Goal: Information Seeking & Learning: Find specific fact

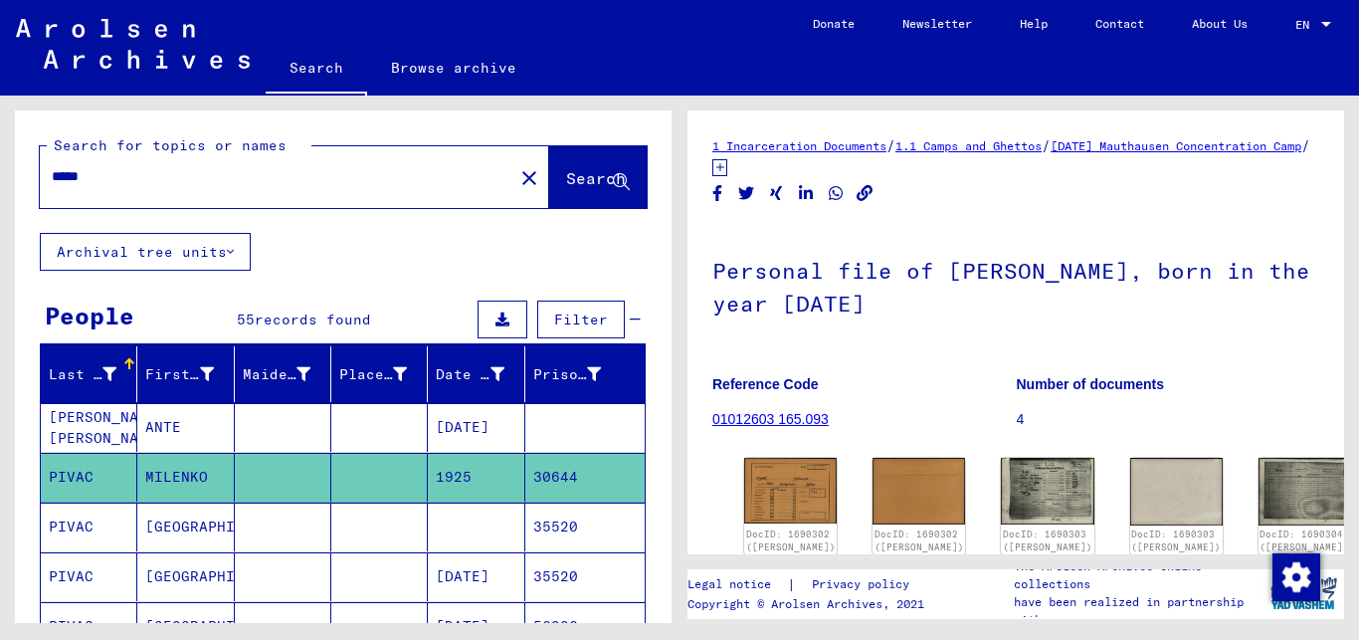
type input "*****"
click at [566, 175] on span "Search" at bounding box center [596, 178] width 60 height 20
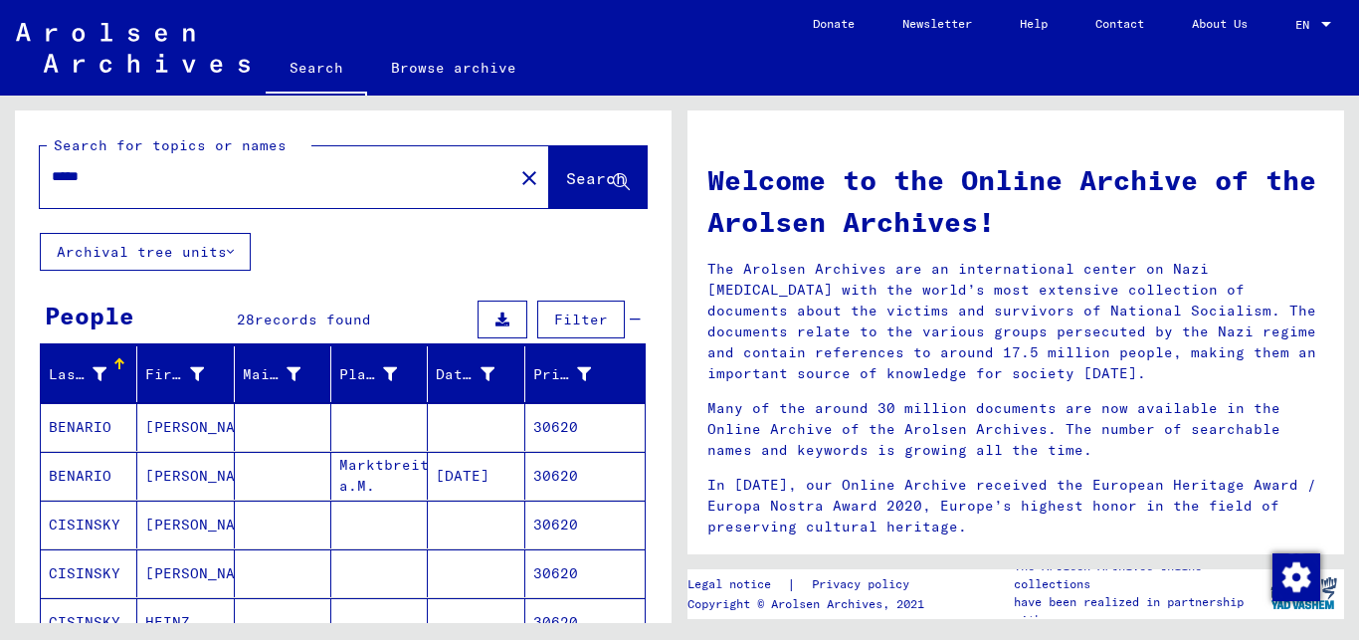
scroll to position [215, 0]
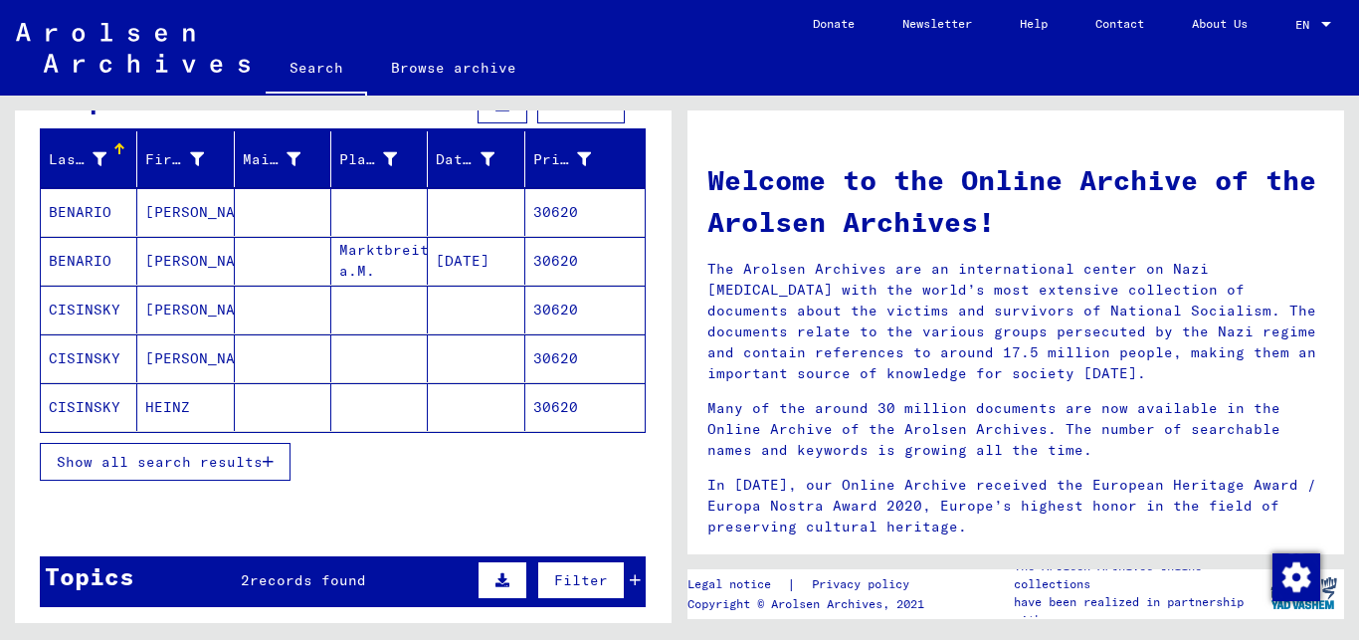
click at [267, 460] on icon "button" at bounding box center [268, 462] width 11 height 14
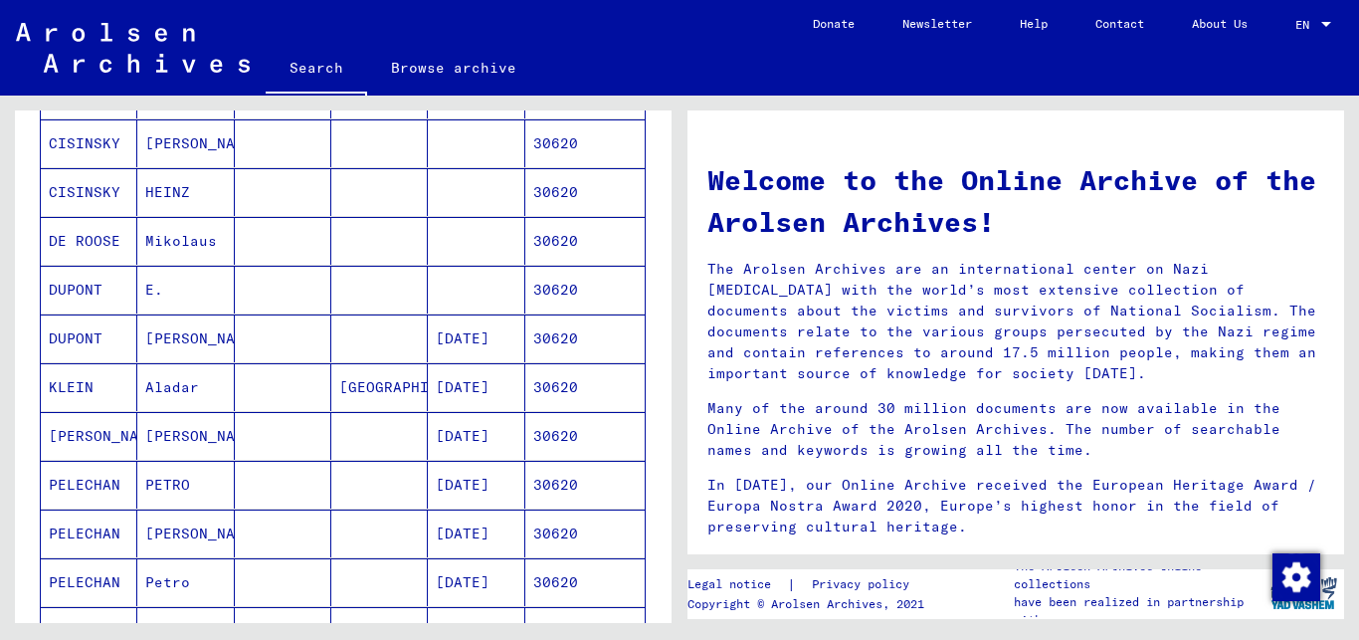
scroll to position [484, 0]
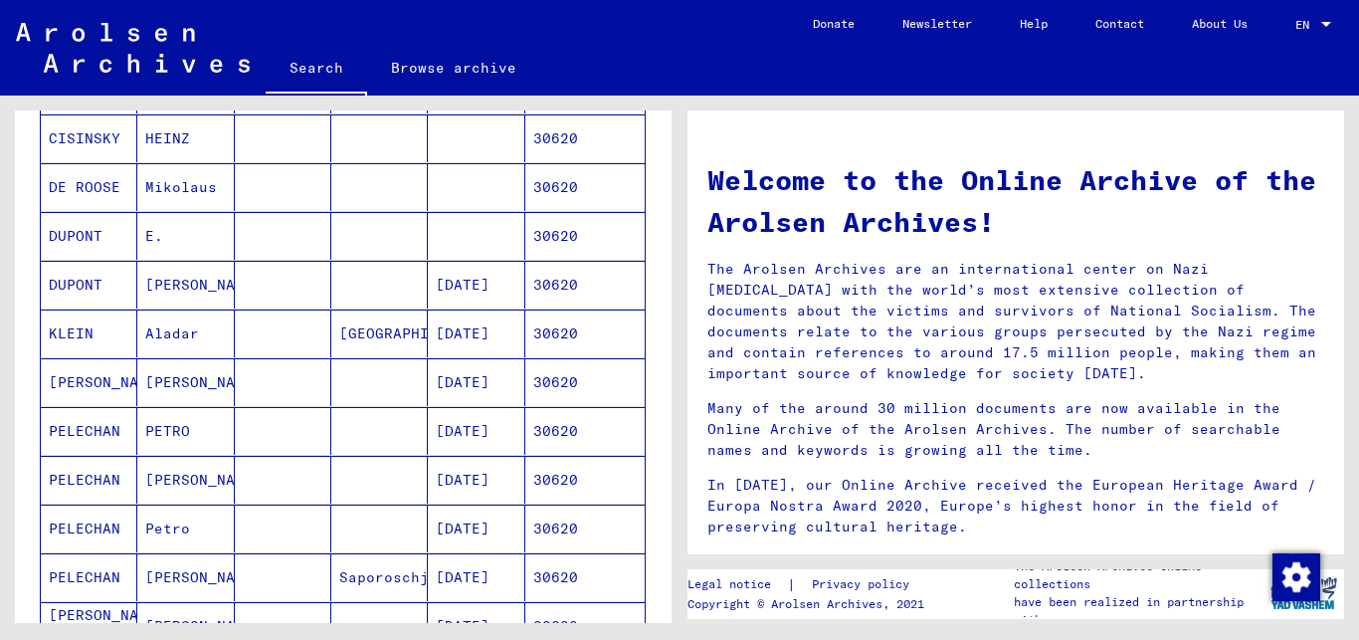
click at [94, 378] on mat-cell "[PERSON_NAME]" at bounding box center [89, 382] width 97 height 48
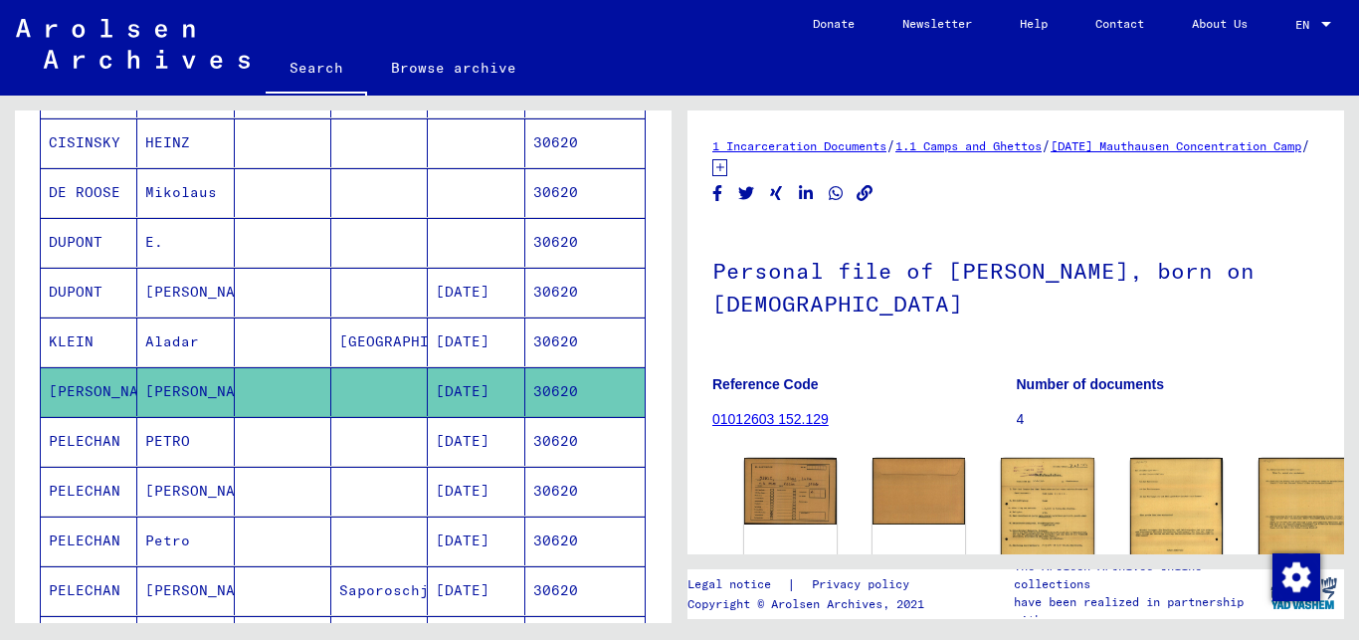
scroll to position [487, 0]
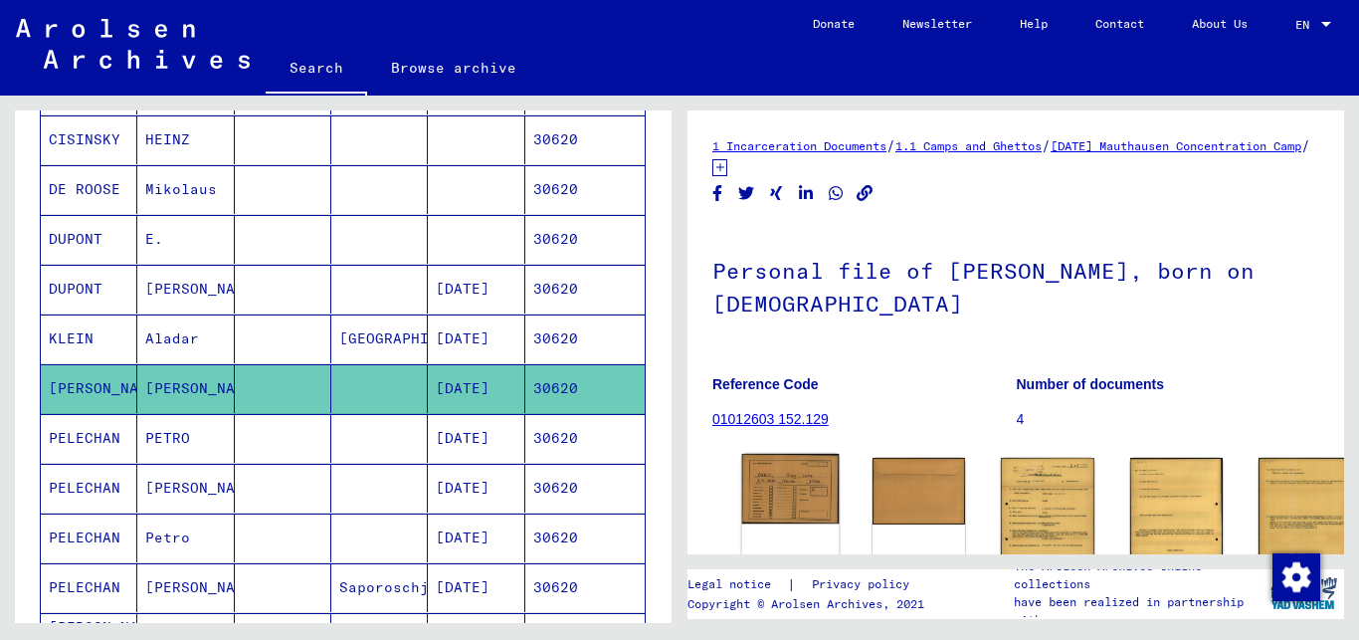
click at [779, 481] on img at bounding box center [791, 489] width 98 height 70
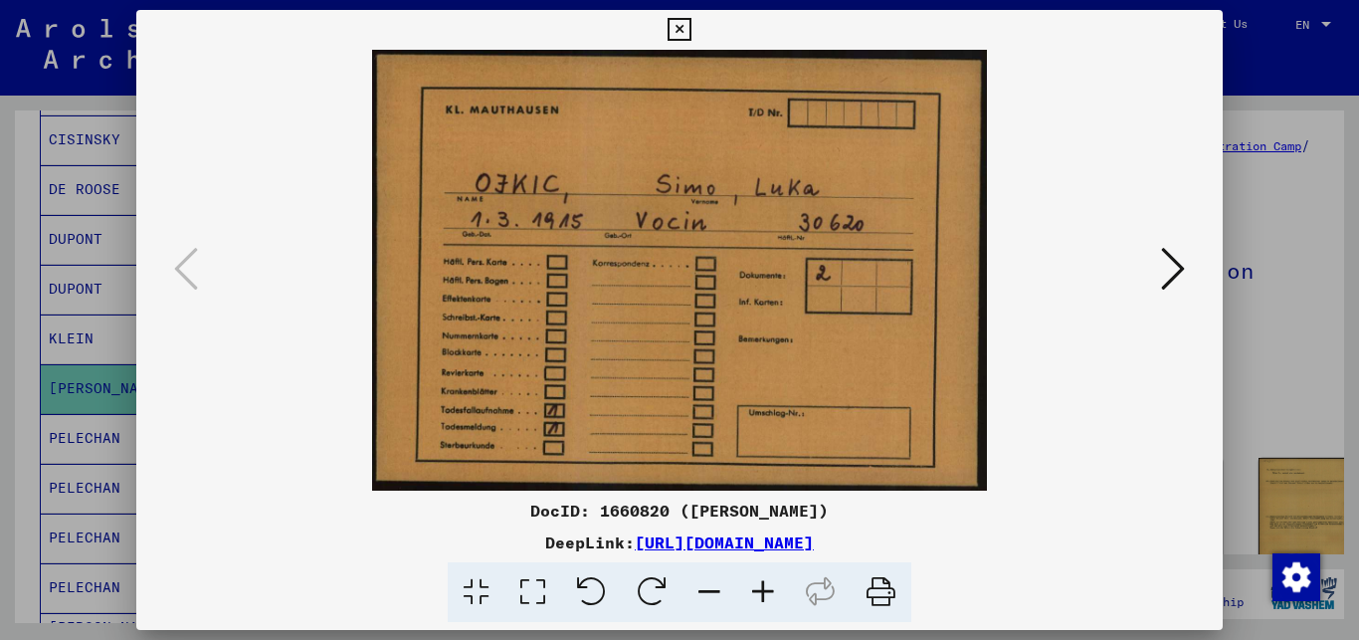
click at [1179, 272] on icon at bounding box center [1173, 269] width 24 height 48
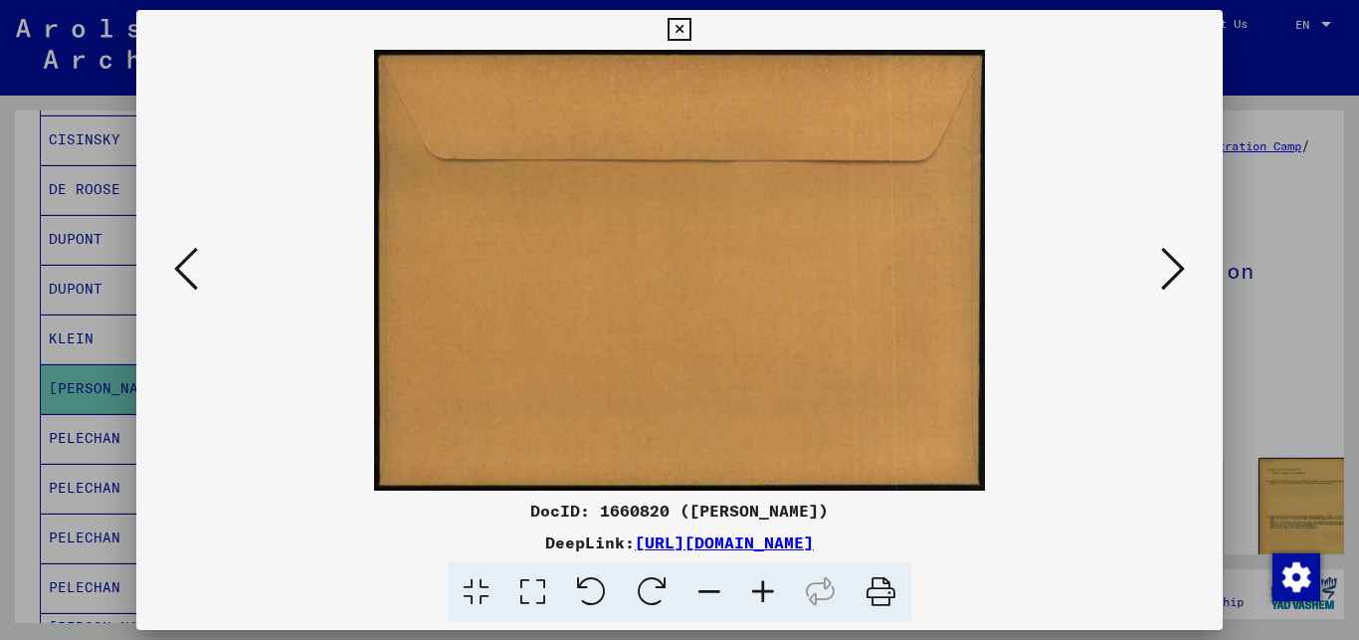
click at [1178, 268] on icon at bounding box center [1173, 269] width 24 height 48
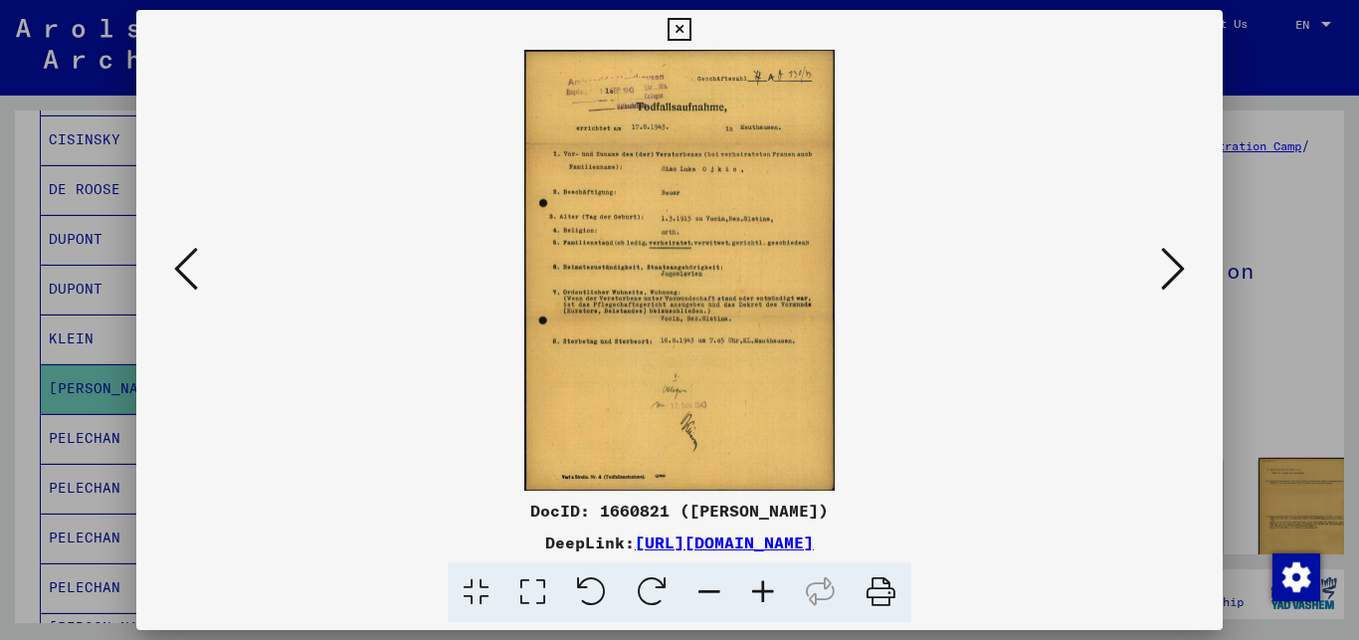
click at [757, 587] on icon at bounding box center [763, 592] width 54 height 61
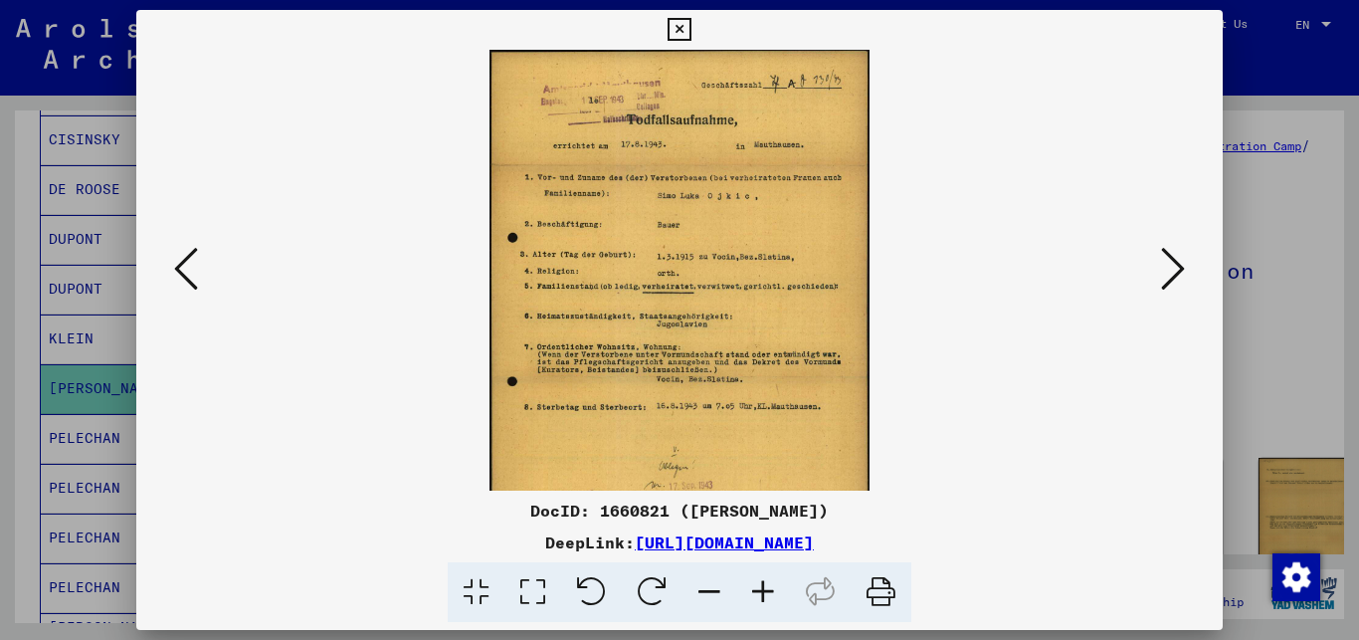
click at [757, 587] on icon at bounding box center [763, 592] width 54 height 61
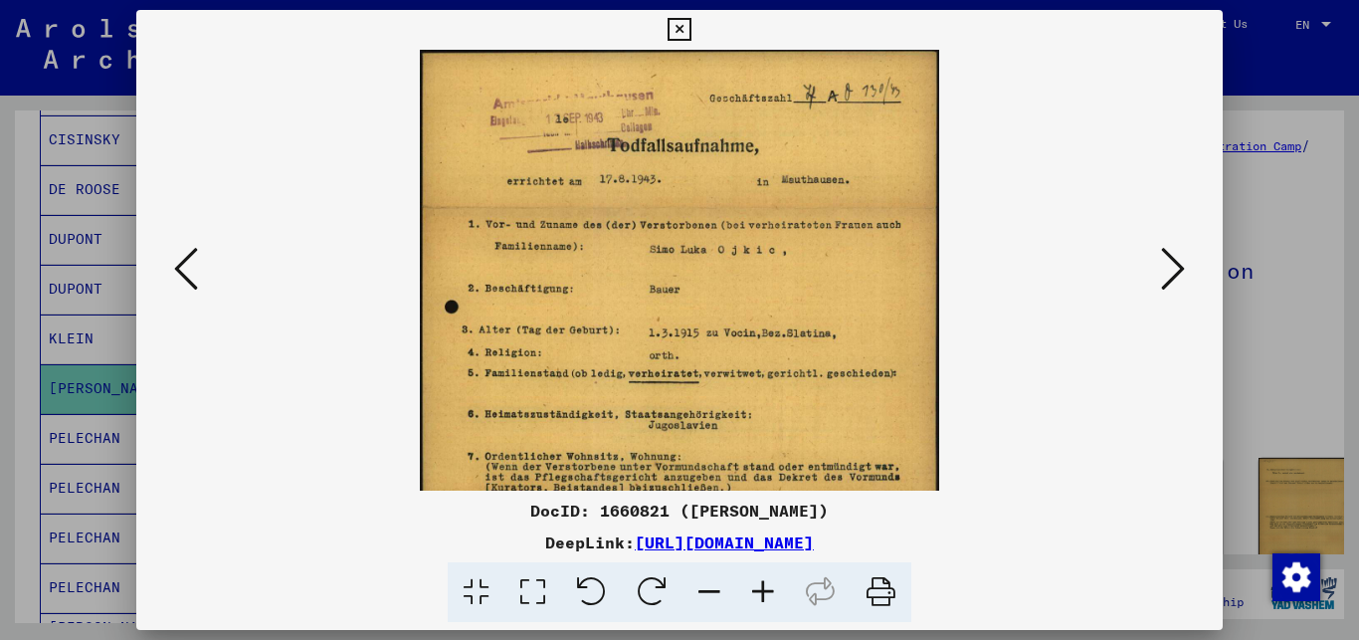
click at [757, 587] on icon at bounding box center [763, 592] width 54 height 61
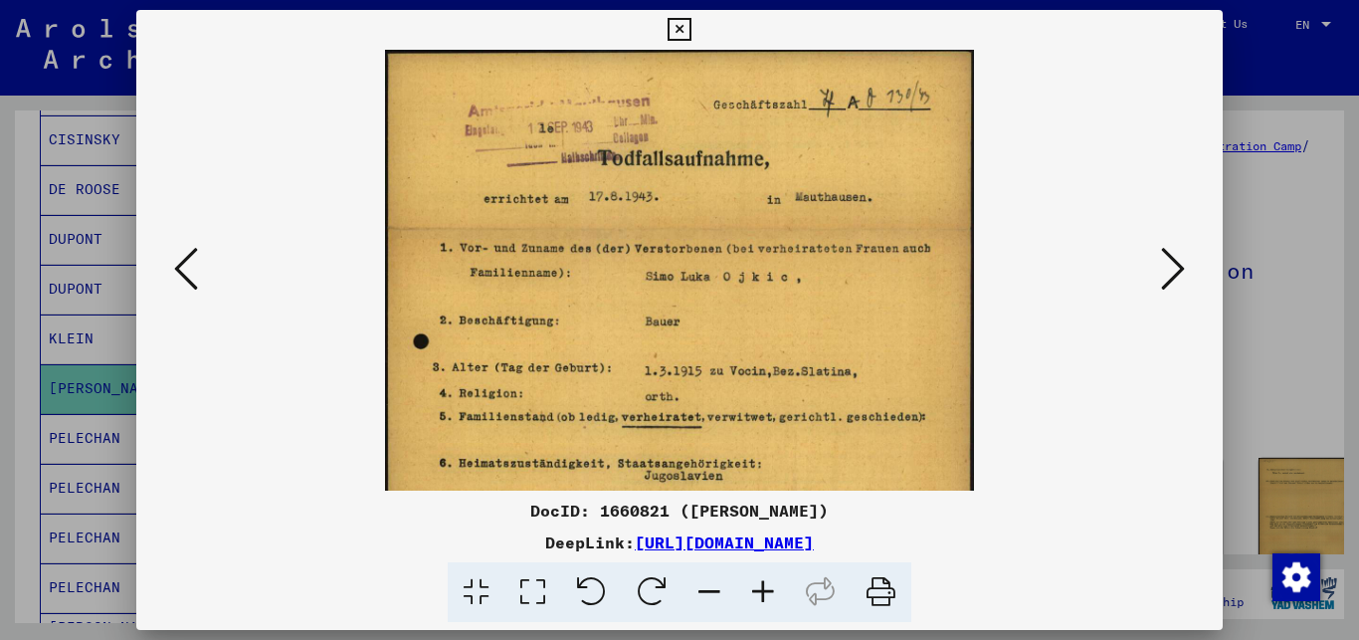
click at [757, 587] on icon at bounding box center [763, 592] width 54 height 61
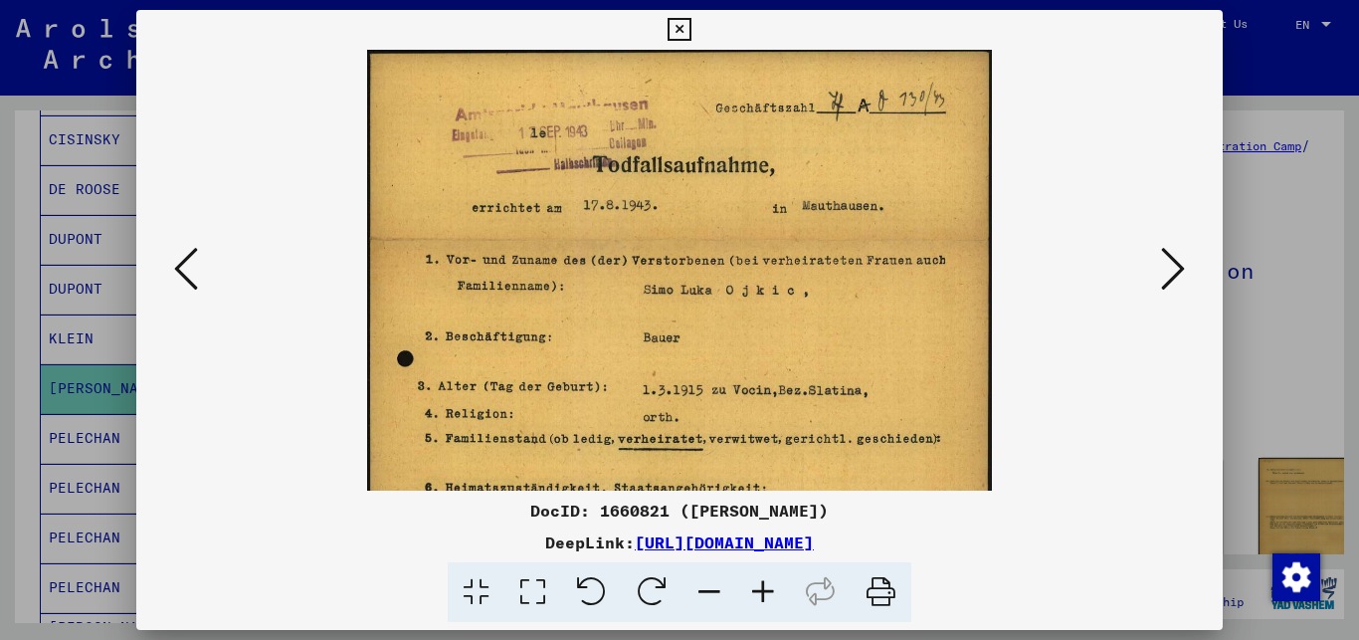
click at [1280, 372] on div at bounding box center [679, 320] width 1359 height 640
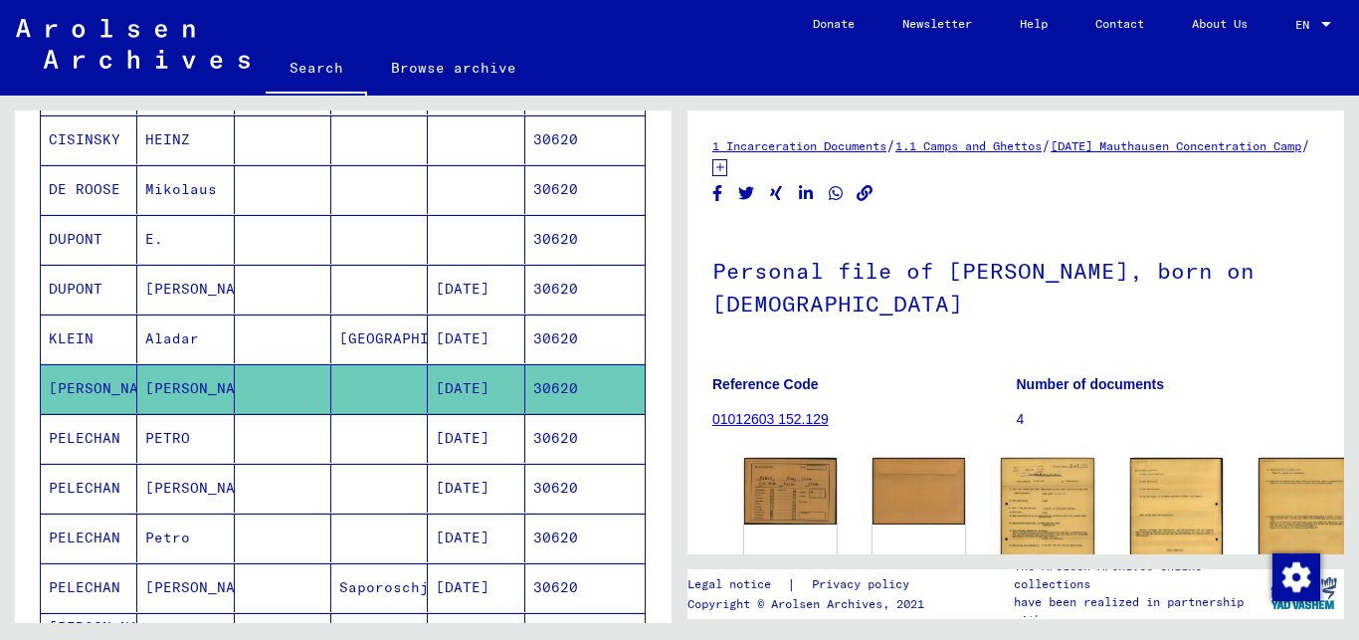
scroll to position [376, 0]
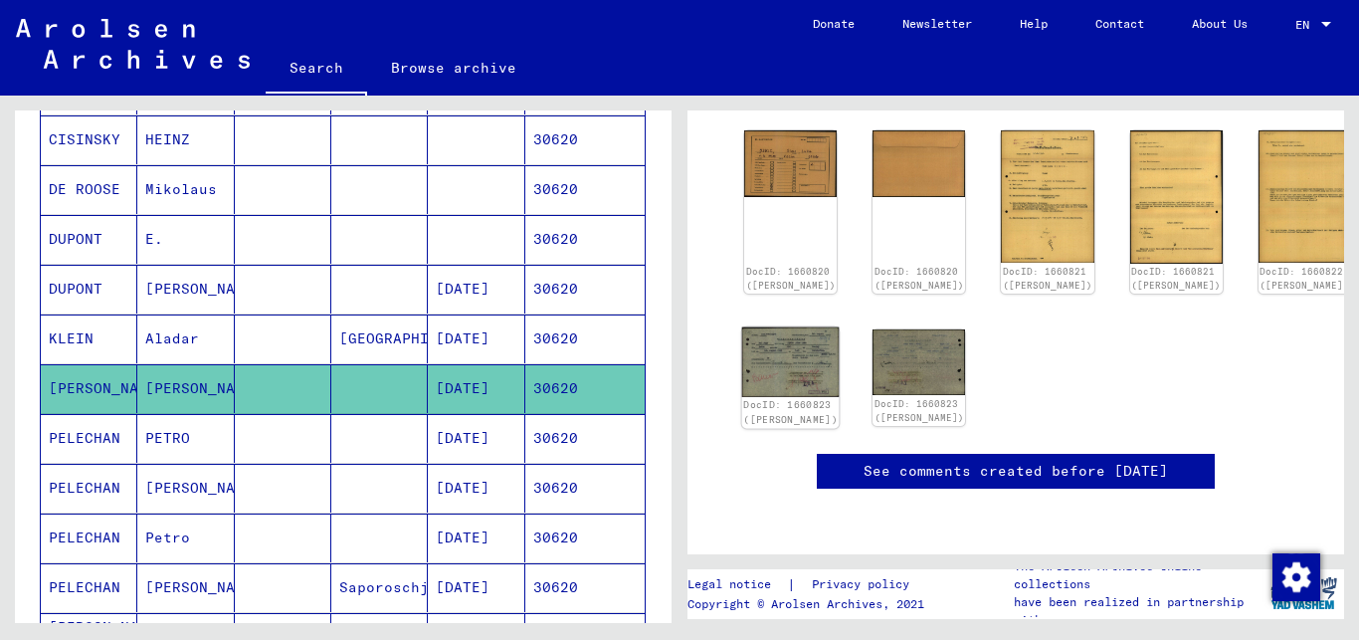
click at [769, 327] on img at bounding box center [791, 362] width 98 height 70
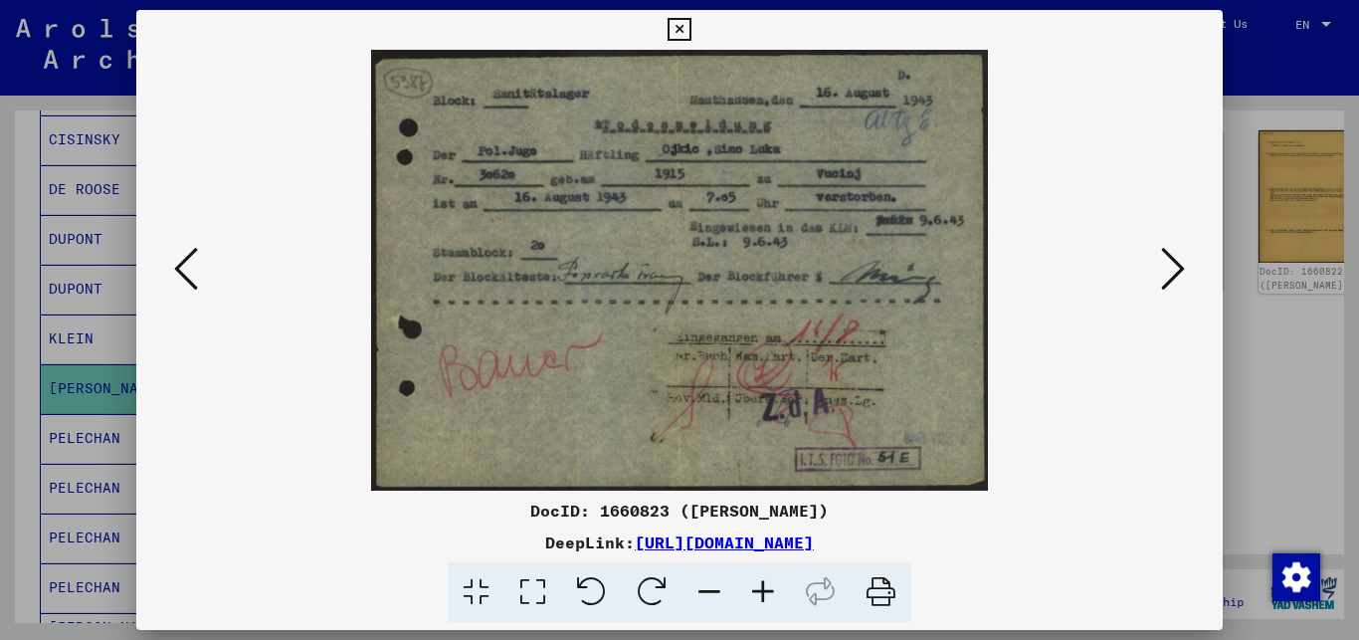
click at [762, 593] on icon at bounding box center [763, 592] width 54 height 61
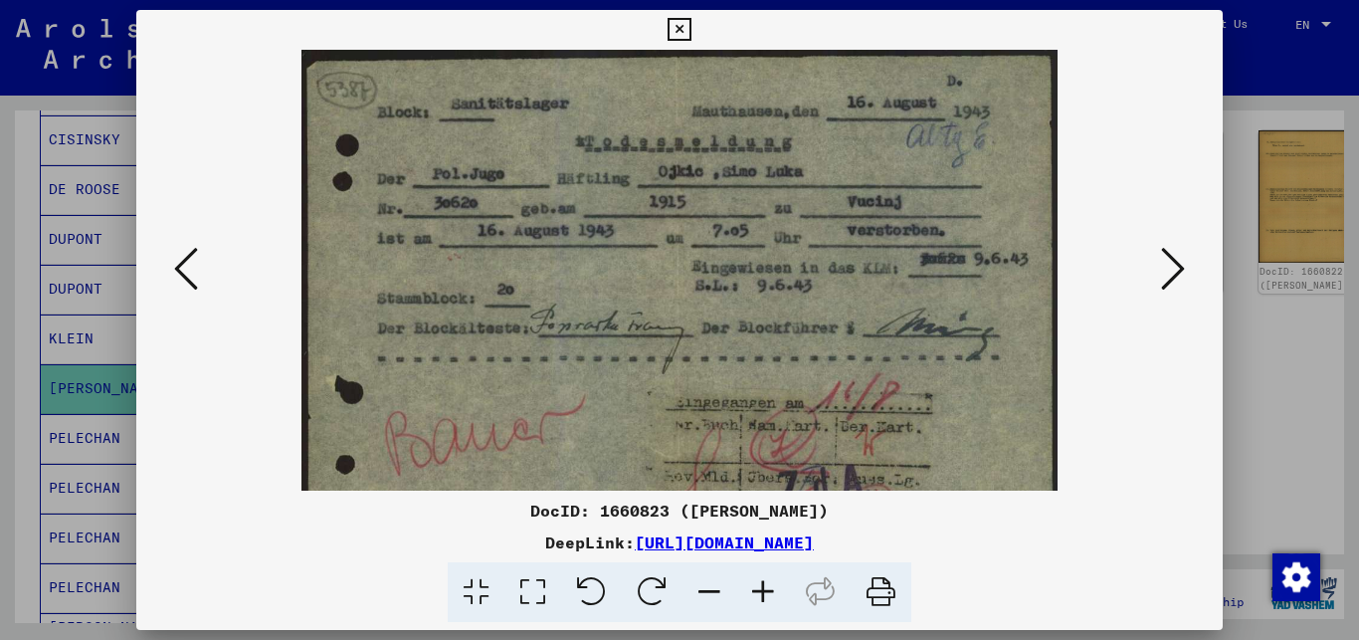
click at [762, 593] on icon at bounding box center [763, 592] width 54 height 61
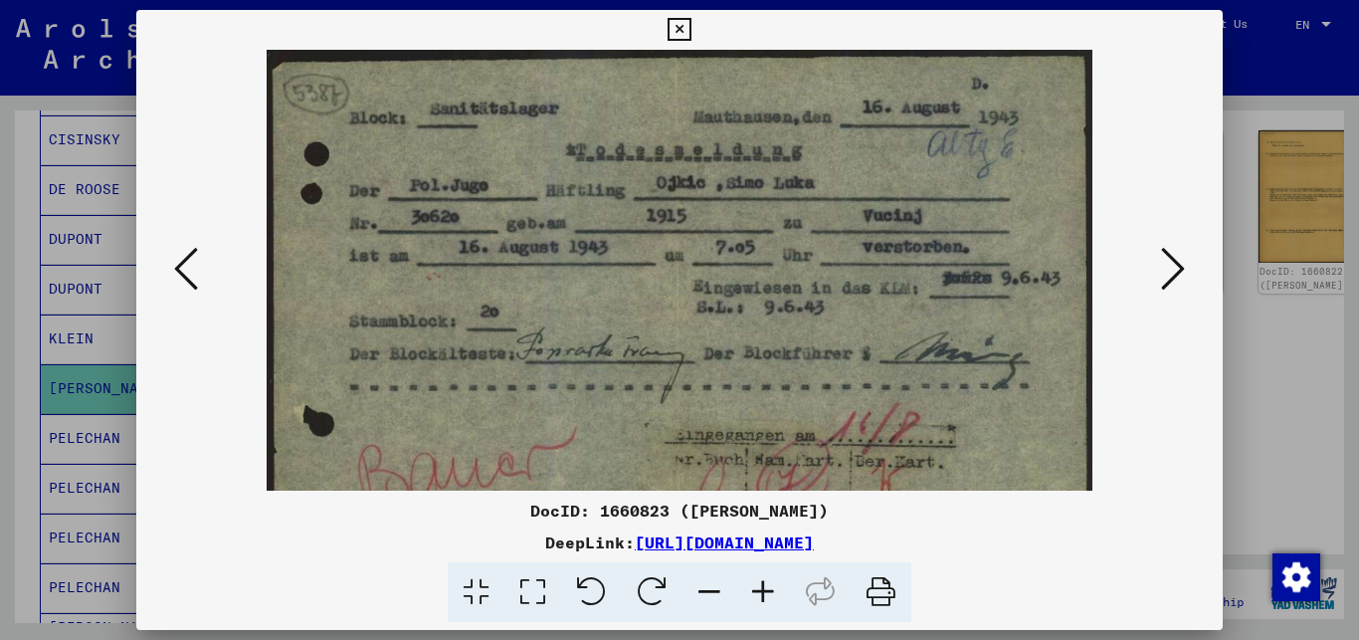
click at [762, 593] on icon at bounding box center [763, 592] width 54 height 61
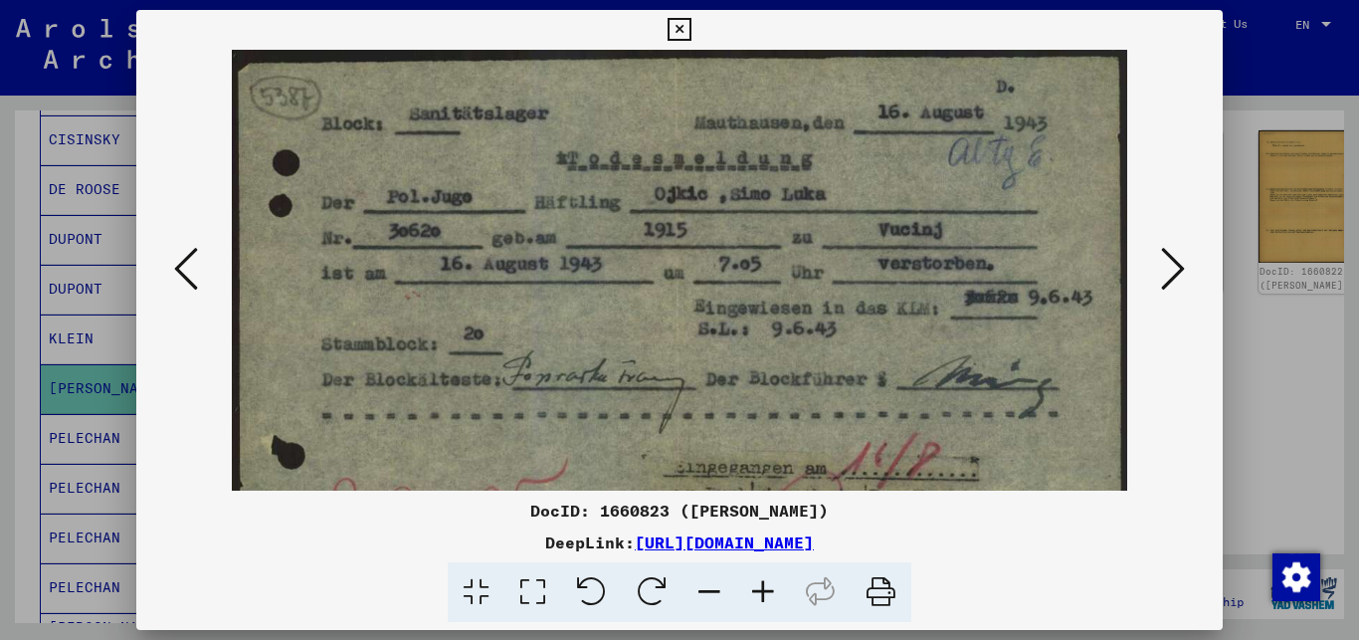
click at [1180, 270] on icon at bounding box center [1173, 269] width 24 height 48
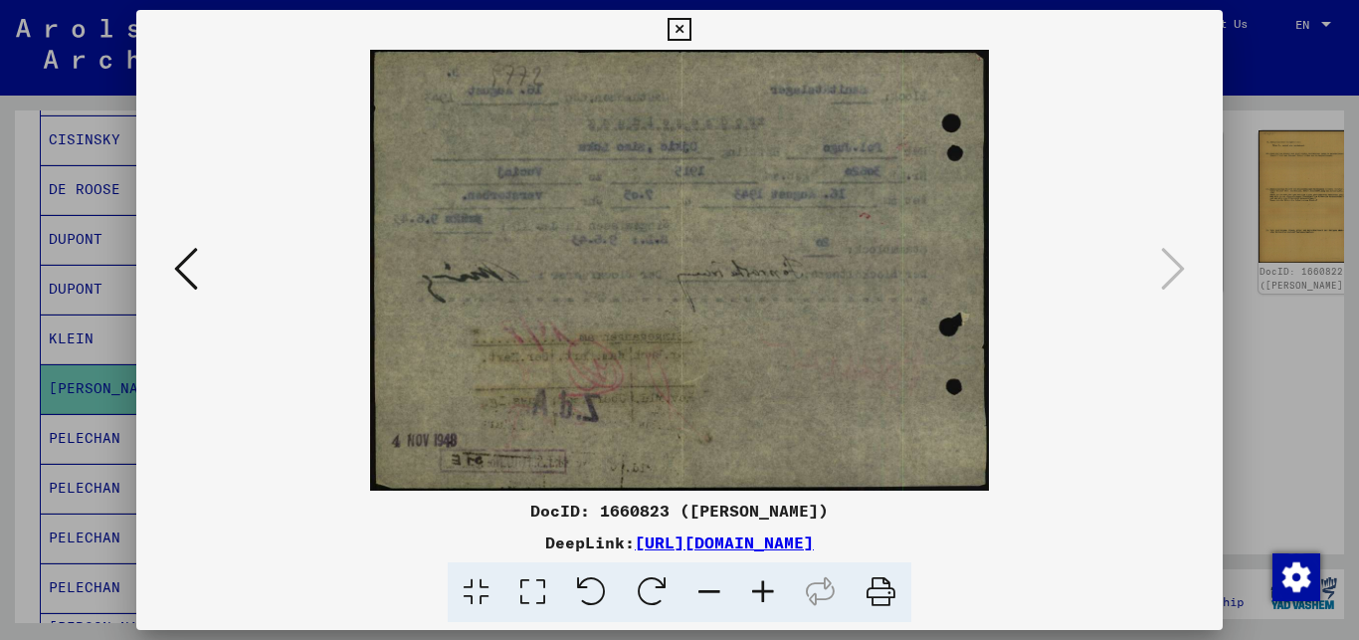
click at [1270, 367] on div at bounding box center [679, 320] width 1359 height 640
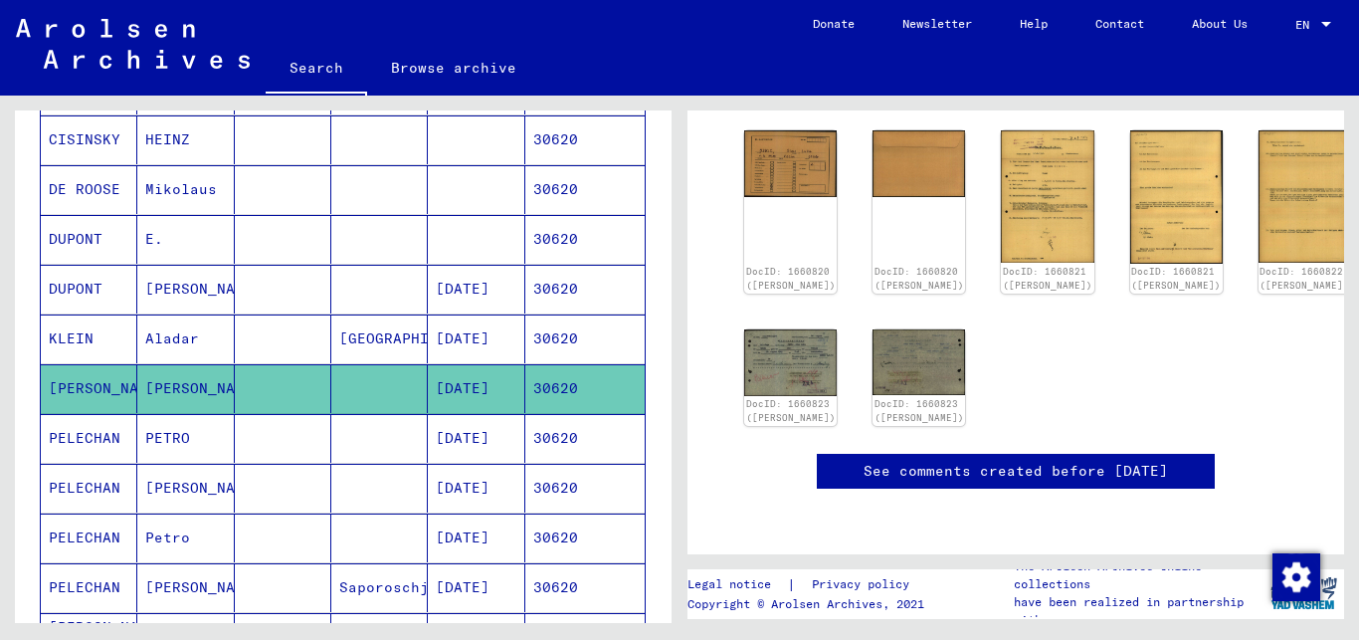
click at [596, 388] on mat-cell "30620" at bounding box center [584, 388] width 119 height 49
click at [774, 132] on div "DocID: 1660820 ([PERSON_NAME])" at bounding box center [791, 211] width 98 height 171
click at [763, 160] on img at bounding box center [791, 161] width 98 height 70
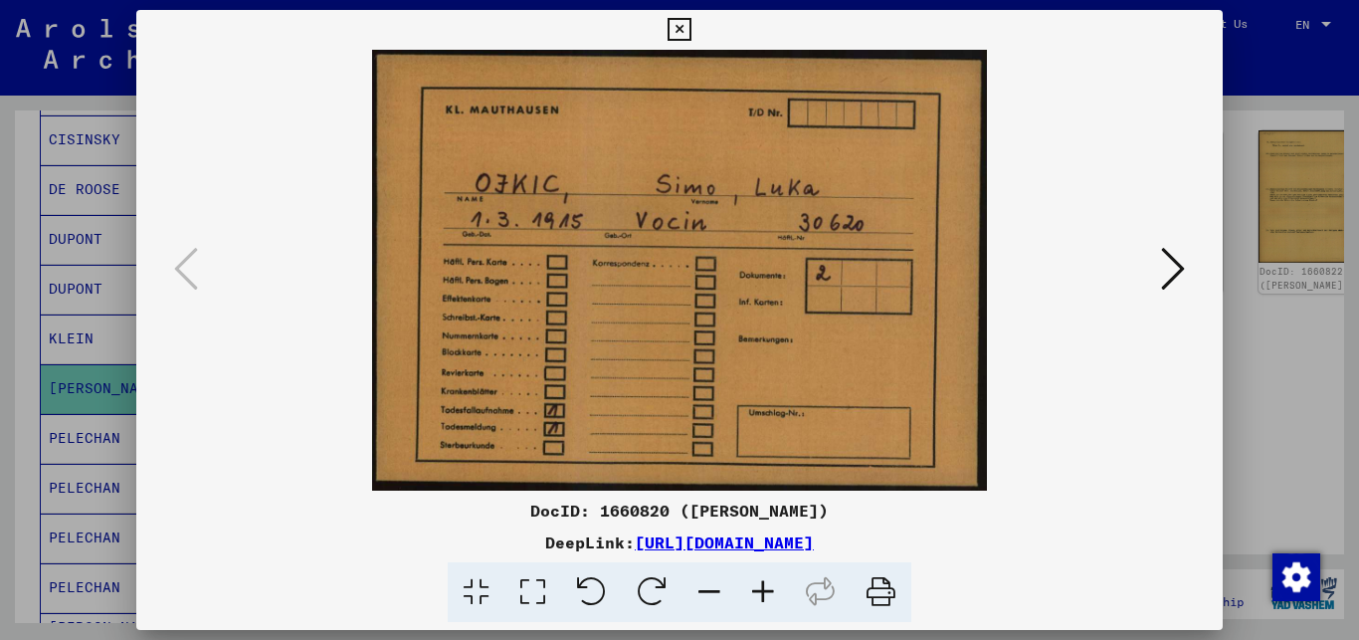
scroll to position [322, 0]
click at [1177, 263] on icon at bounding box center [1173, 269] width 24 height 48
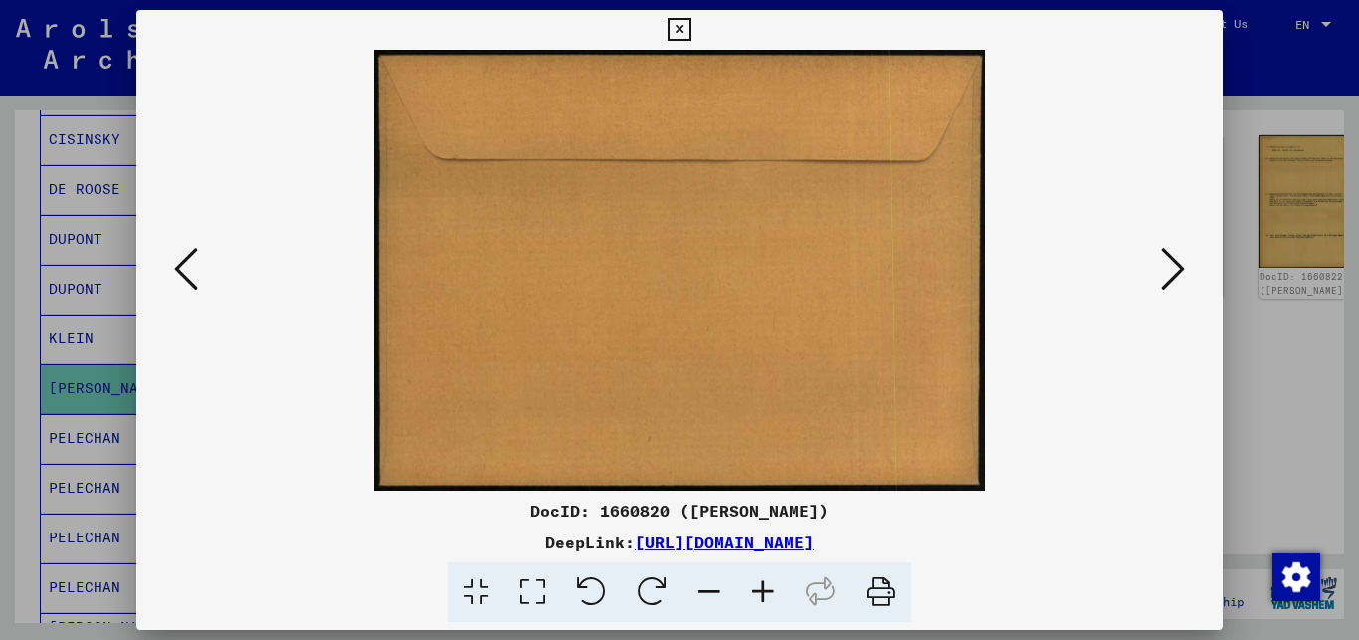
click at [1177, 263] on icon at bounding box center [1173, 269] width 24 height 48
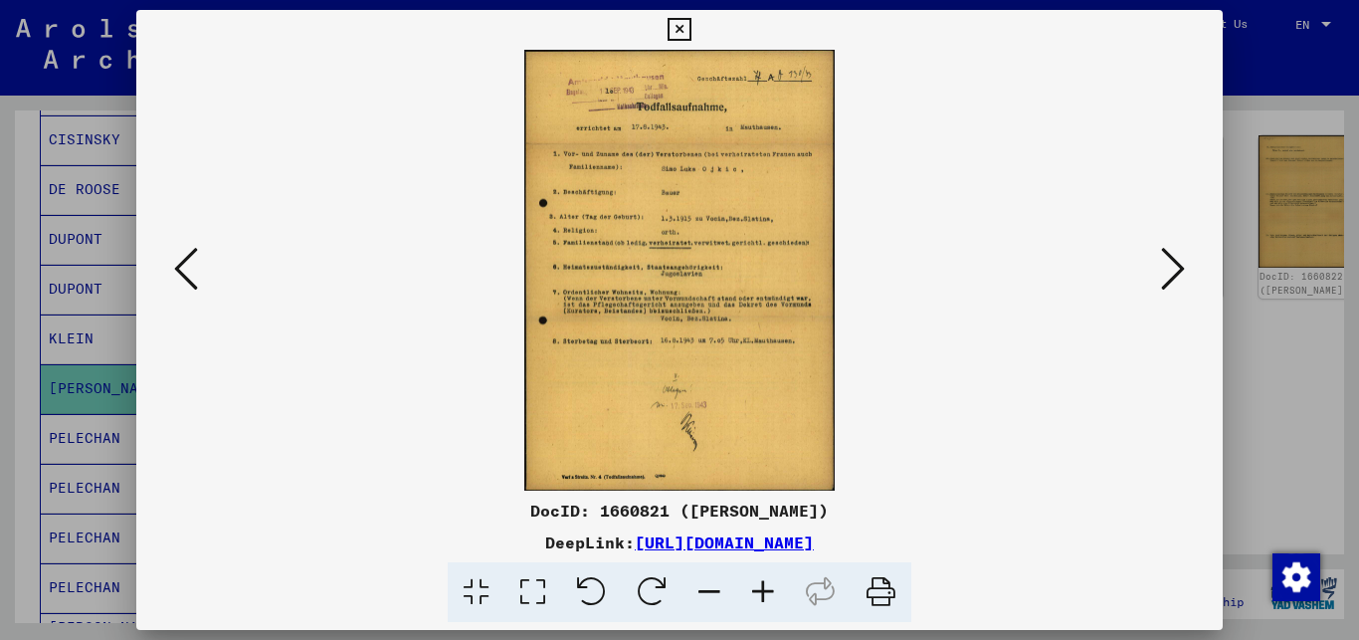
click at [762, 592] on icon at bounding box center [763, 592] width 54 height 61
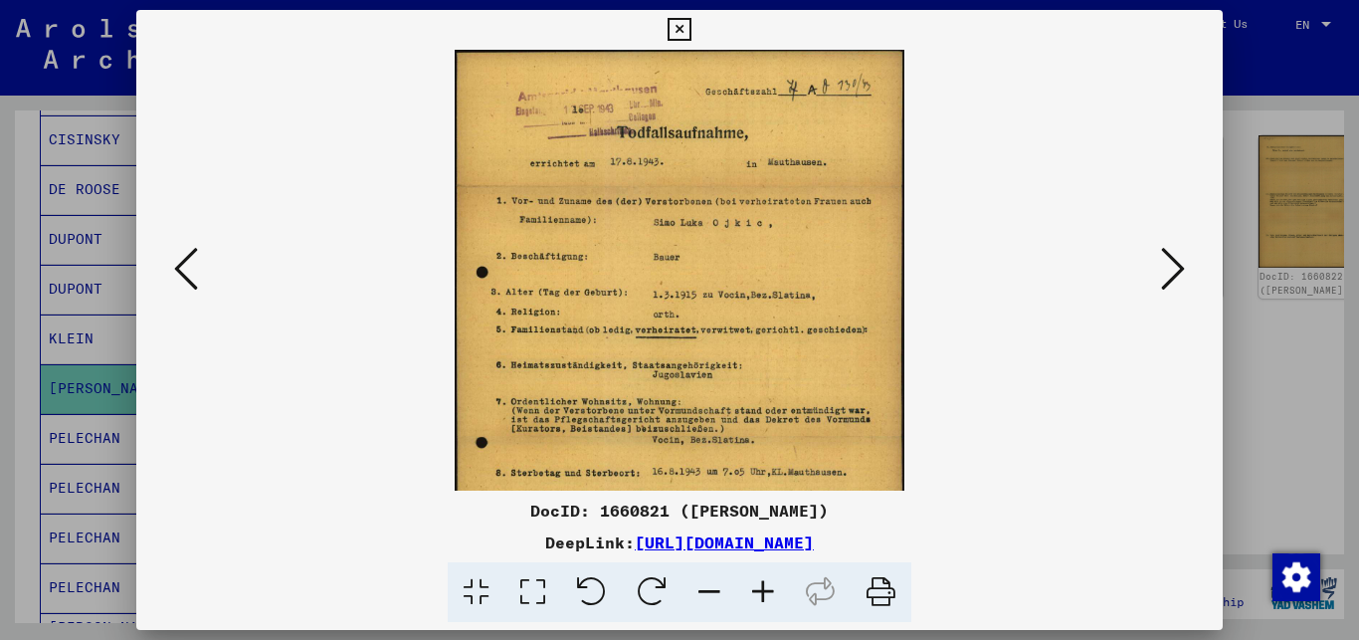
click at [762, 592] on icon at bounding box center [763, 592] width 54 height 61
click at [762, 589] on icon at bounding box center [763, 592] width 54 height 61
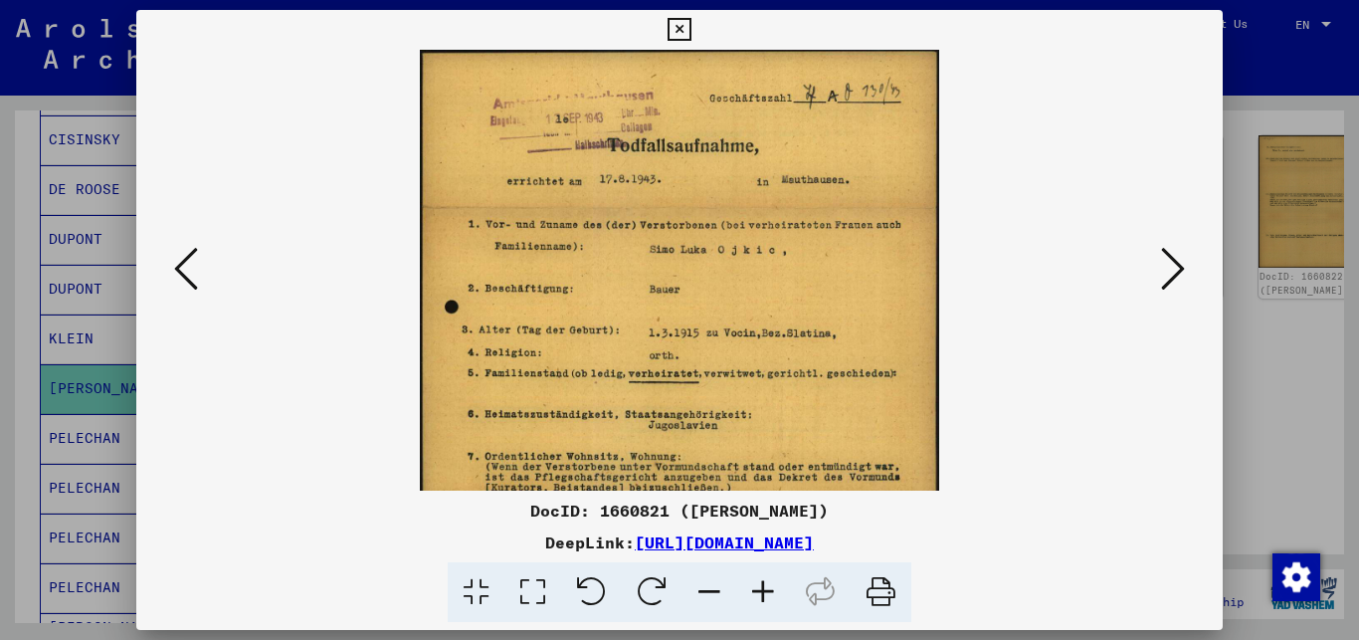
click at [762, 589] on icon at bounding box center [763, 592] width 54 height 61
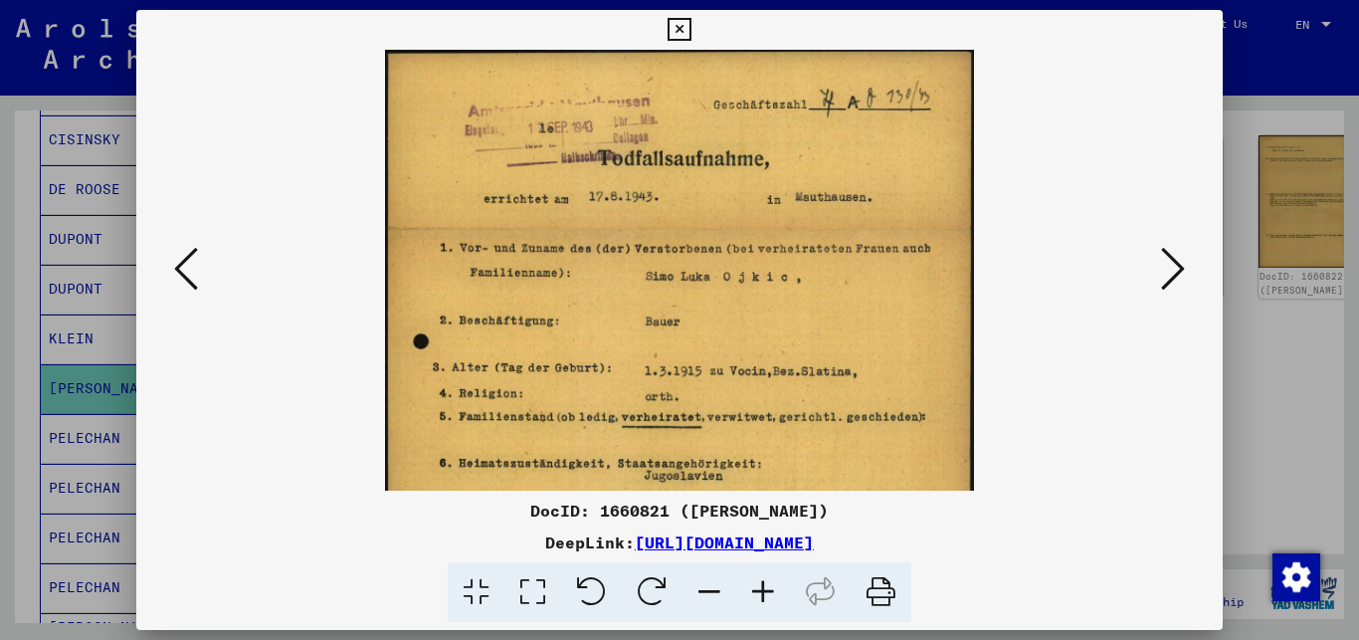
click at [762, 589] on icon at bounding box center [763, 592] width 54 height 61
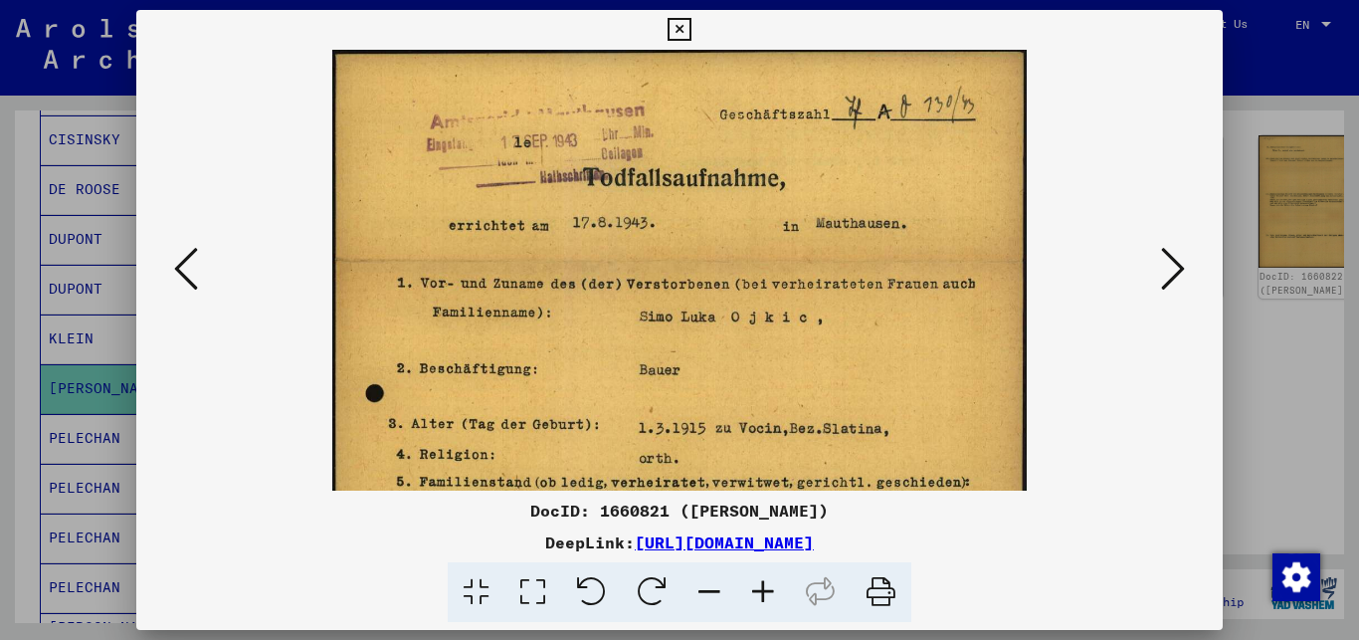
click at [762, 589] on icon at bounding box center [763, 592] width 54 height 61
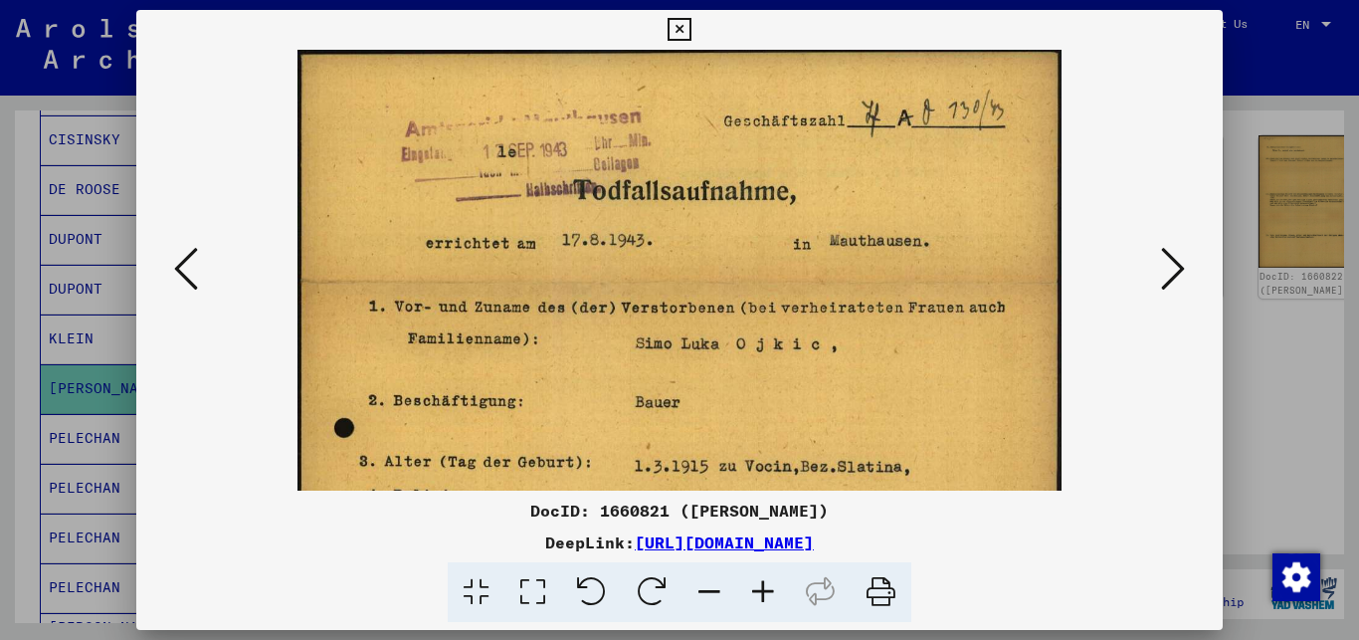
click at [762, 589] on icon at bounding box center [763, 592] width 54 height 61
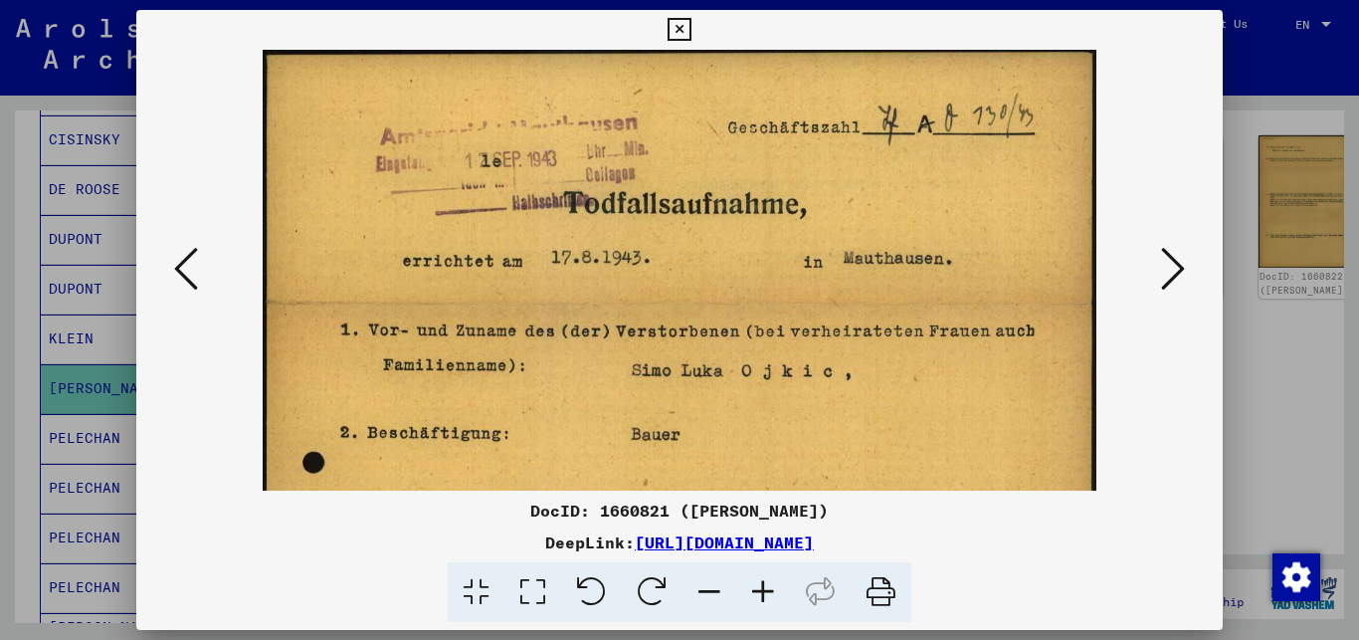
click at [762, 589] on icon at bounding box center [763, 592] width 54 height 61
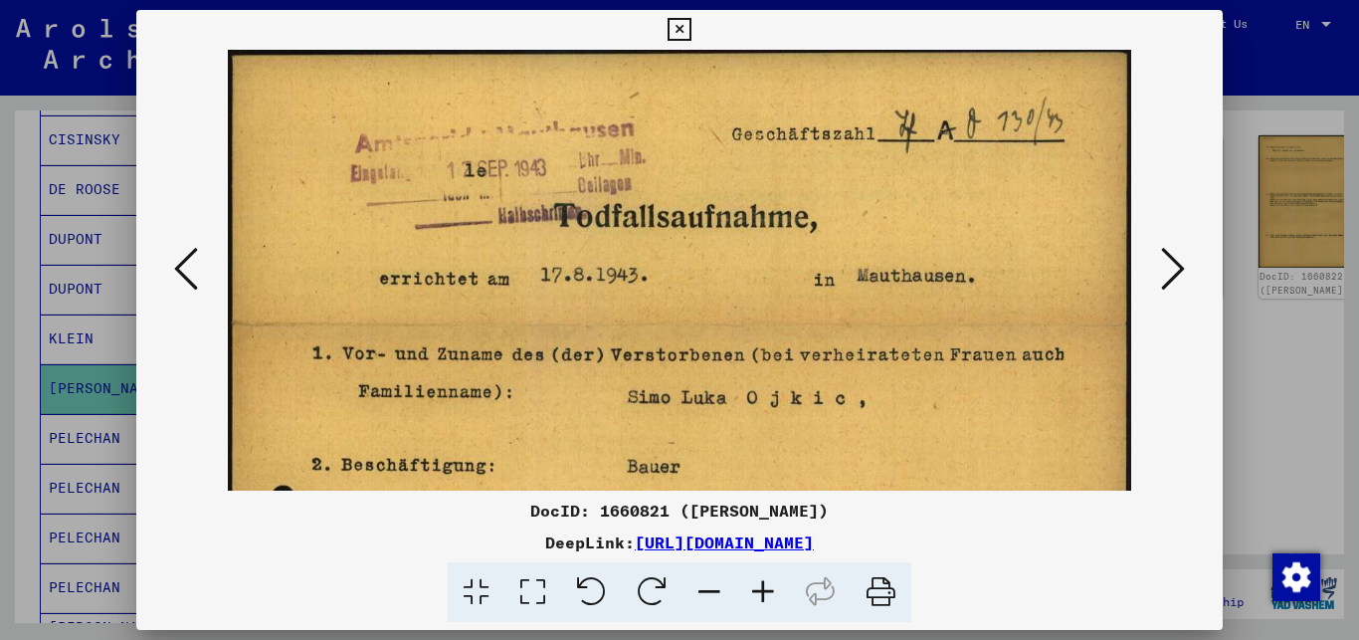
click at [762, 589] on icon at bounding box center [763, 592] width 54 height 61
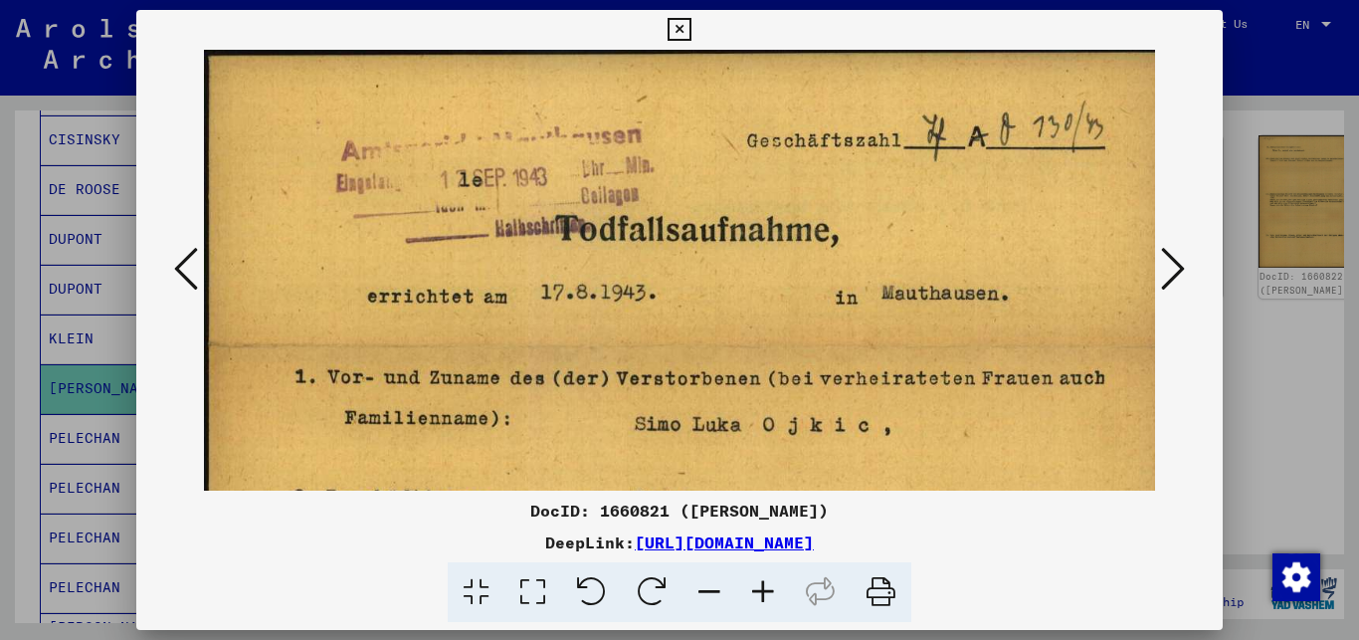
click at [709, 592] on icon at bounding box center [710, 592] width 54 height 61
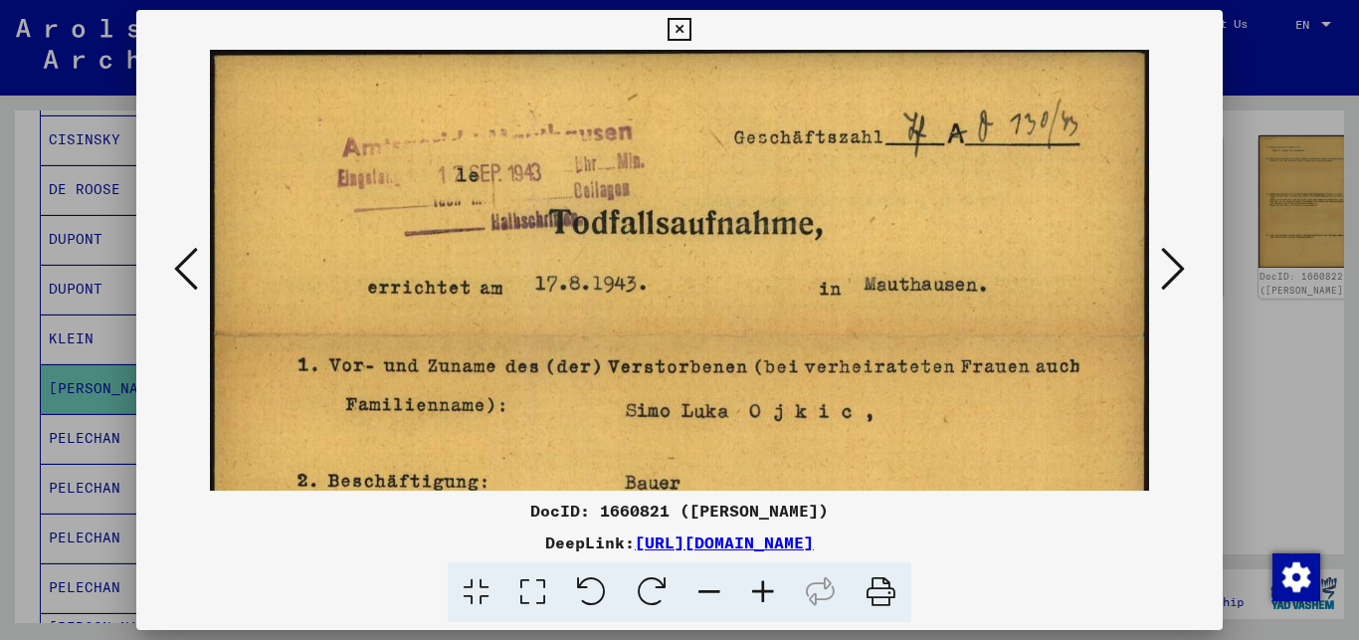
click at [709, 592] on icon at bounding box center [710, 592] width 54 height 61
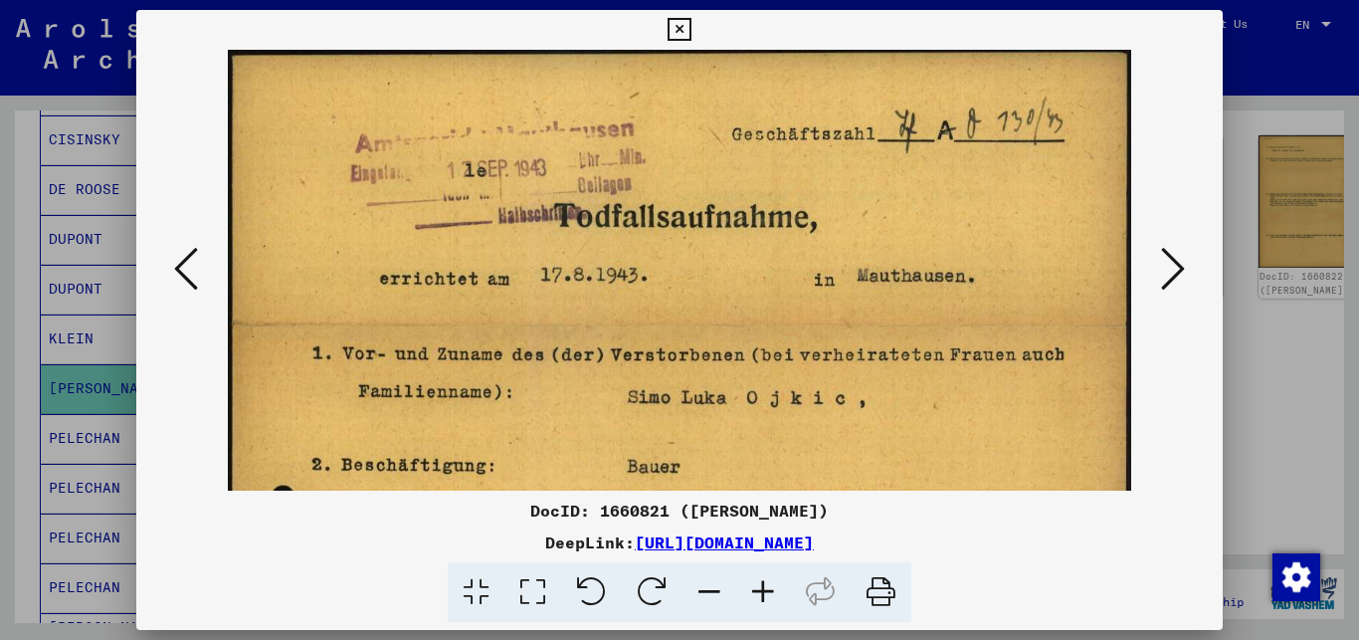
click at [709, 592] on icon at bounding box center [710, 592] width 54 height 61
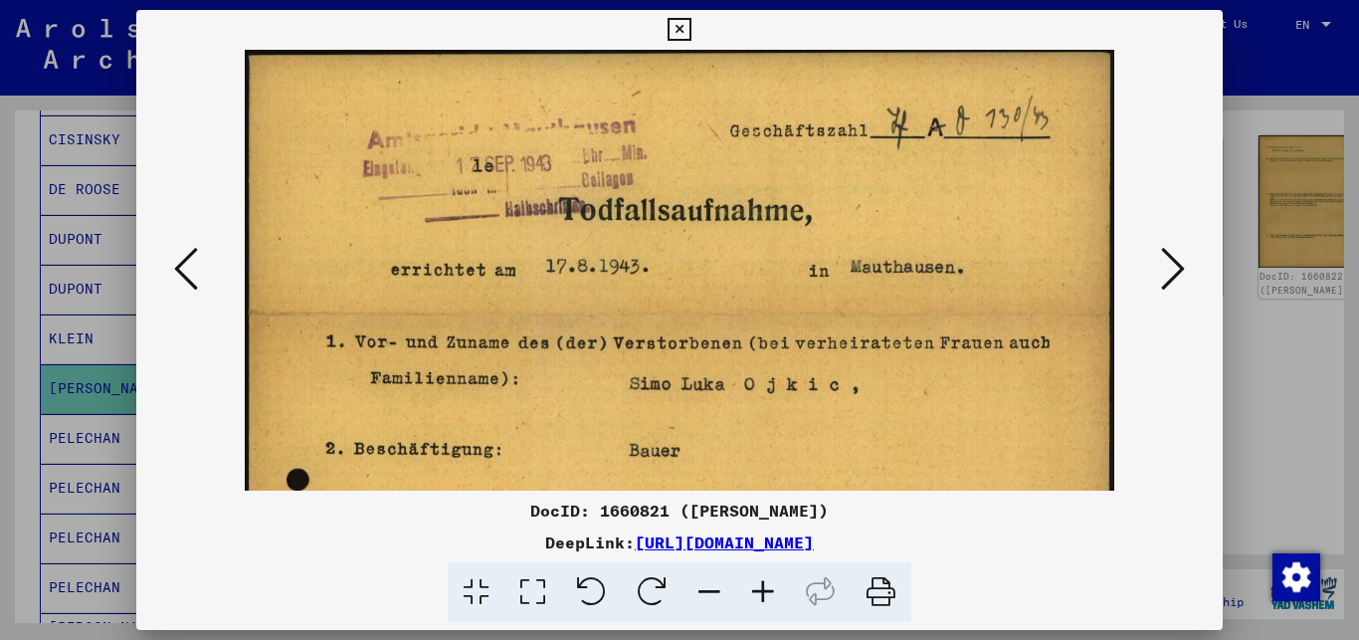
click at [709, 592] on icon at bounding box center [710, 592] width 54 height 61
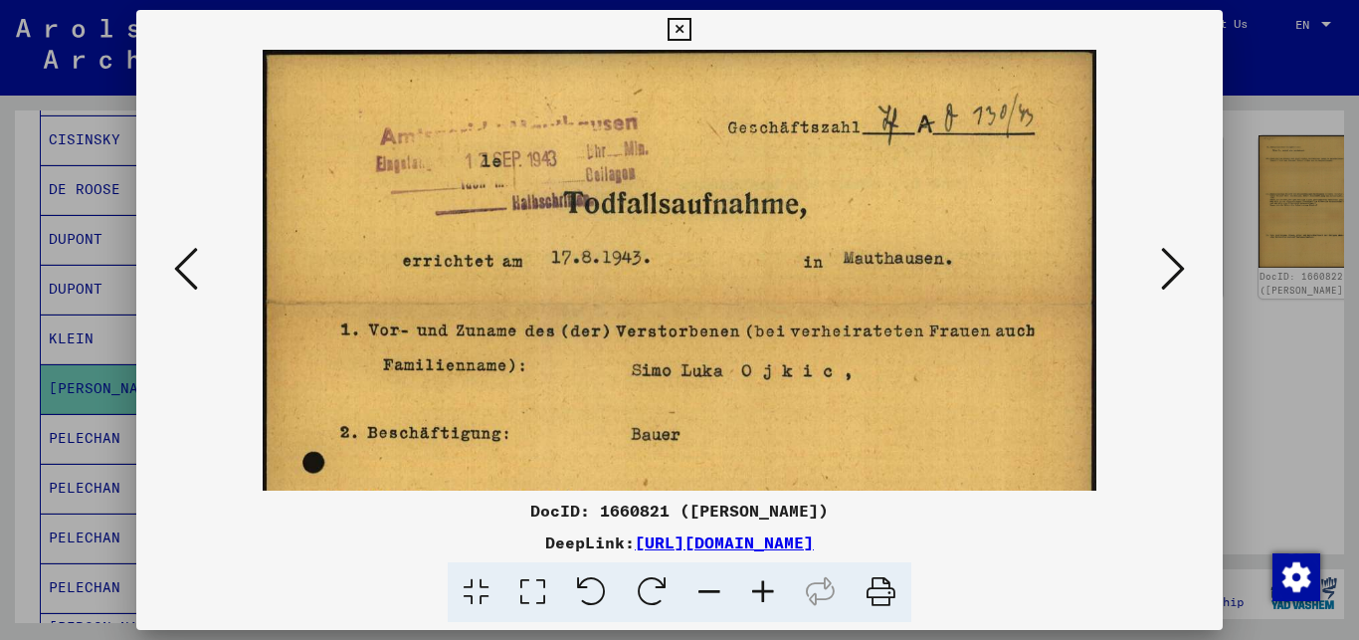
click at [709, 592] on icon at bounding box center [710, 592] width 54 height 61
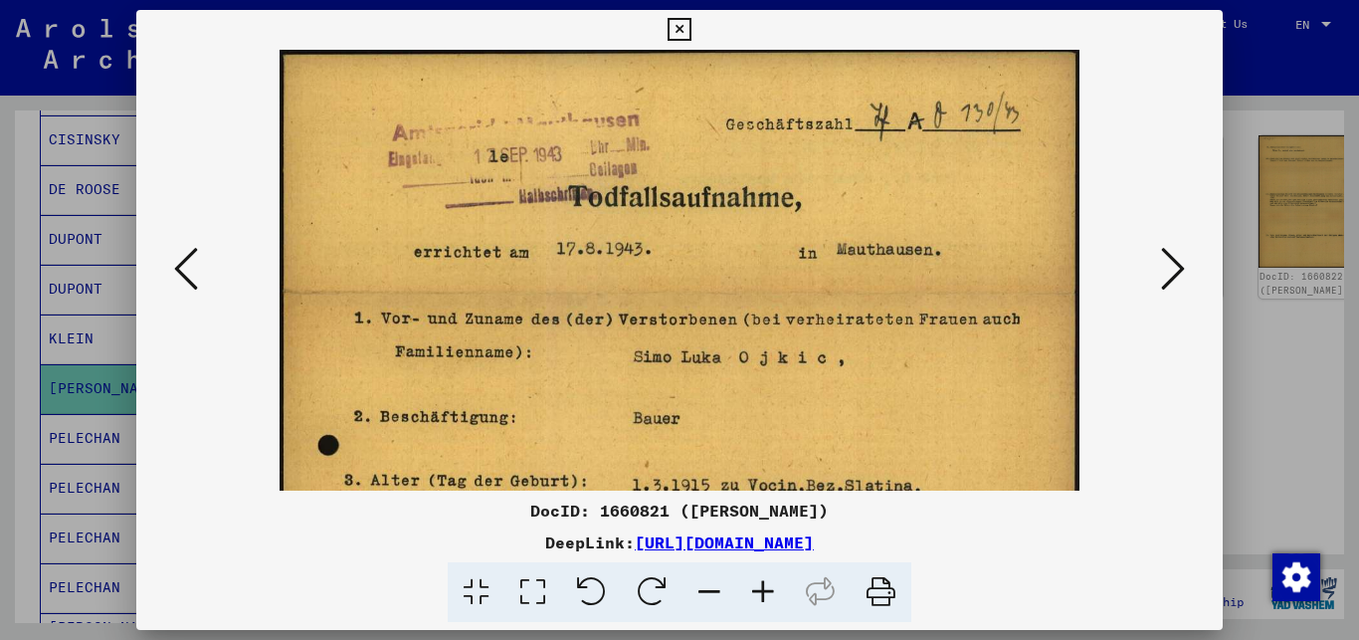
click at [709, 592] on icon at bounding box center [710, 592] width 54 height 61
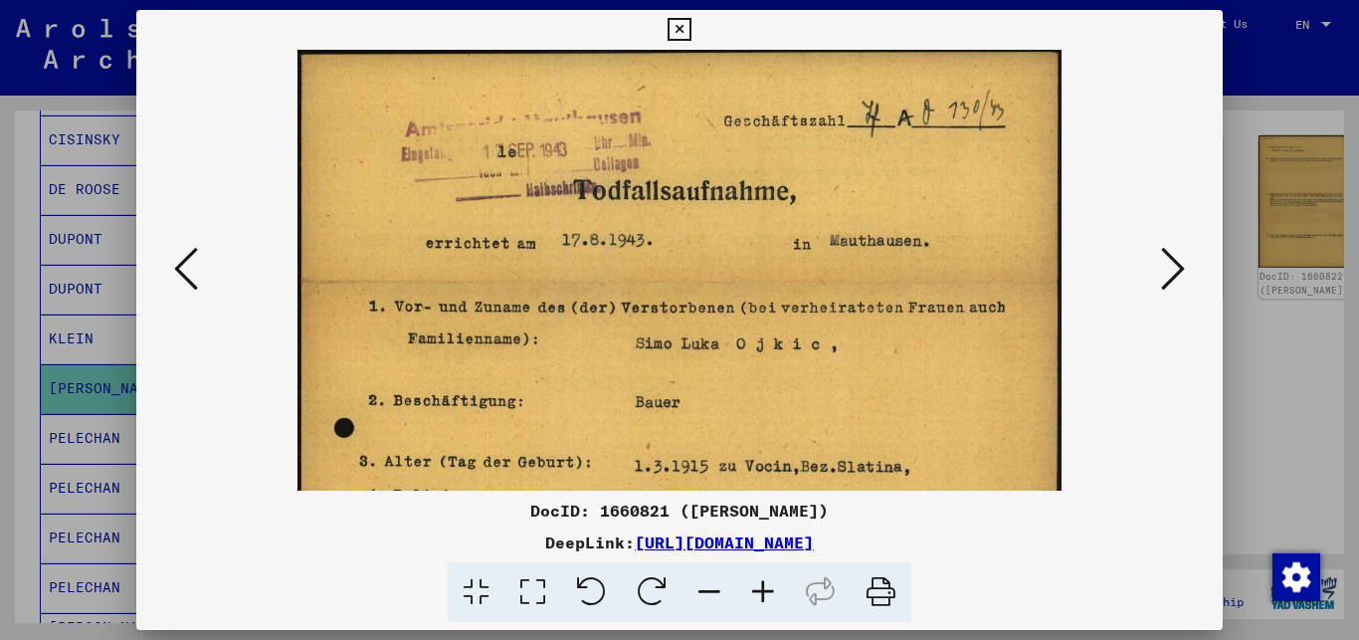
click at [709, 592] on icon at bounding box center [710, 592] width 54 height 61
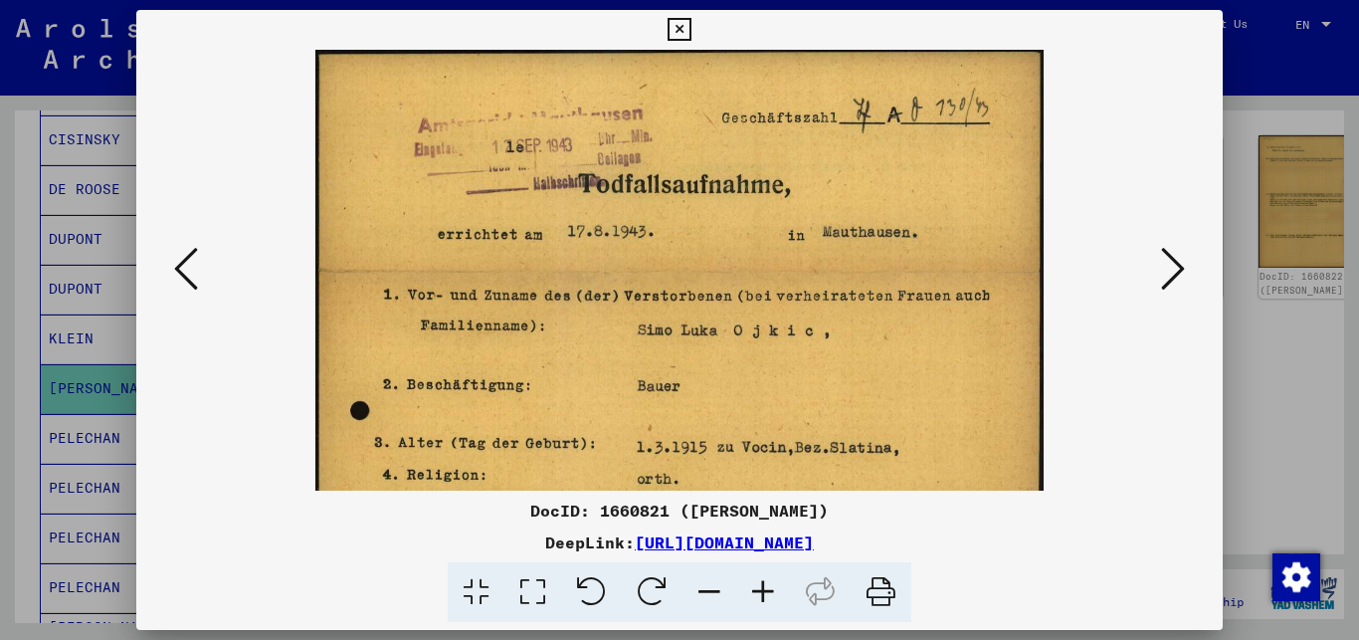
click at [709, 592] on icon at bounding box center [710, 592] width 54 height 61
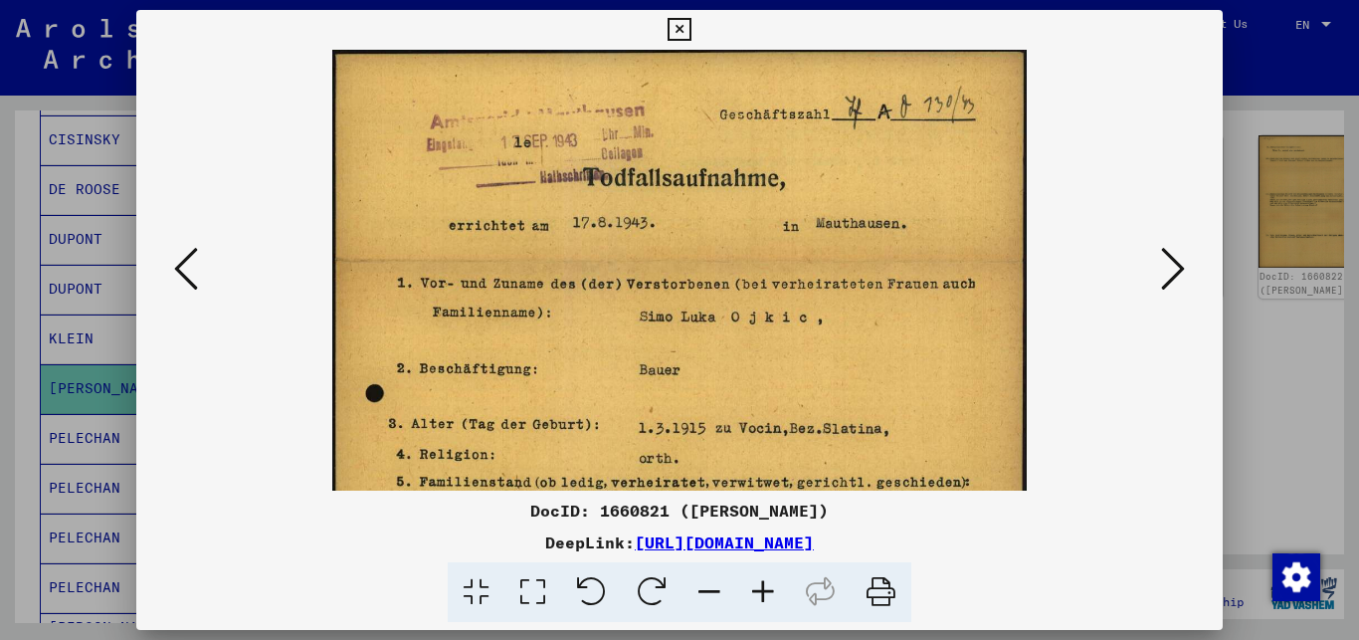
click at [709, 592] on icon at bounding box center [710, 592] width 54 height 61
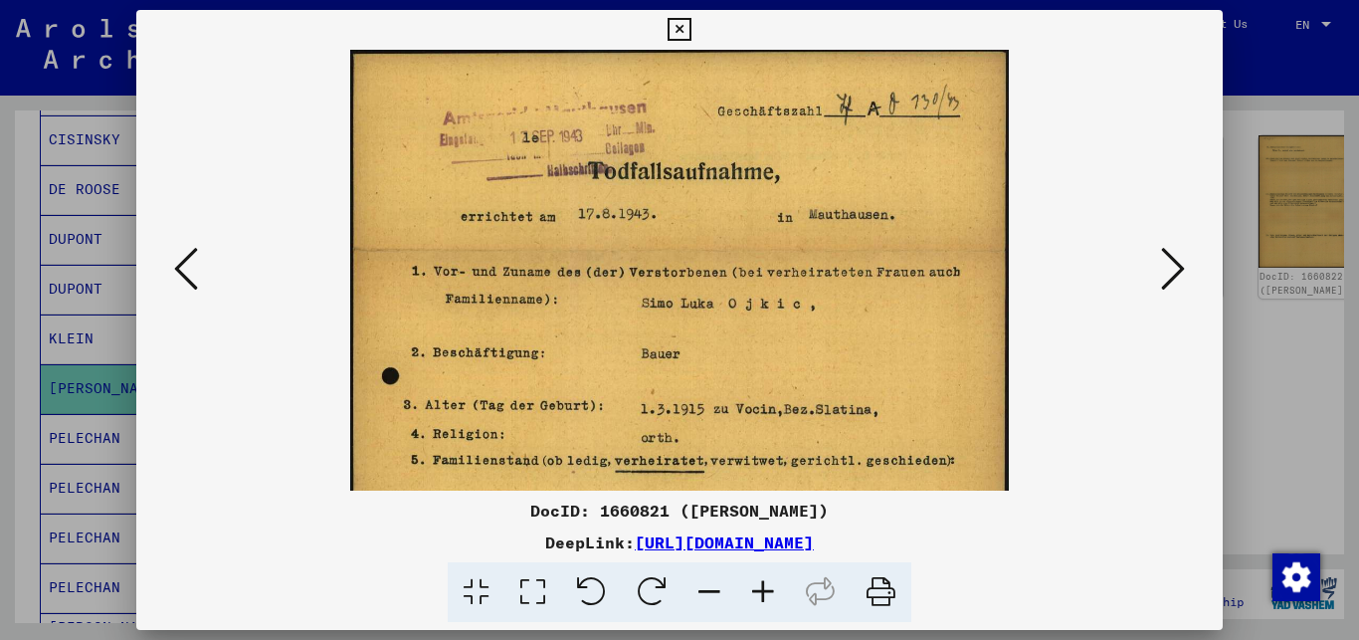
click at [691, 32] on icon at bounding box center [679, 30] width 23 height 24
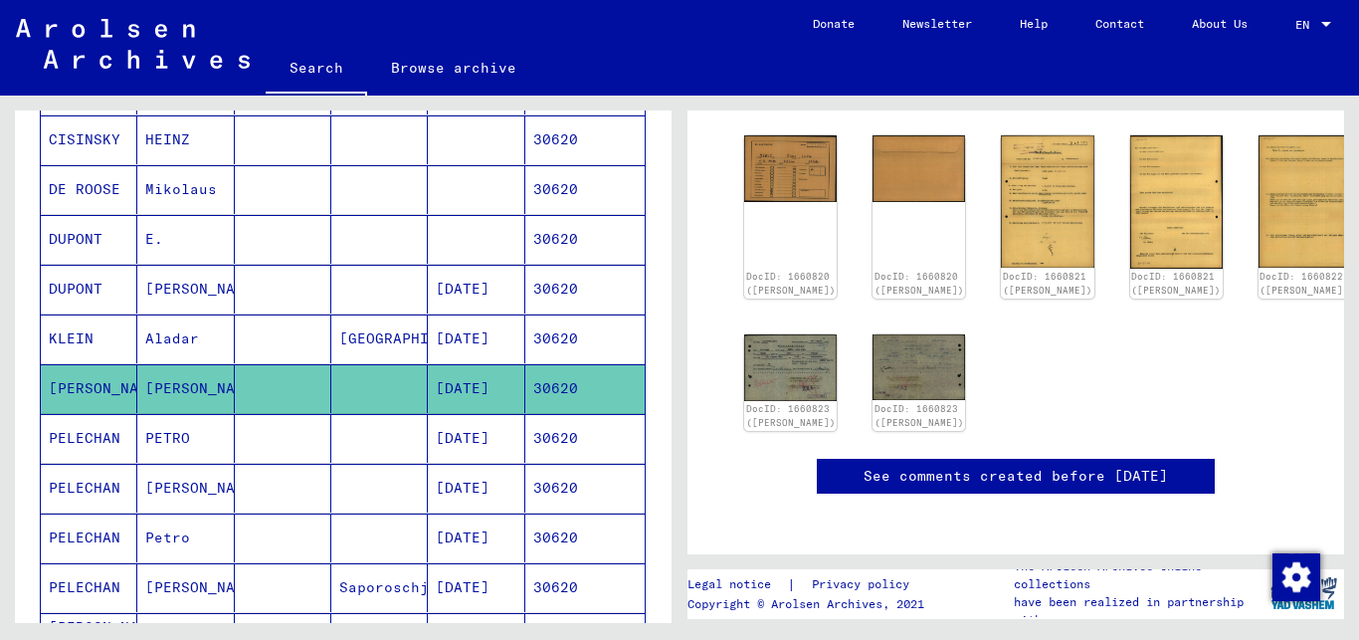
scroll to position [0, 0]
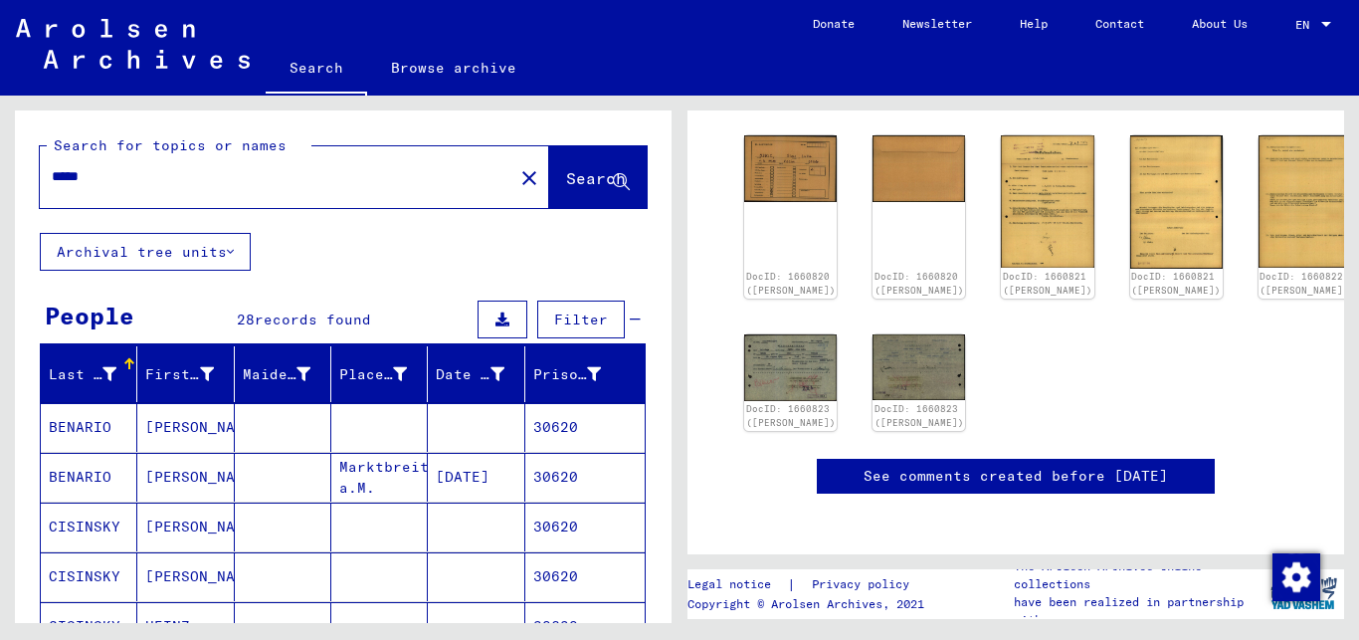
click at [116, 173] on input "*****" at bounding box center [277, 176] width 450 height 21
click at [566, 175] on span "Search" at bounding box center [596, 178] width 60 height 20
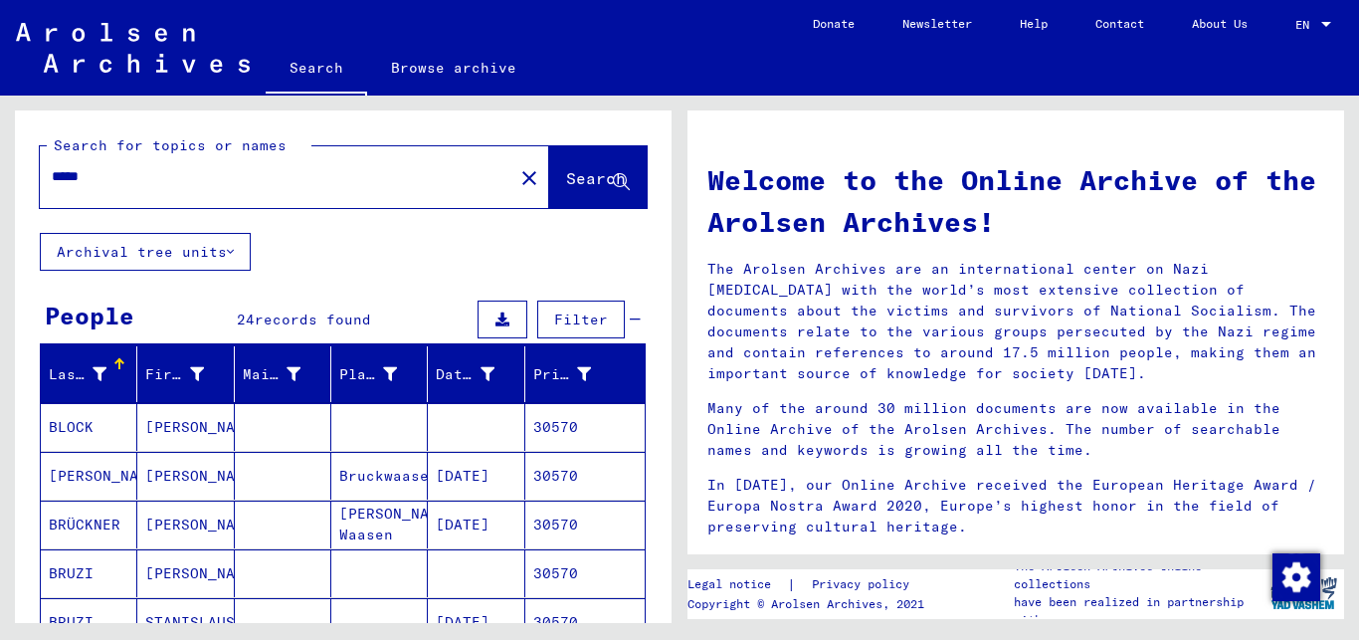
click at [637, 489] on div "Last Name First Name Maiden Name Place of Birth Date of Birth Prisoner # BLOCK …" at bounding box center [343, 533] width 657 height 375
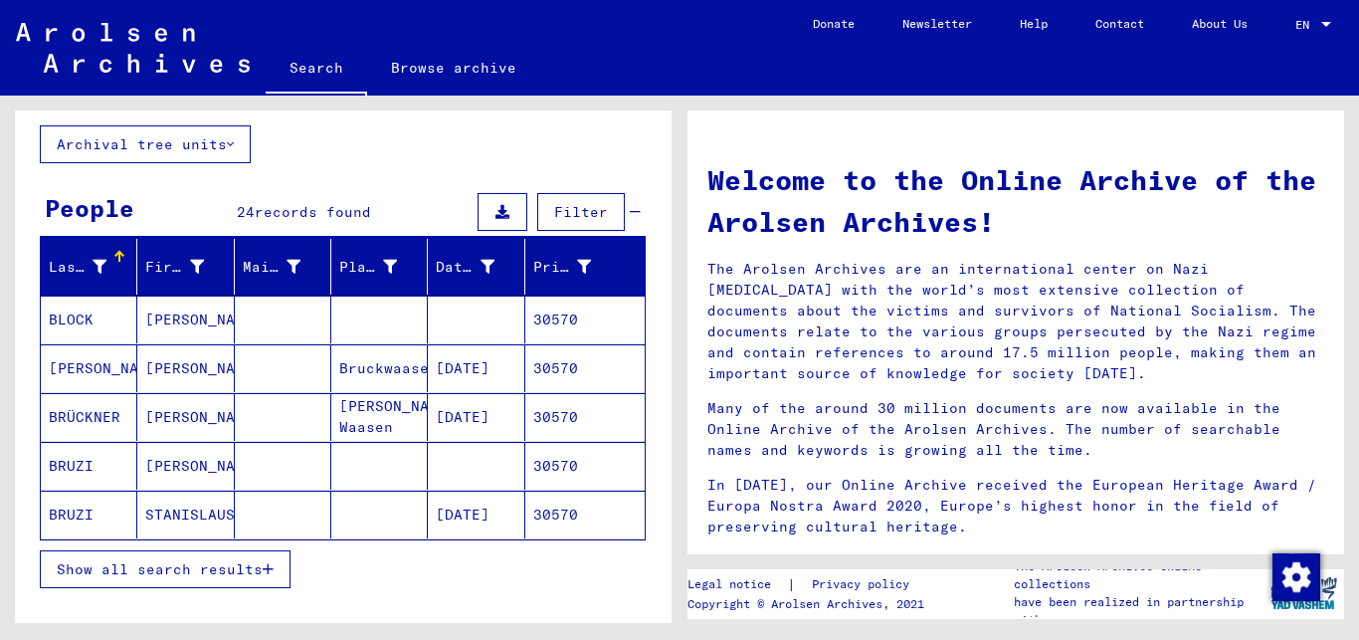
scroll to position [161, 0]
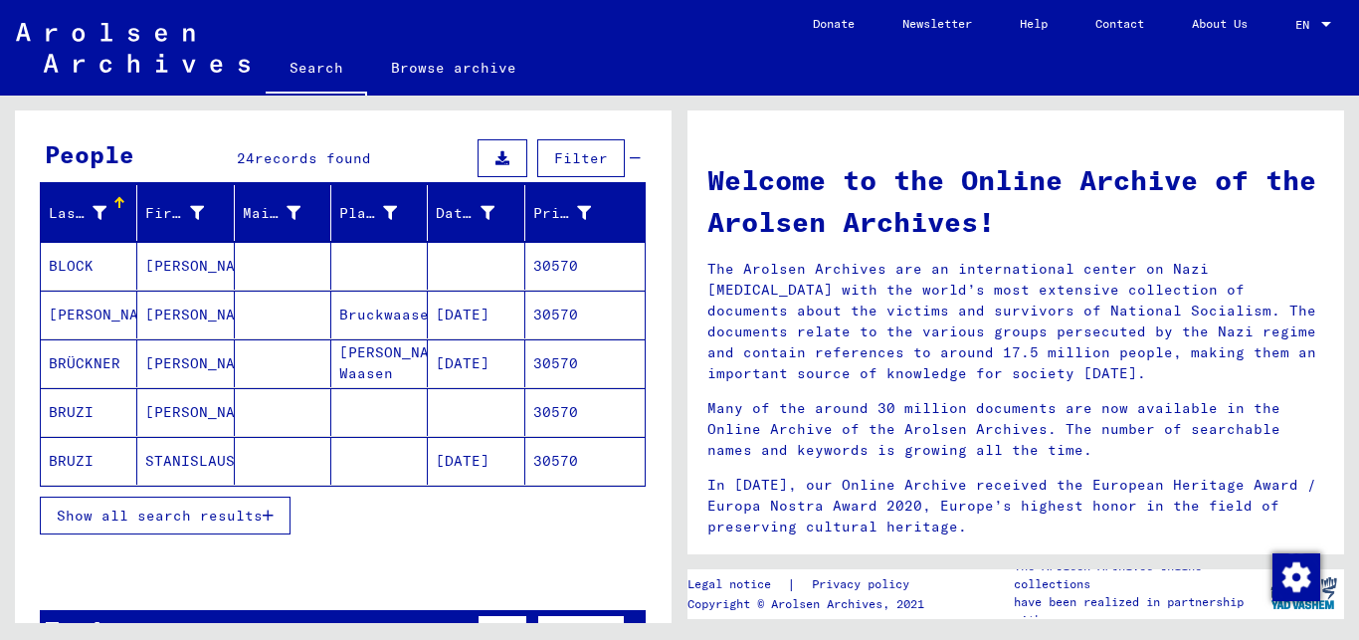
click at [267, 512] on icon "button" at bounding box center [268, 516] width 11 height 14
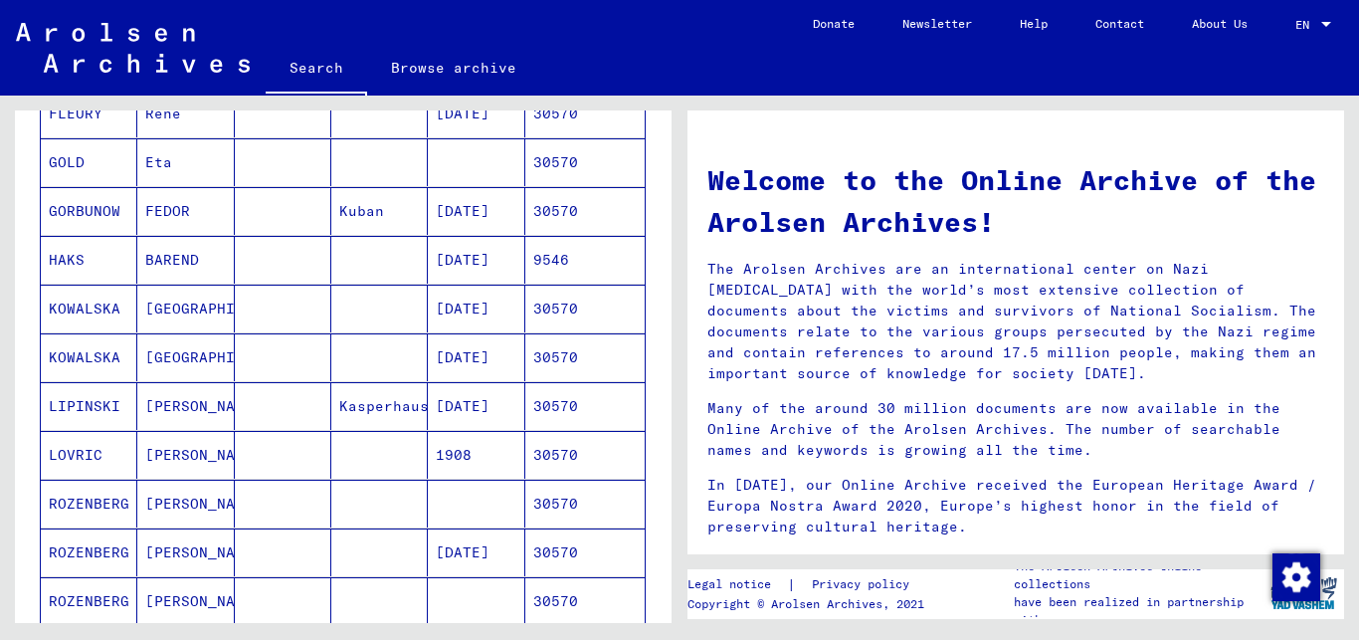
scroll to position [806, 0]
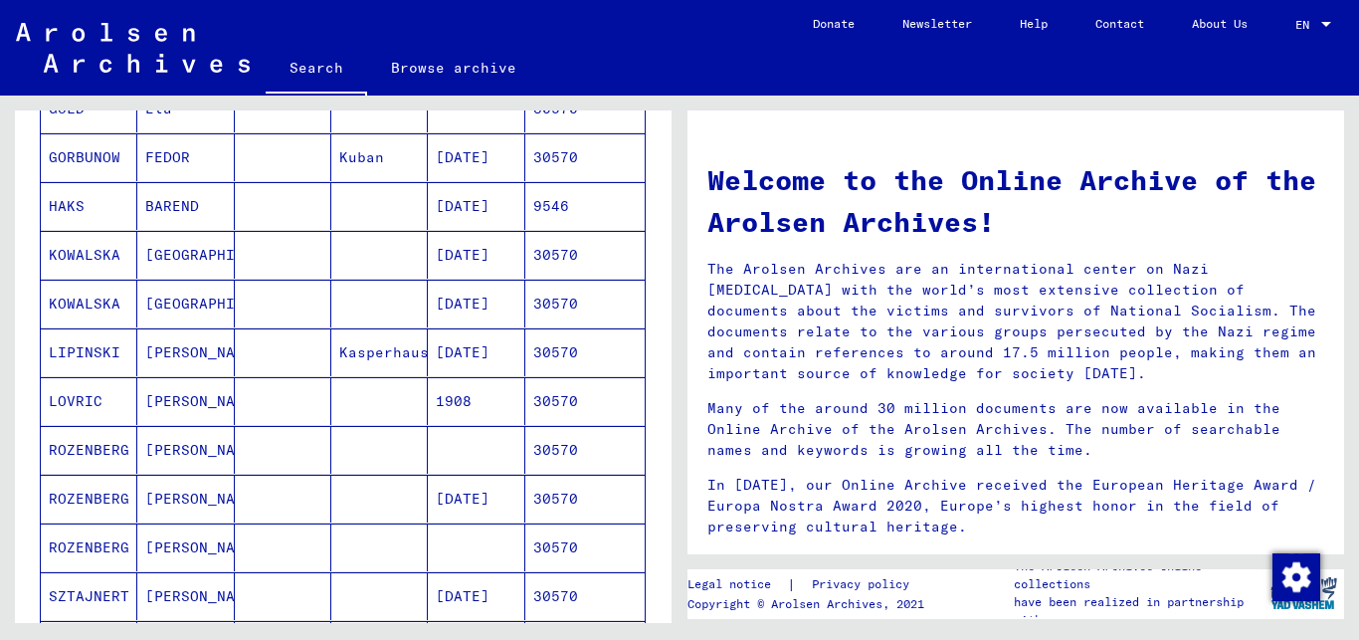
click at [286, 399] on mat-cell at bounding box center [283, 401] width 97 height 48
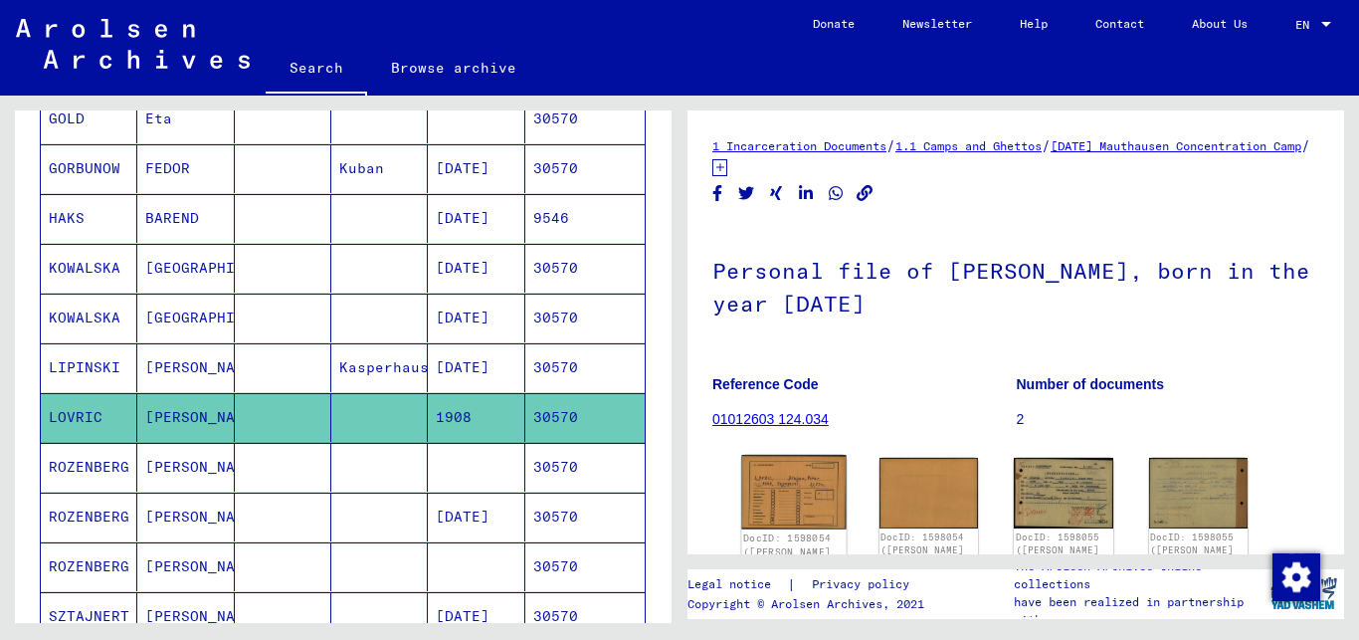
scroll to position [816, 0]
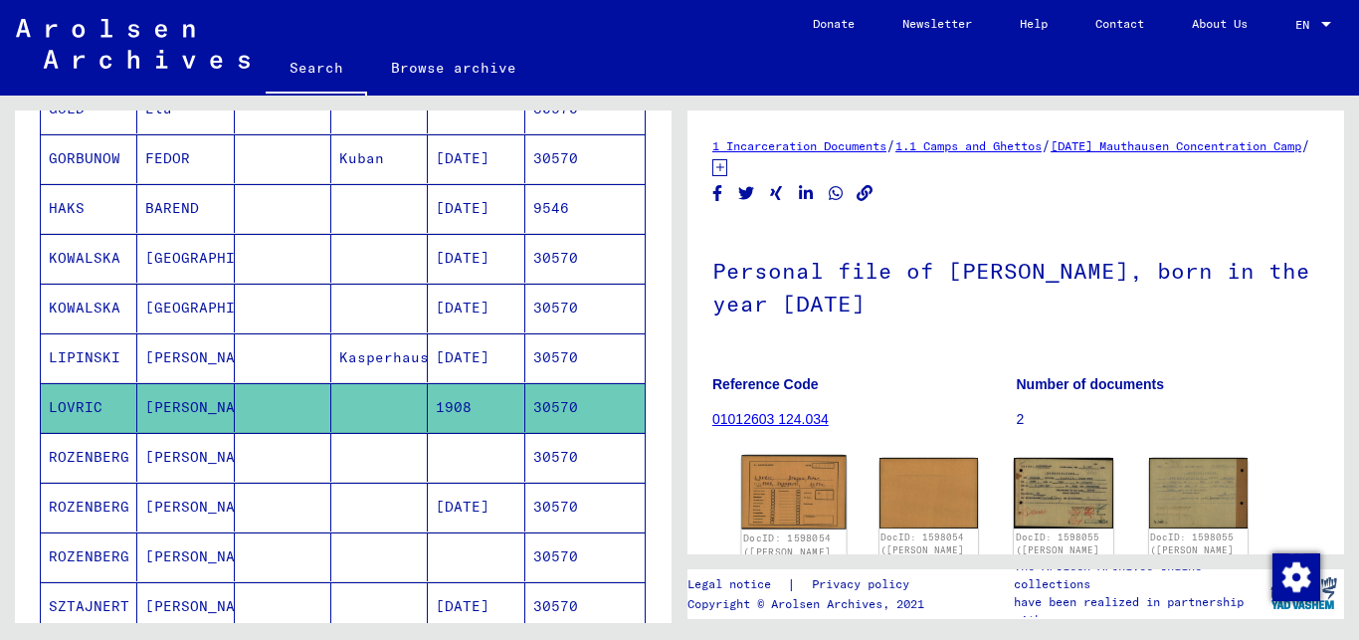
click at [784, 481] on img at bounding box center [793, 492] width 103 height 75
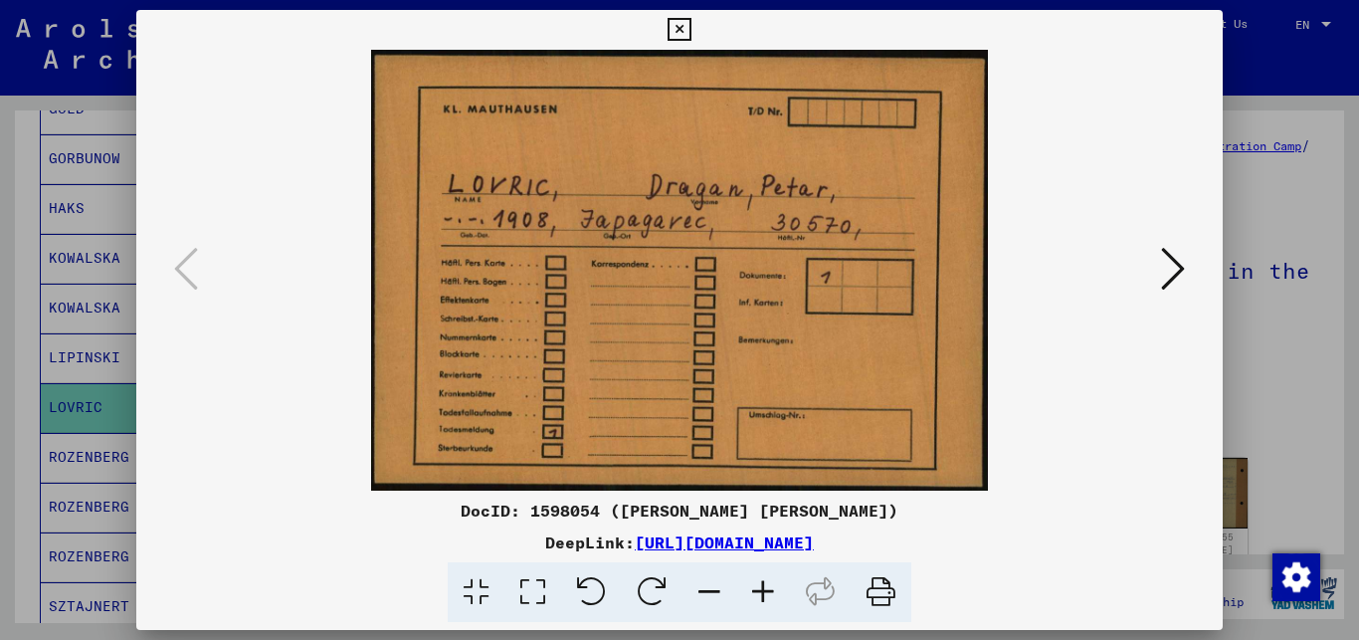
click at [1177, 272] on icon at bounding box center [1173, 269] width 24 height 48
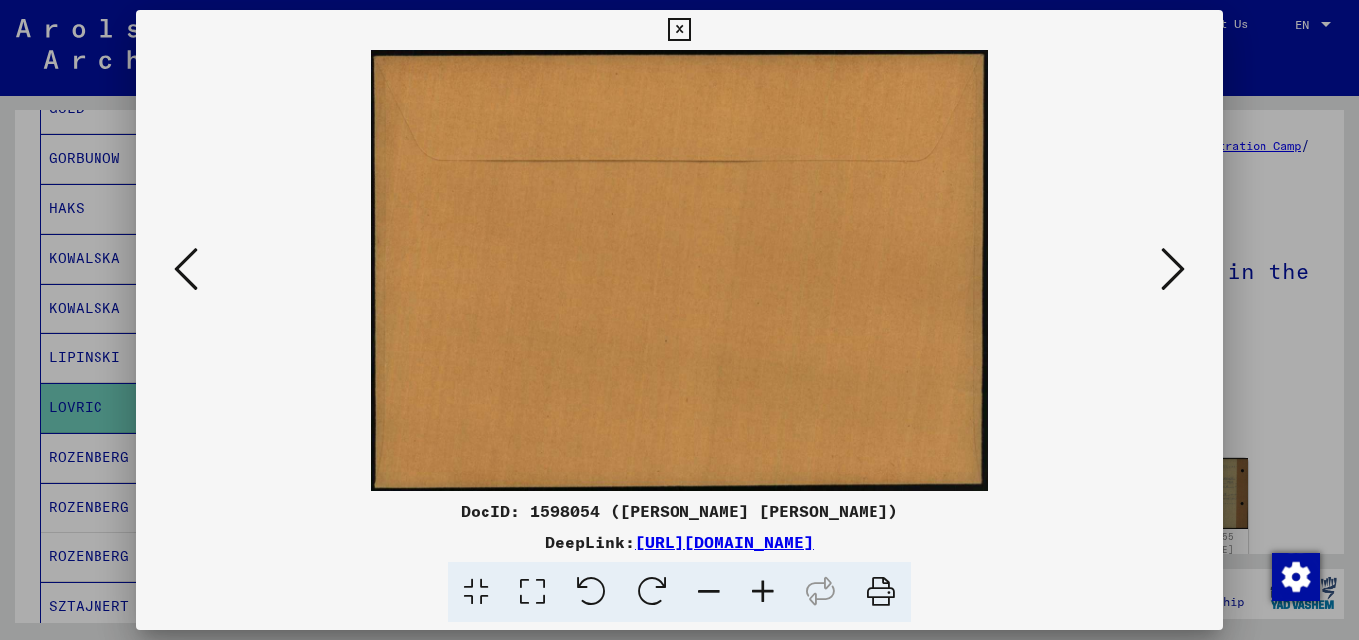
click at [1175, 267] on icon at bounding box center [1173, 269] width 24 height 48
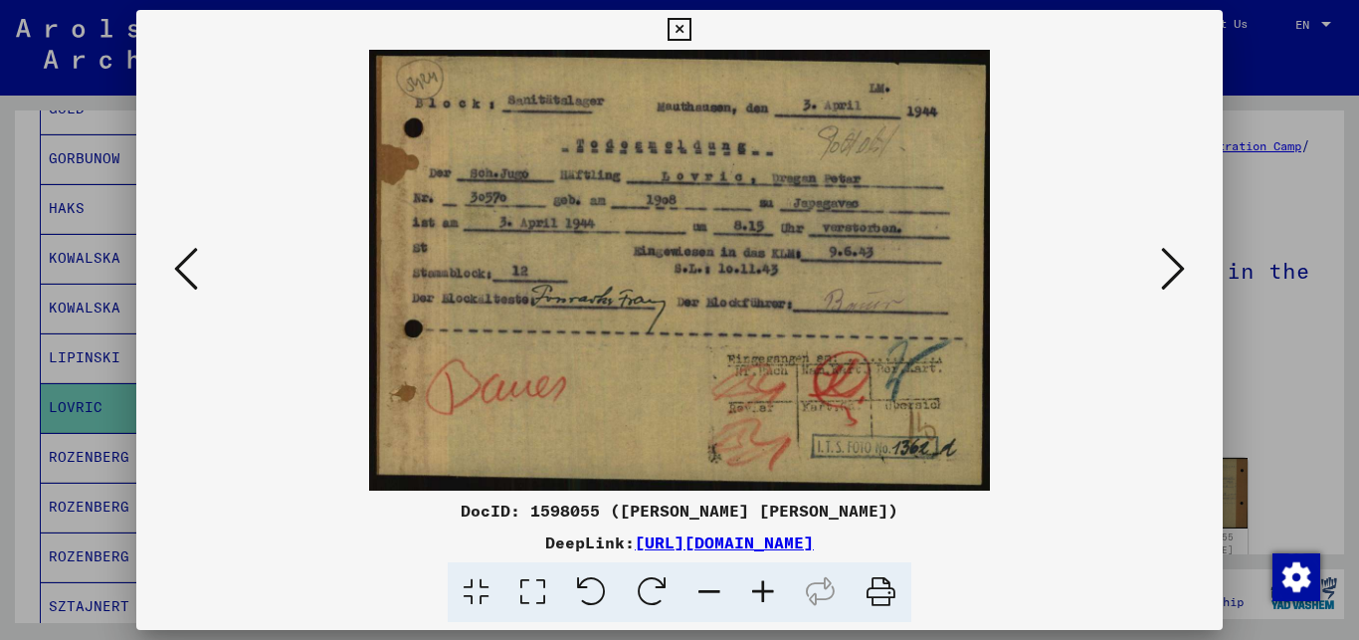
click at [1175, 267] on icon at bounding box center [1173, 269] width 24 height 48
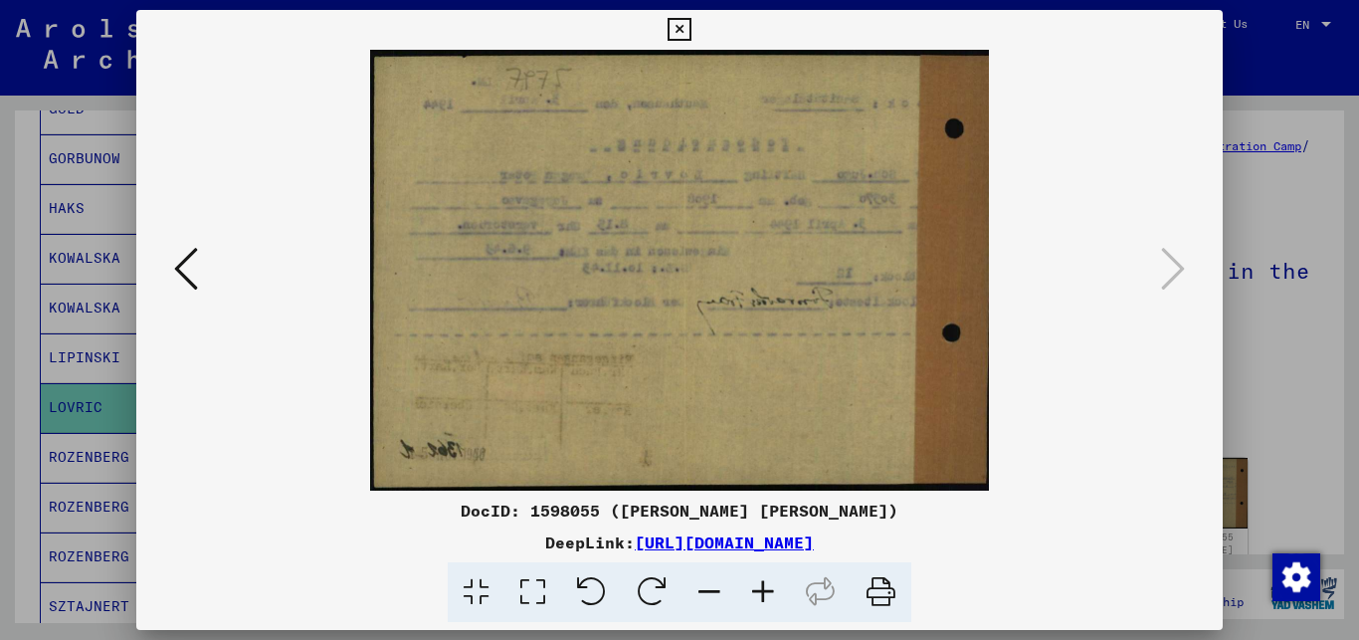
click at [181, 265] on icon at bounding box center [186, 269] width 24 height 48
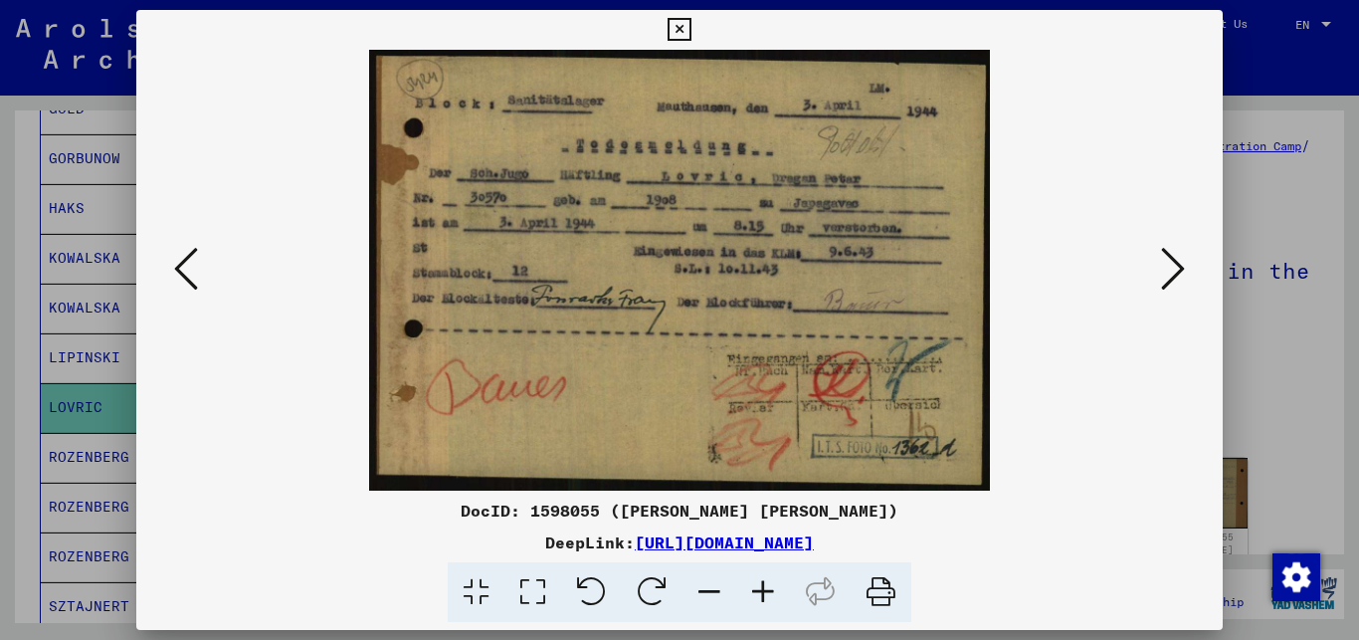
click at [691, 25] on icon at bounding box center [679, 30] width 23 height 24
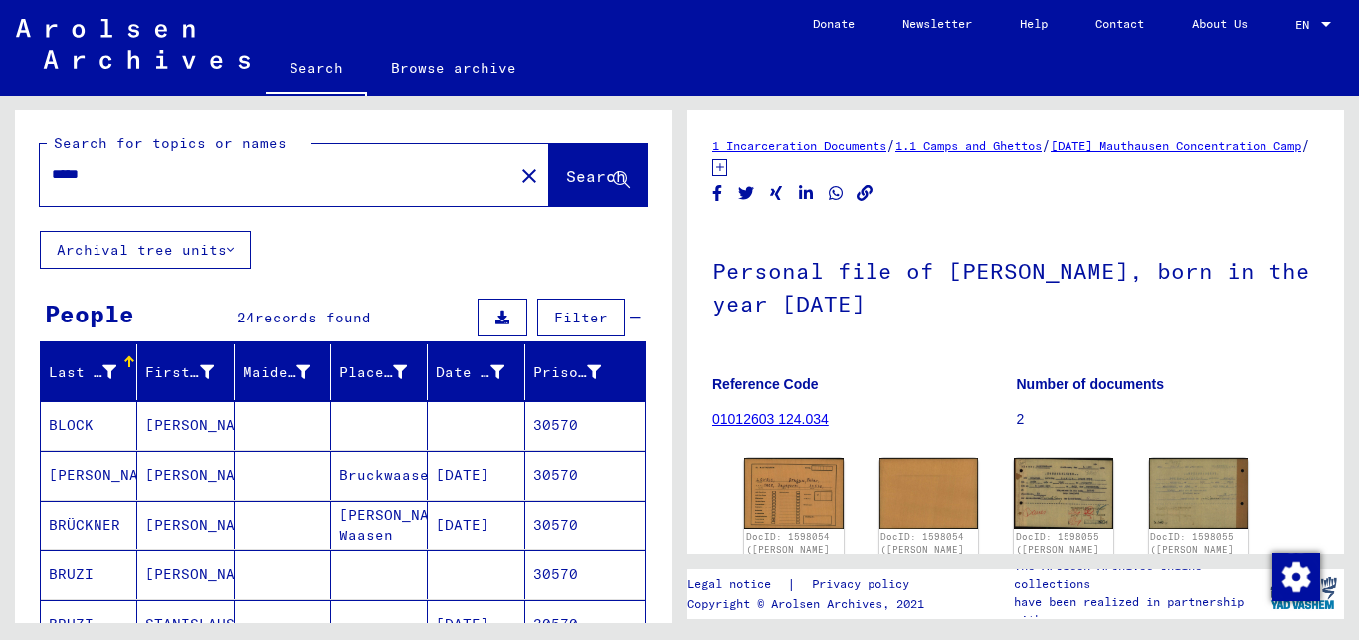
scroll to position [0, 0]
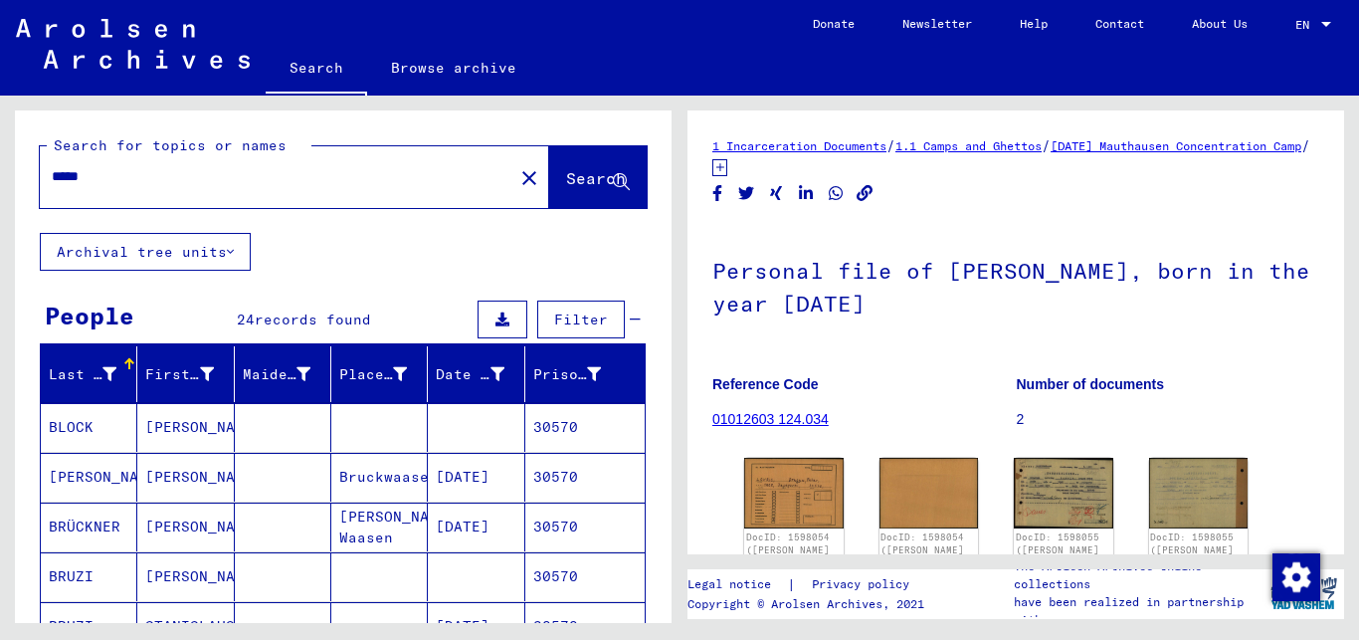
click at [130, 178] on input "*****" at bounding box center [277, 176] width 450 height 21
click at [566, 176] on span "Search" at bounding box center [596, 178] width 60 height 20
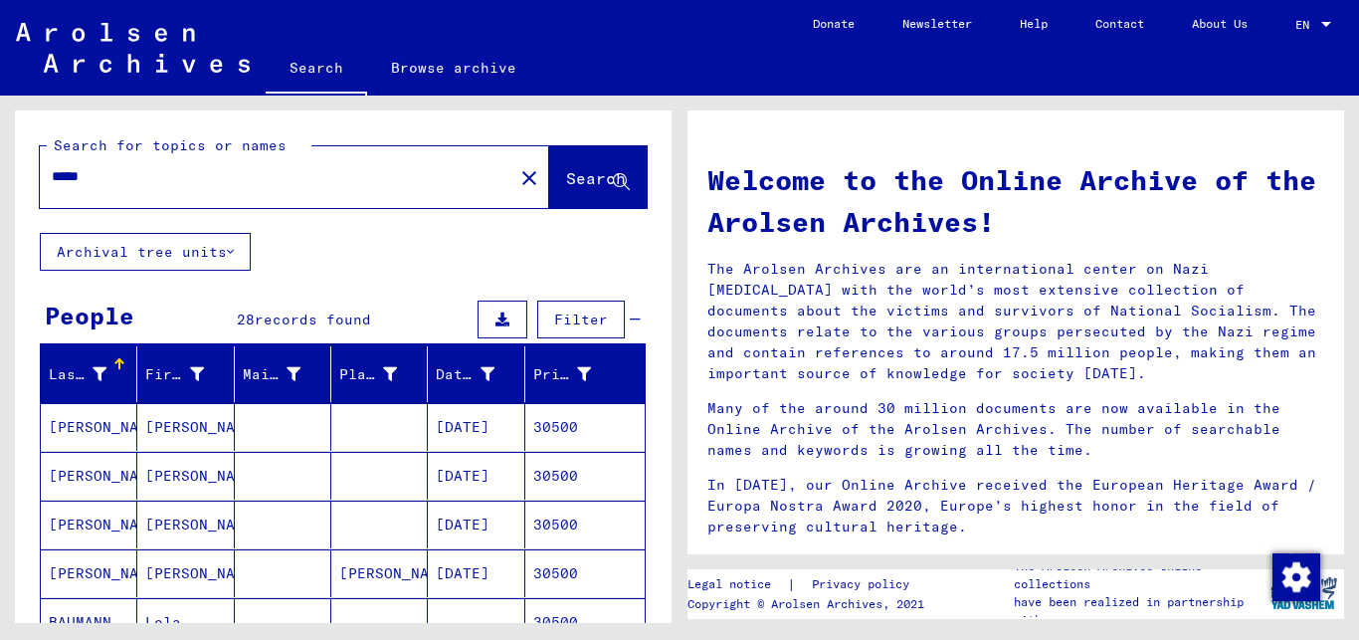
scroll to position [215, 0]
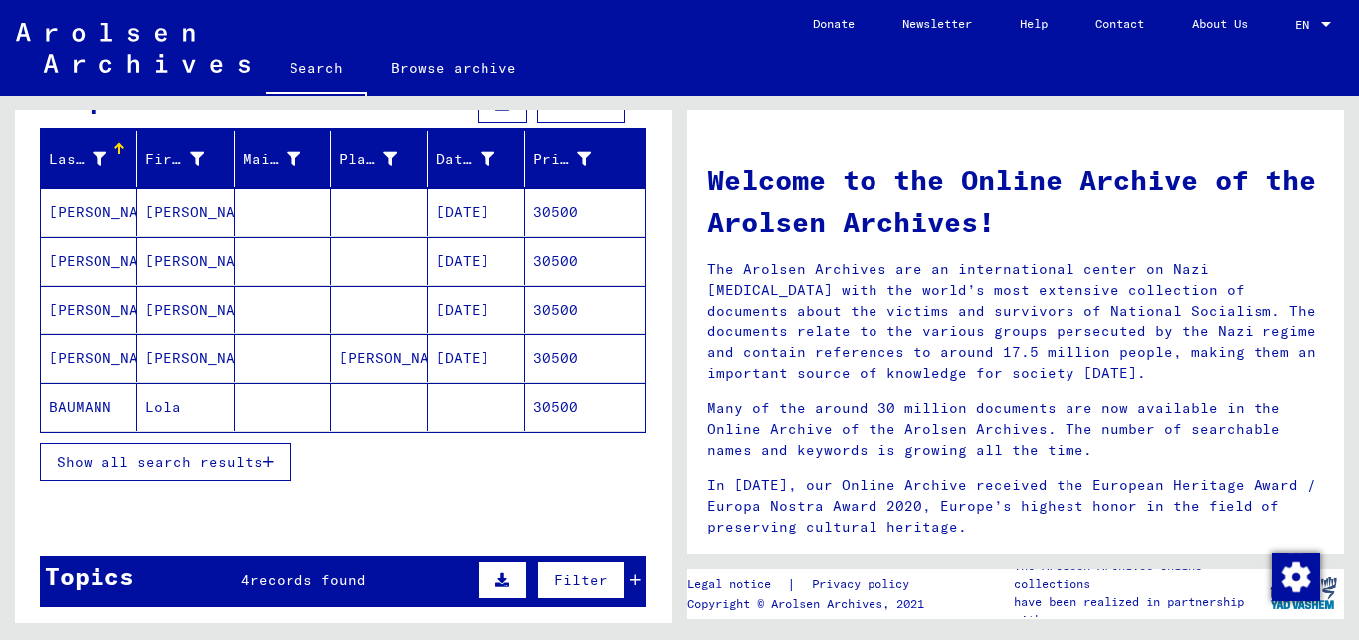
click at [270, 456] on icon "button" at bounding box center [268, 462] width 11 height 14
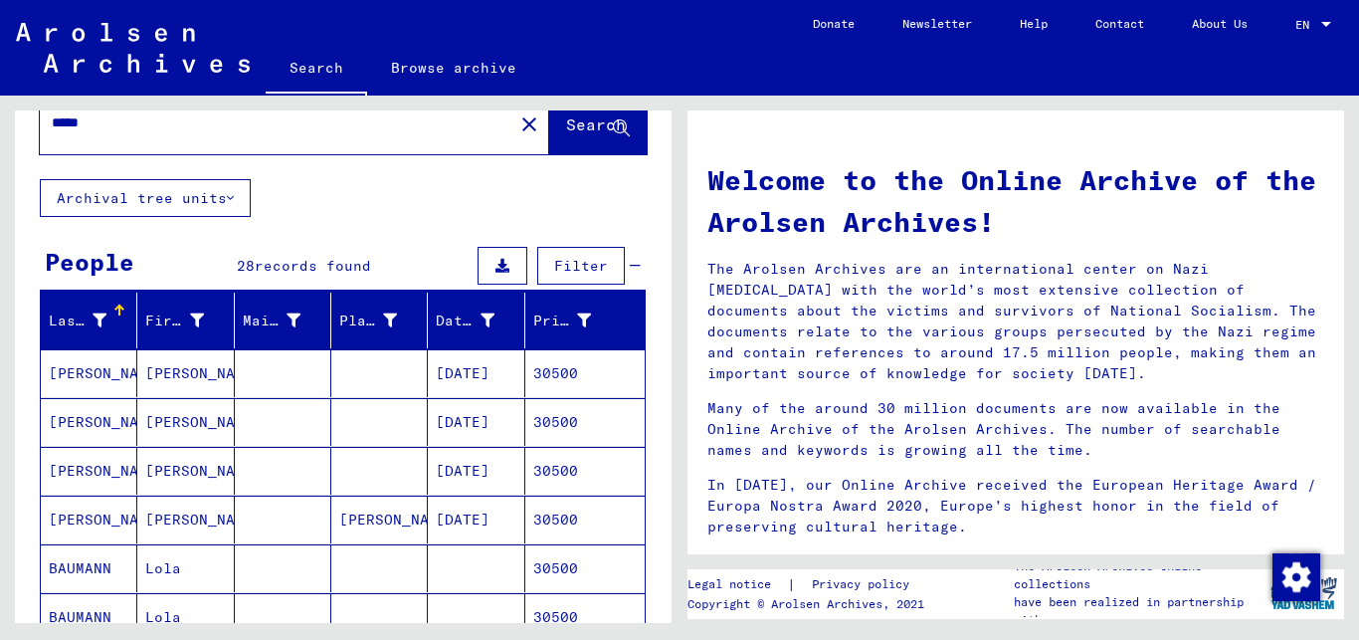
scroll to position [0, 0]
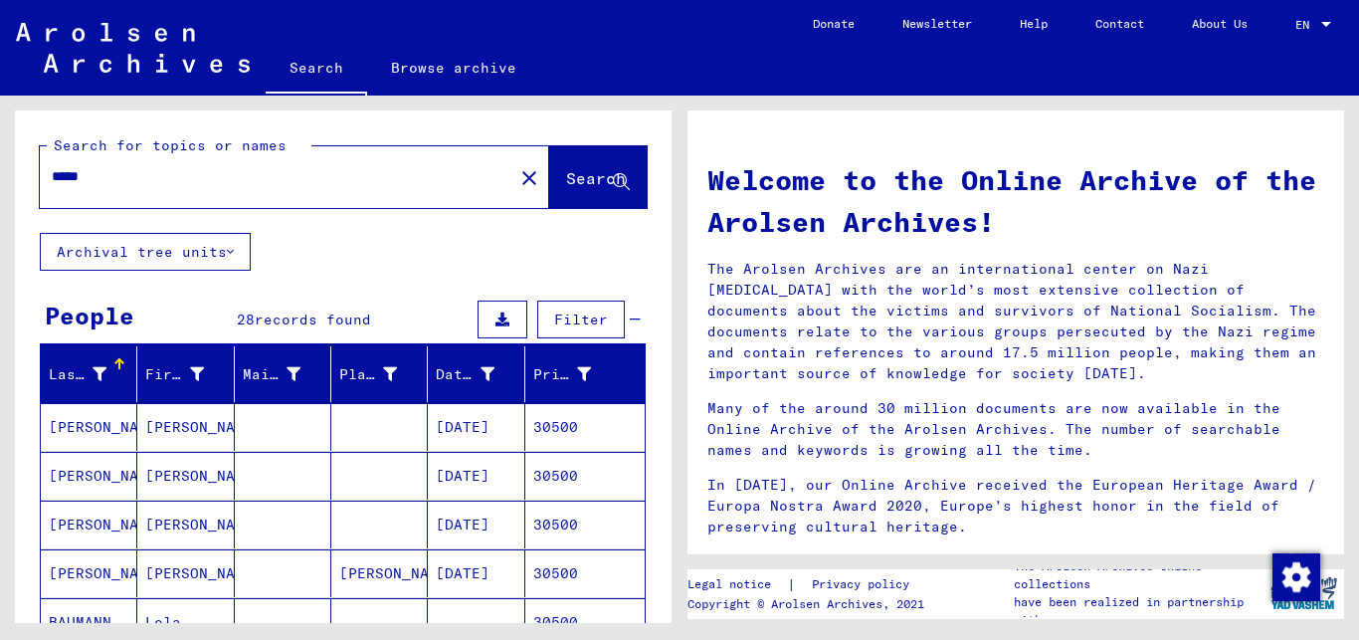
click at [85, 176] on input "*****" at bounding box center [271, 176] width 438 height 21
type input "*****"
click at [566, 179] on span "Search" at bounding box center [596, 178] width 60 height 20
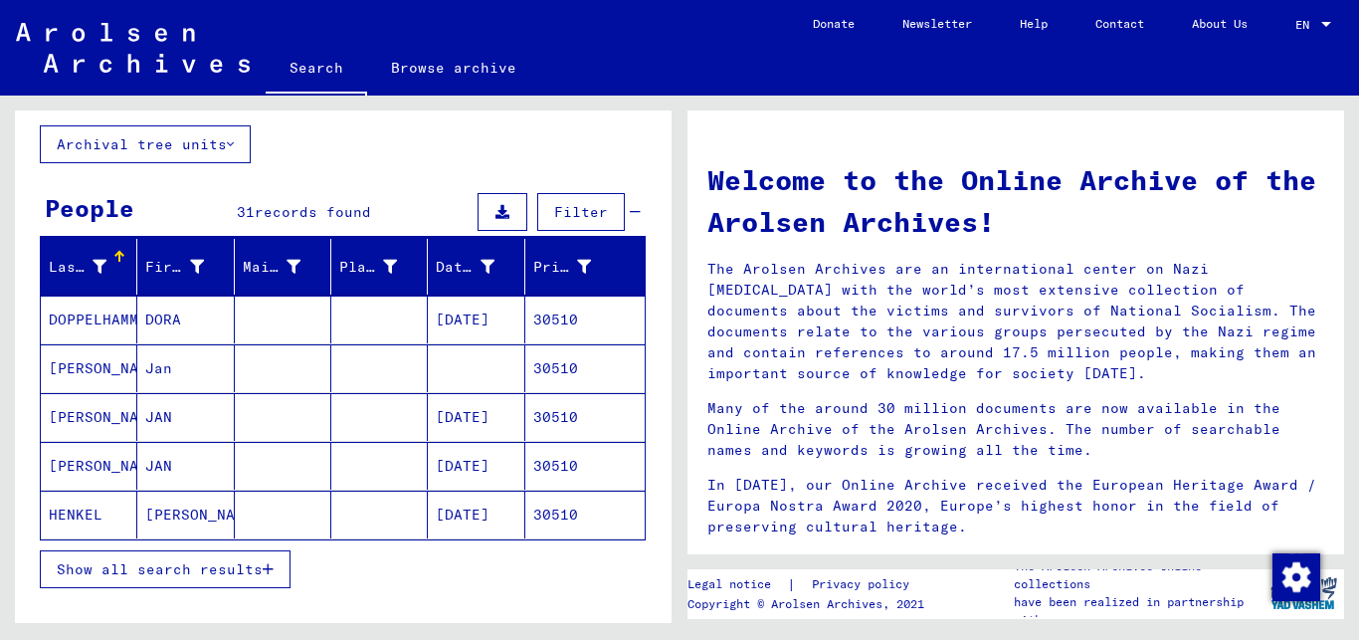
scroll to position [161, 0]
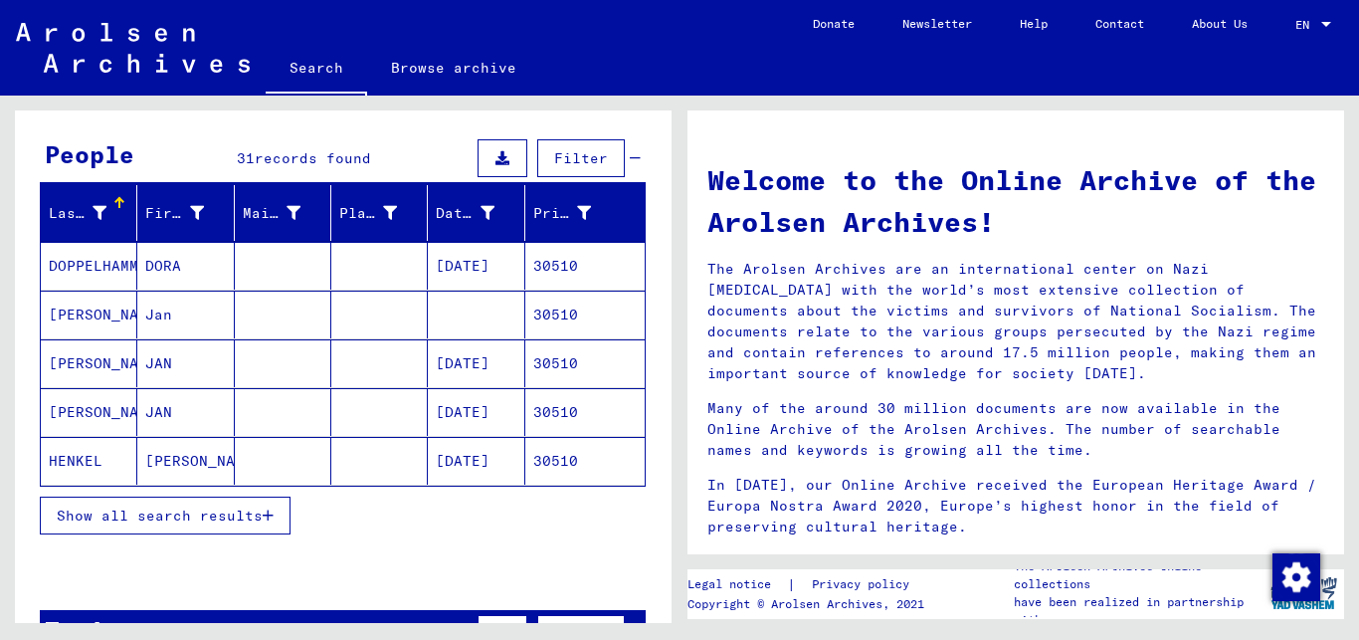
click at [268, 512] on icon "button" at bounding box center [268, 516] width 11 height 14
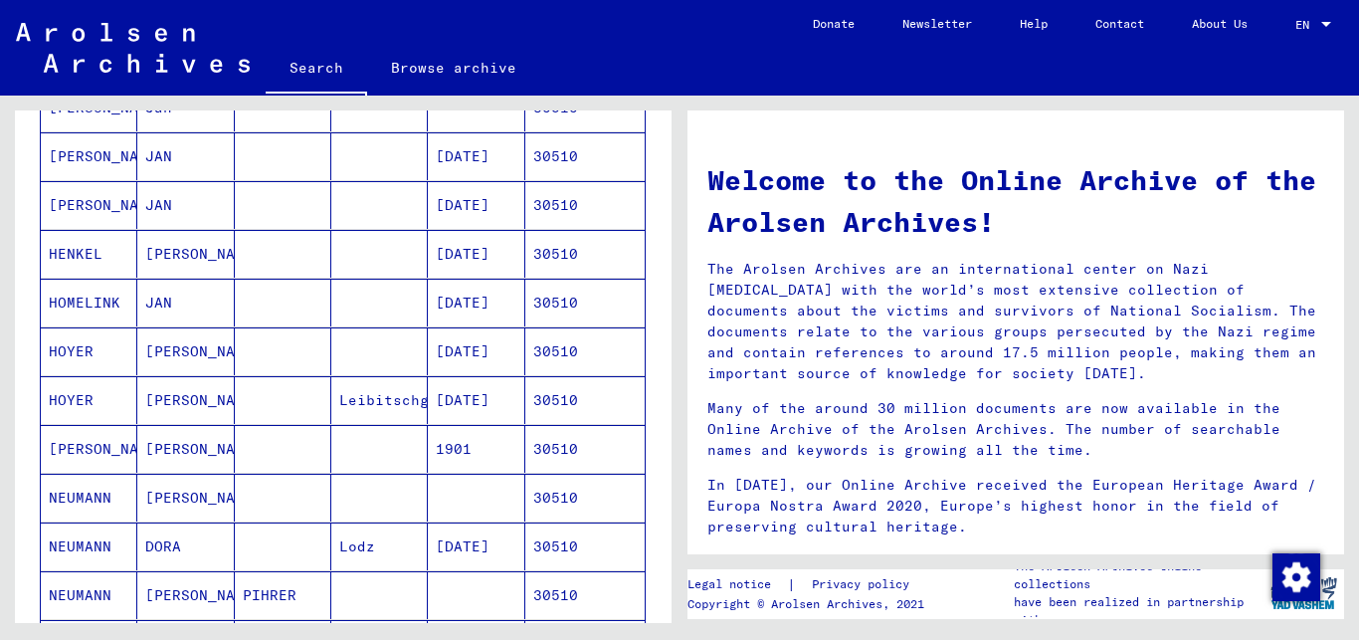
scroll to position [376, 0]
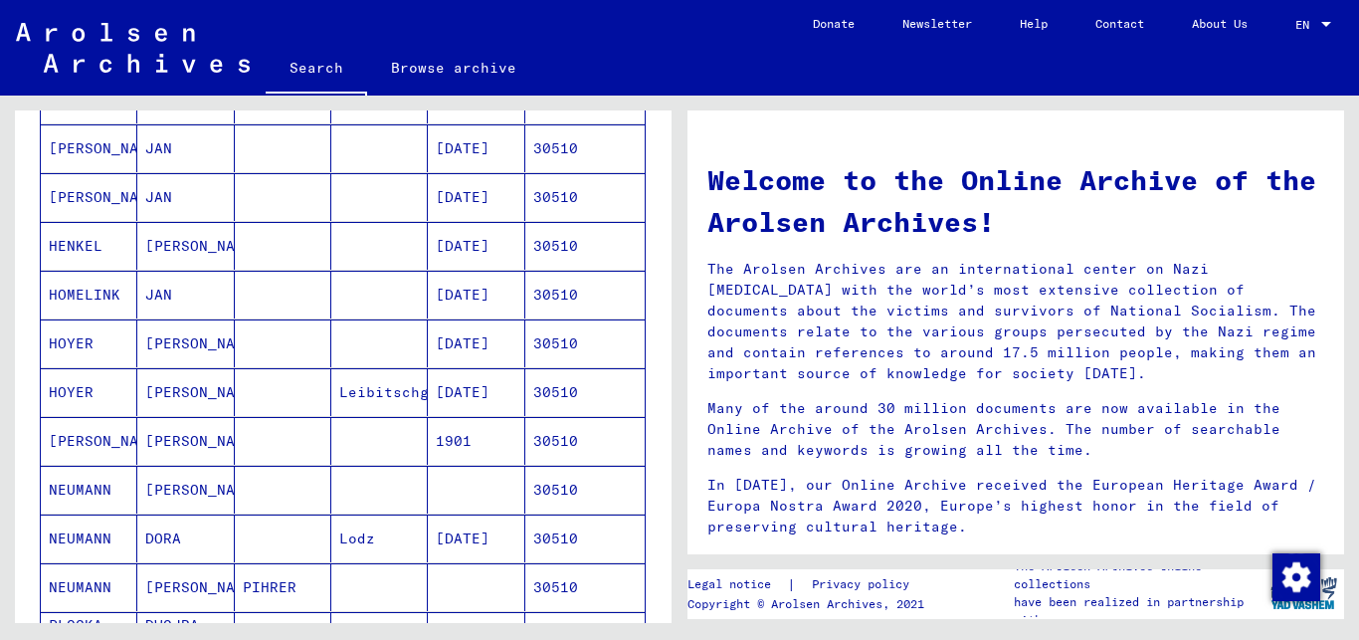
click at [185, 437] on mat-cell "[PERSON_NAME]" at bounding box center [185, 441] width 97 height 48
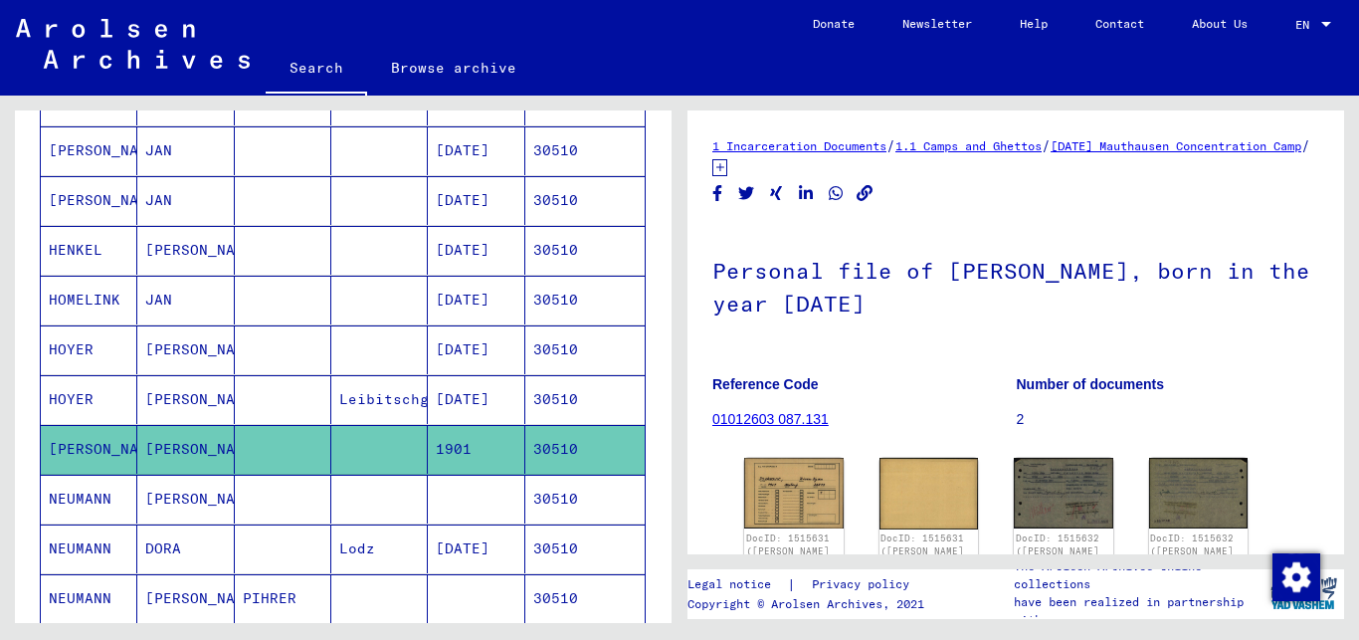
scroll to position [377, 0]
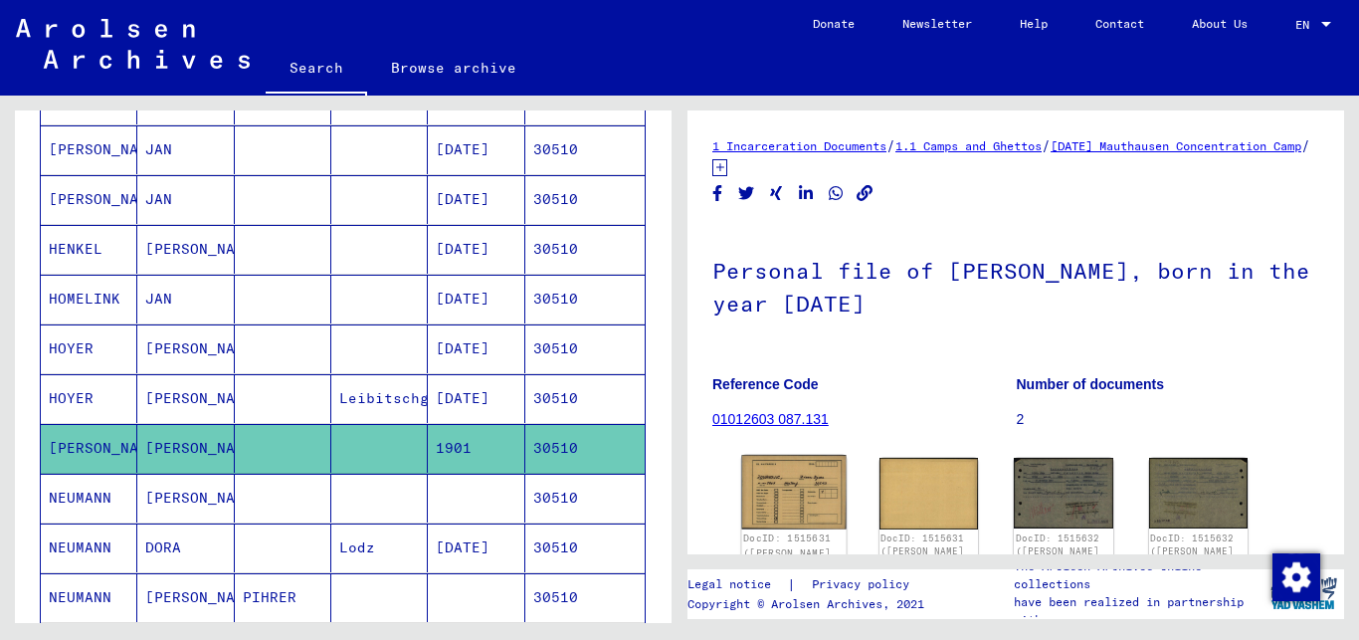
click at [783, 501] on img at bounding box center [793, 492] width 103 height 75
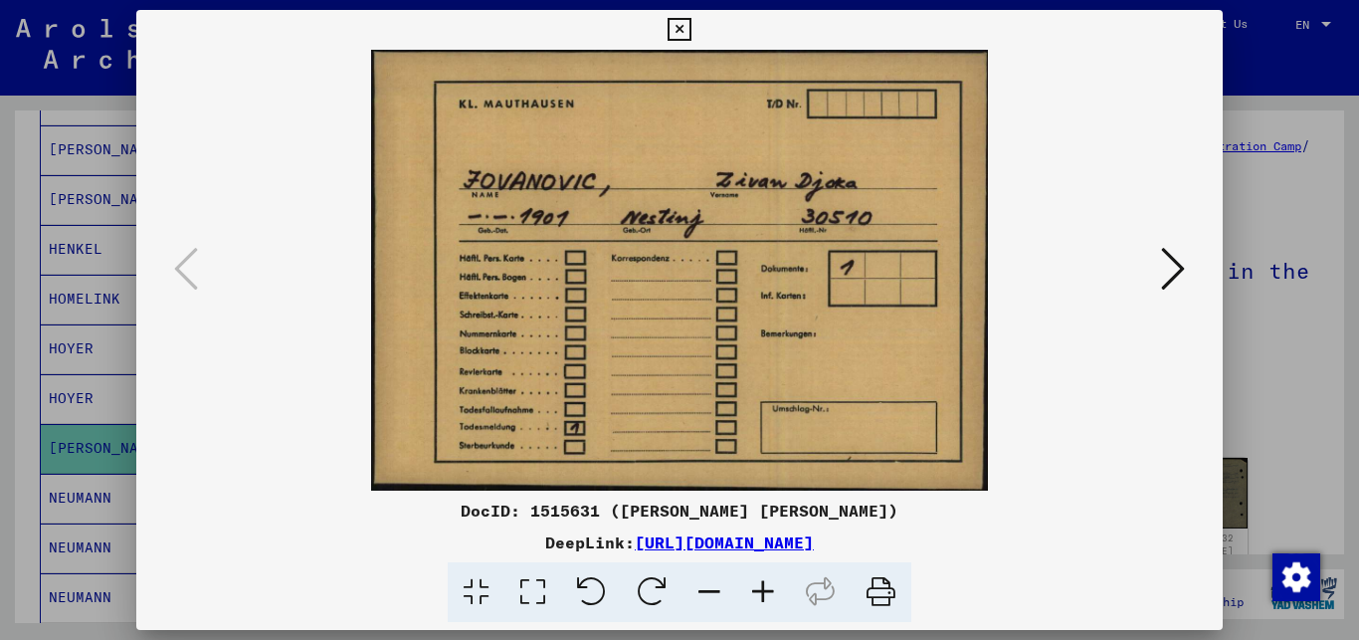
click at [1175, 264] on icon at bounding box center [1173, 269] width 24 height 48
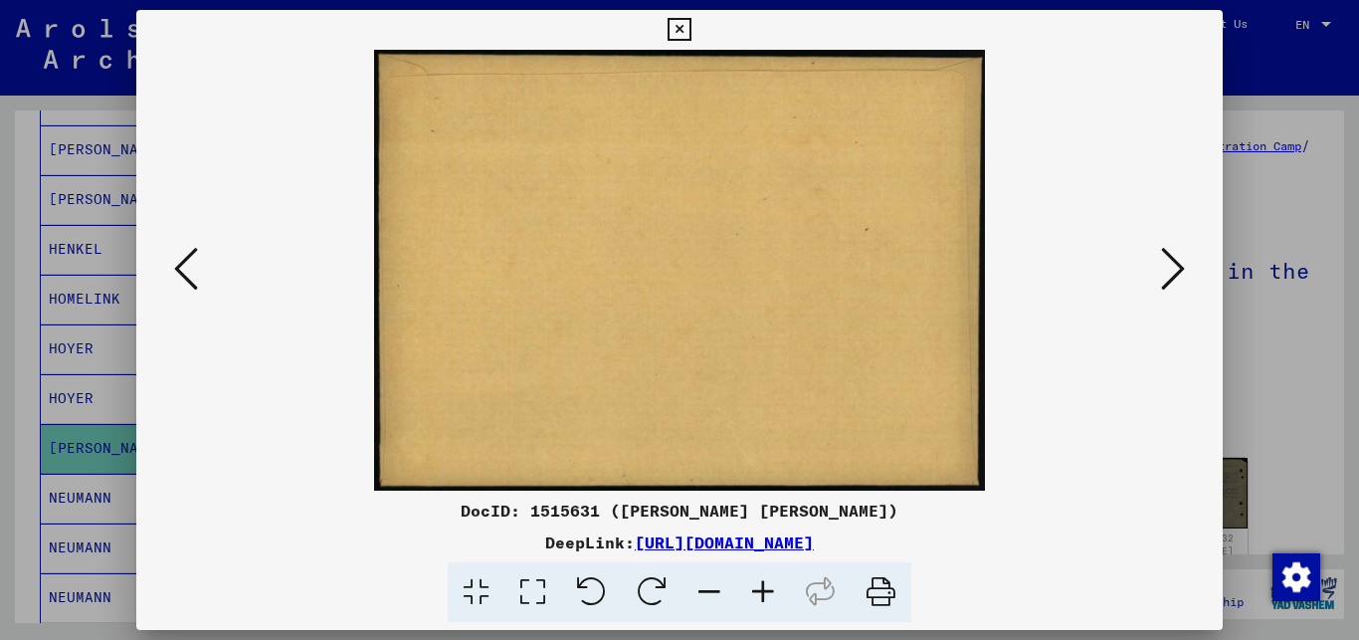
click at [1175, 264] on icon at bounding box center [1173, 269] width 24 height 48
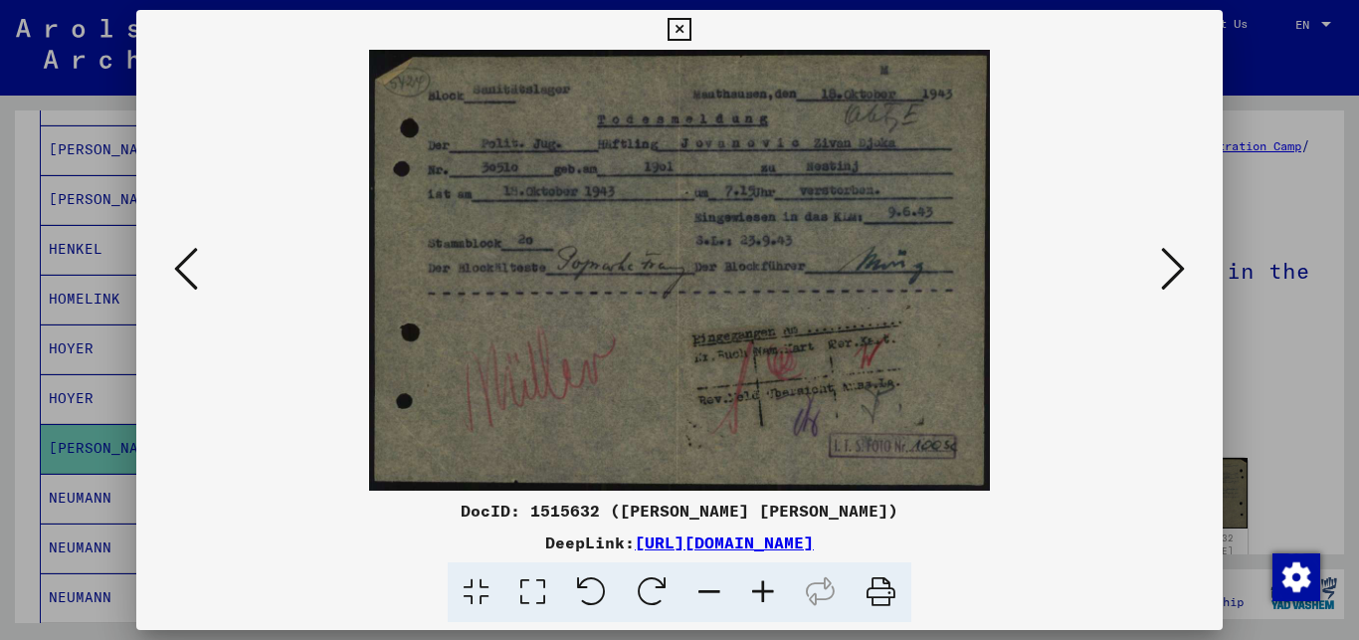
click at [762, 596] on icon at bounding box center [763, 592] width 54 height 61
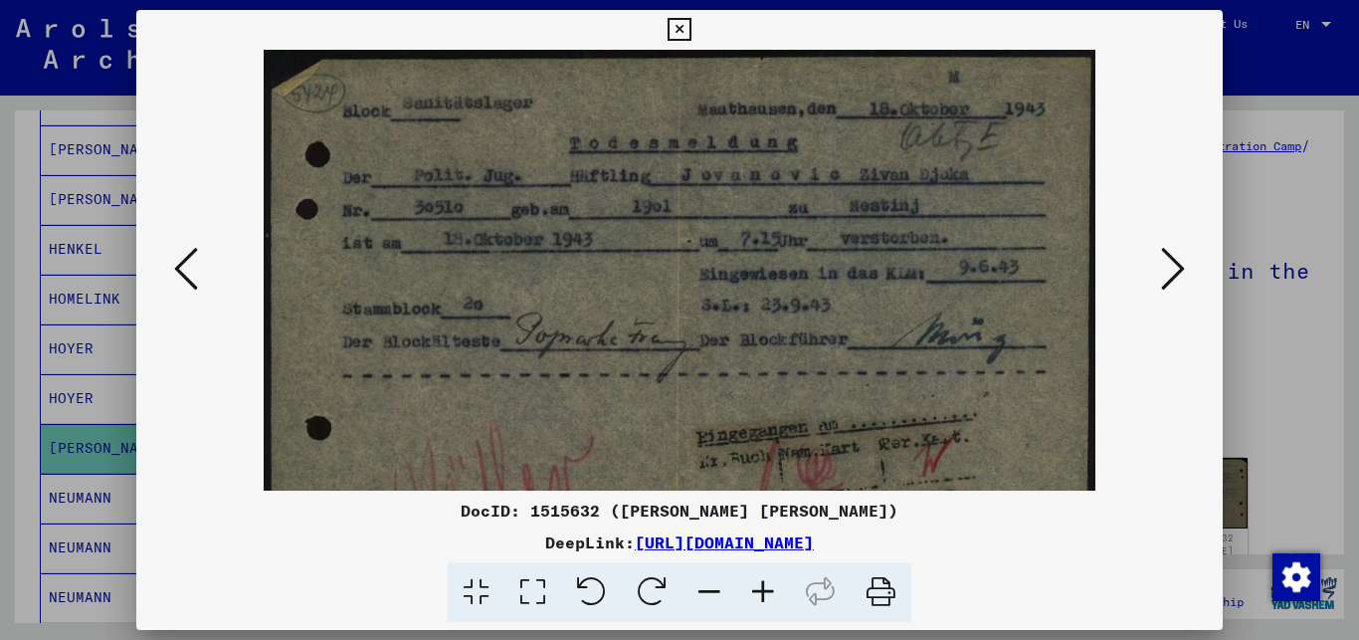
click at [762, 596] on icon at bounding box center [763, 592] width 54 height 61
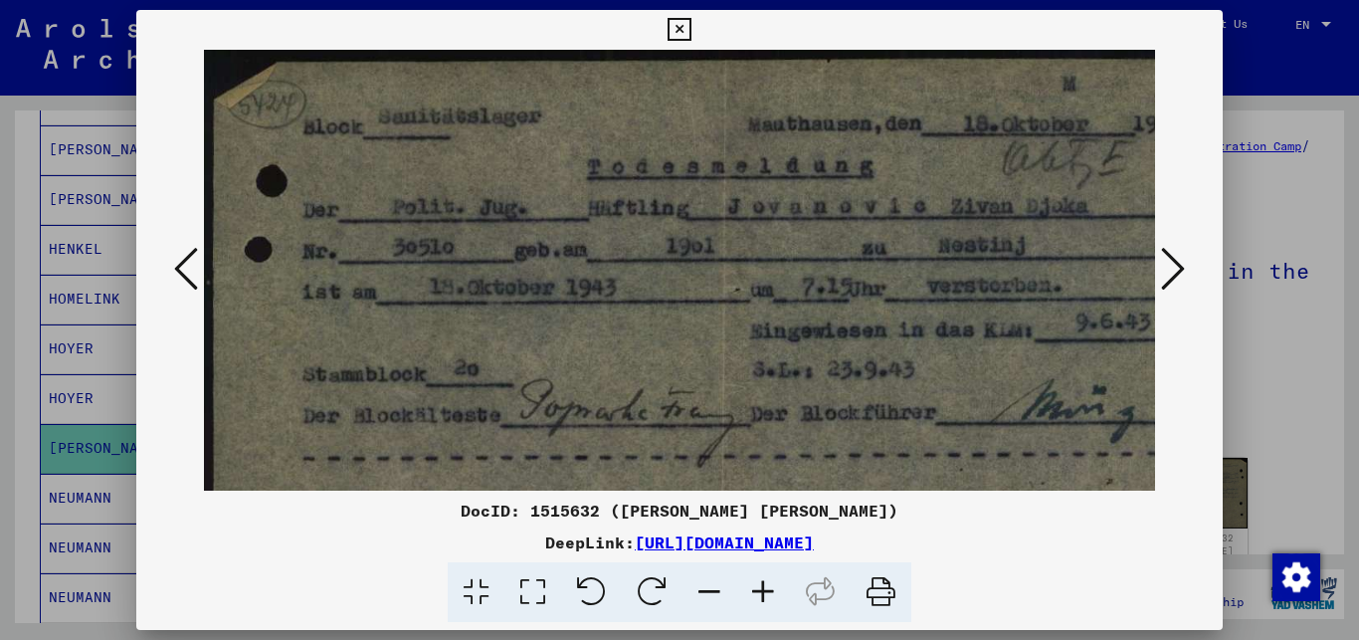
click at [1175, 265] on icon at bounding box center [1173, 269] width 24 height 48
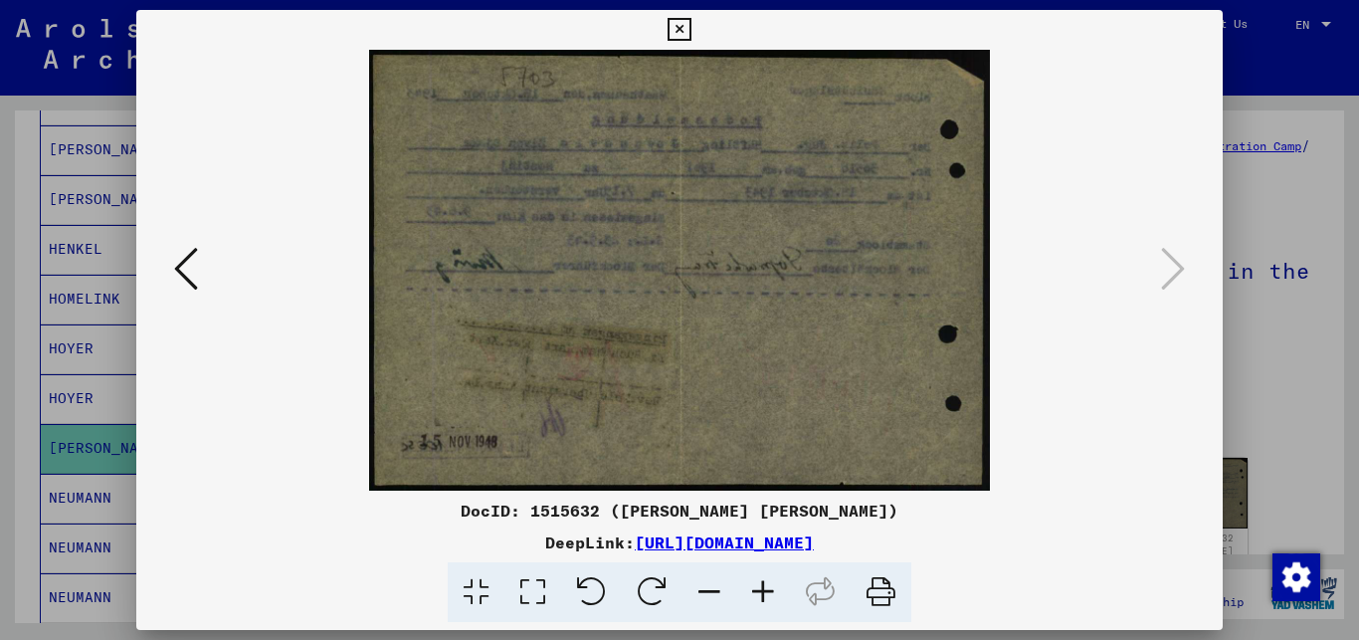
click at [1299, 397] on div at bounding box center [679, 320] width 1359 height 640
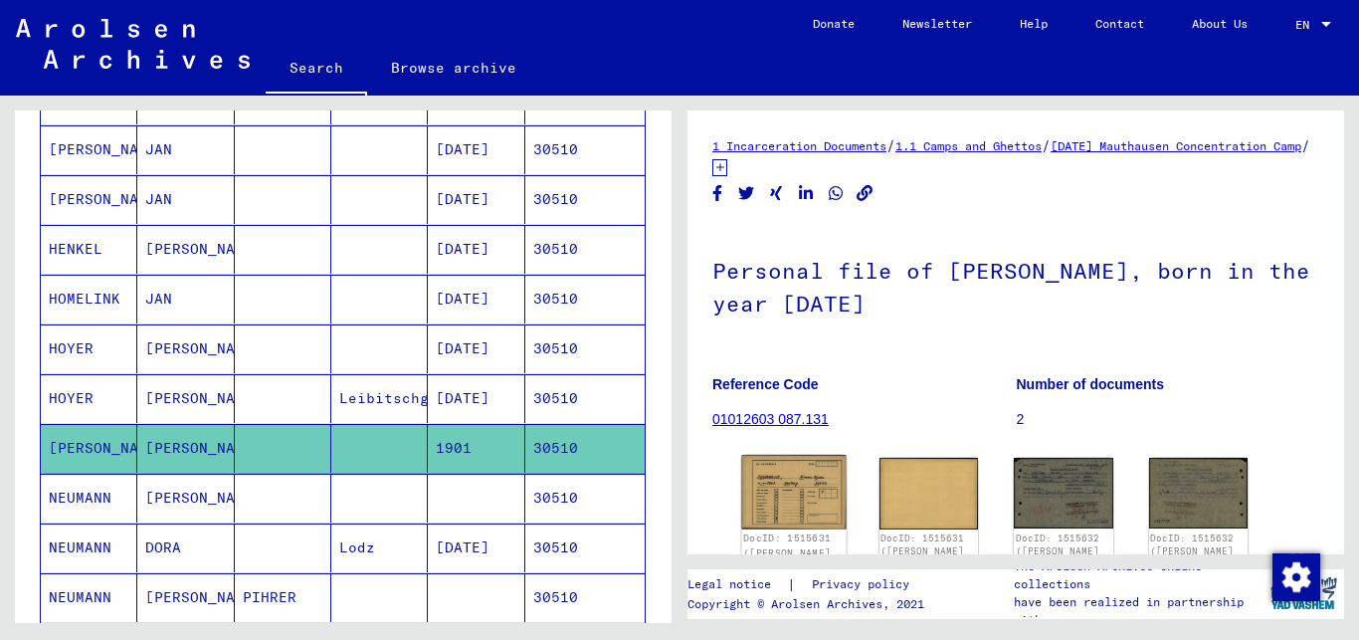
click at [789, 484] on img at bounding box center [793, 492] width 103 height 75
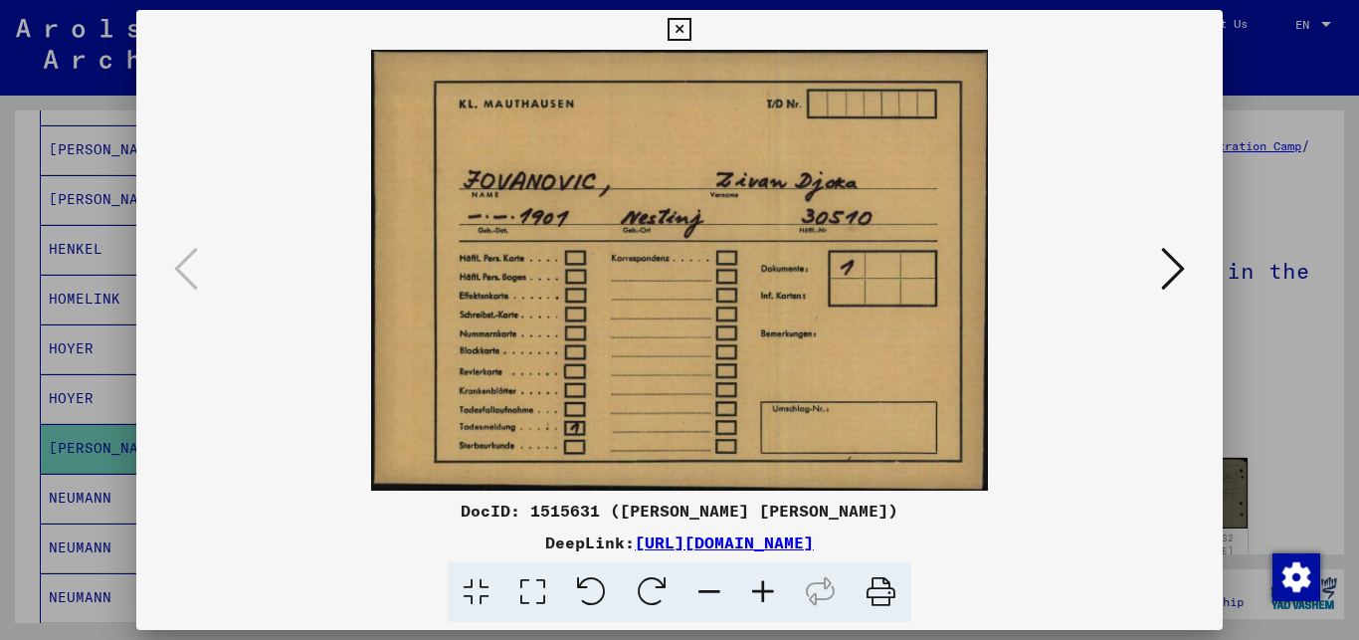
click at [769, 589] on icon at bounding box center [763, 592] width 54 height 61
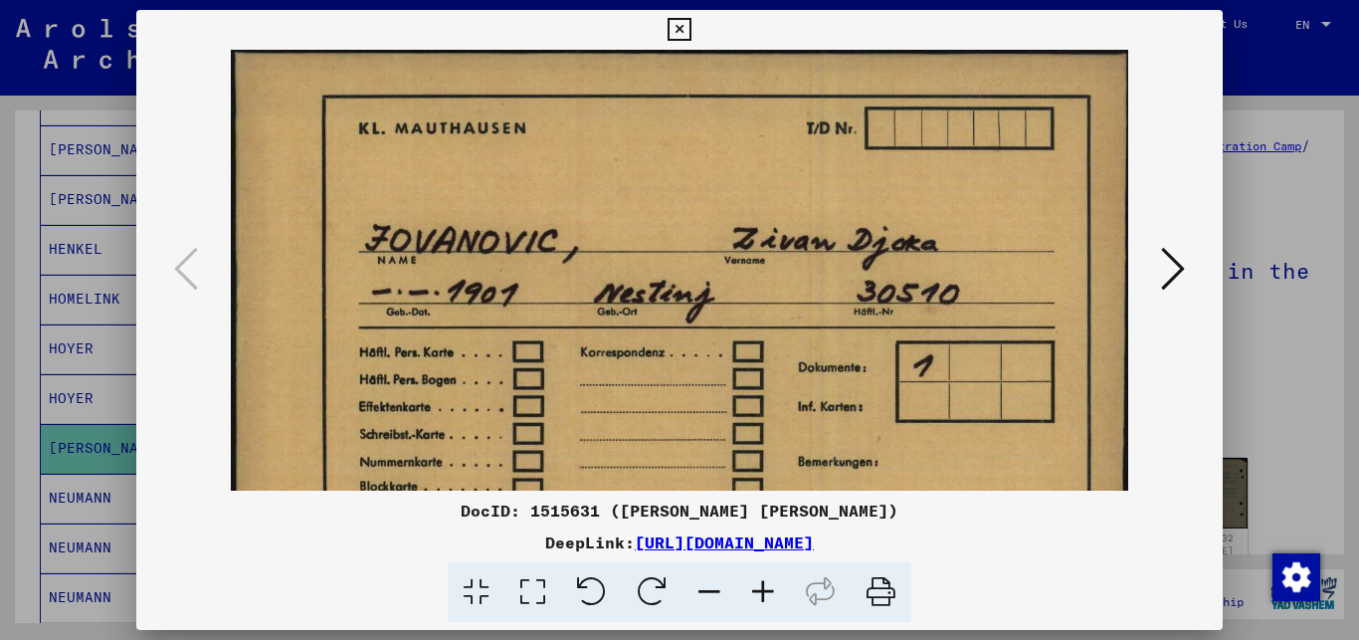
click at [769, 589] on icon at bounding box center [763, 592] width 54 height 61
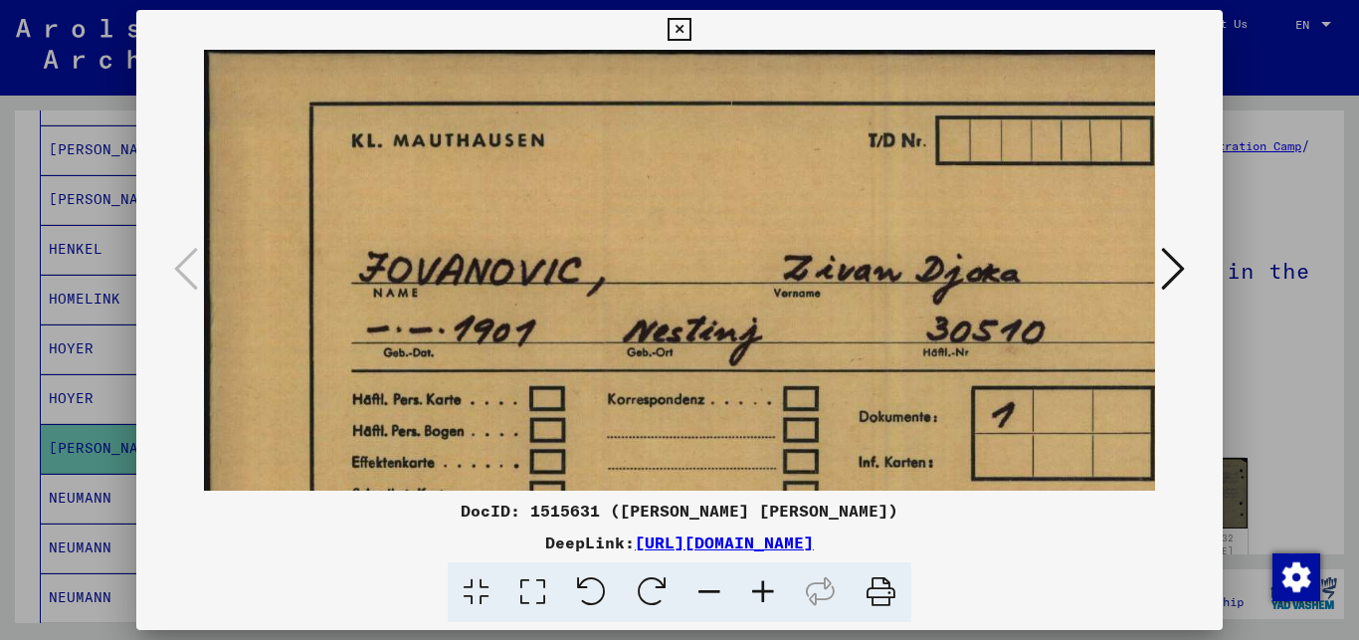
click at [769, 589] on icon at bounding box center [763, 592] width 54 height 61
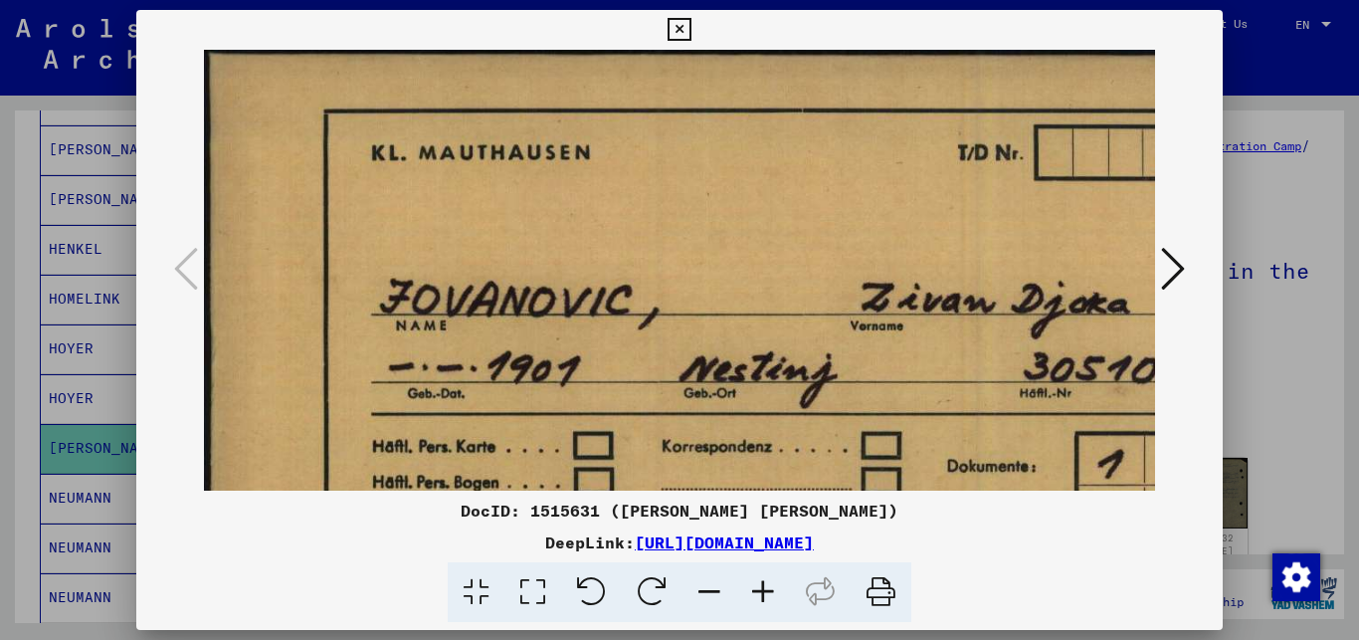
click at [1265, 195] on div at bounding box center [679, 320] width 1359 height 640
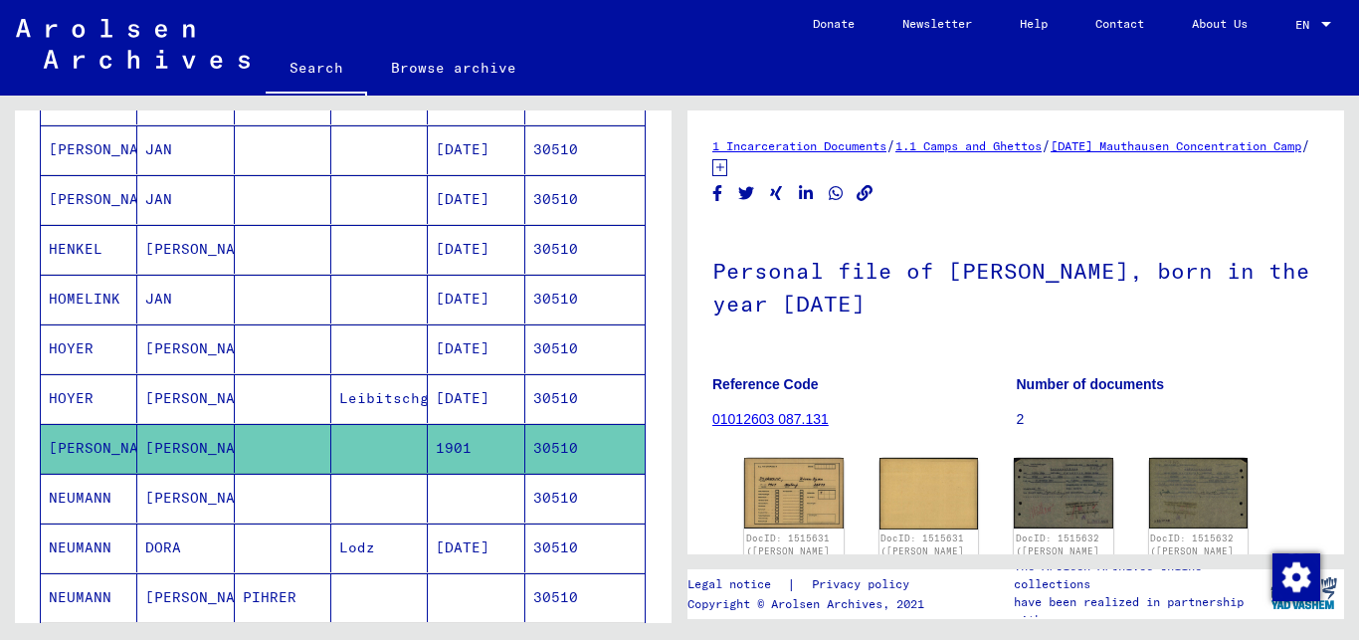
click at [619, 448] on mat-cell "30510" at bounding box center [584, 448] width 119 height 49
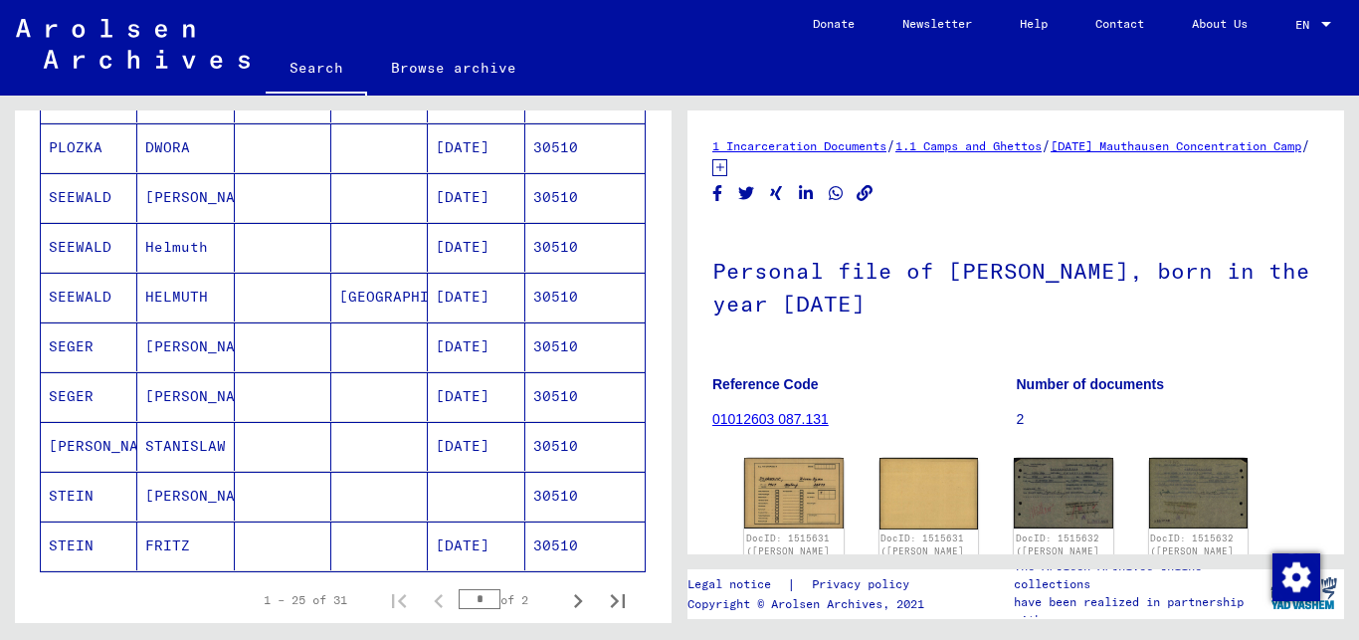
scroll to position [1129, 0]
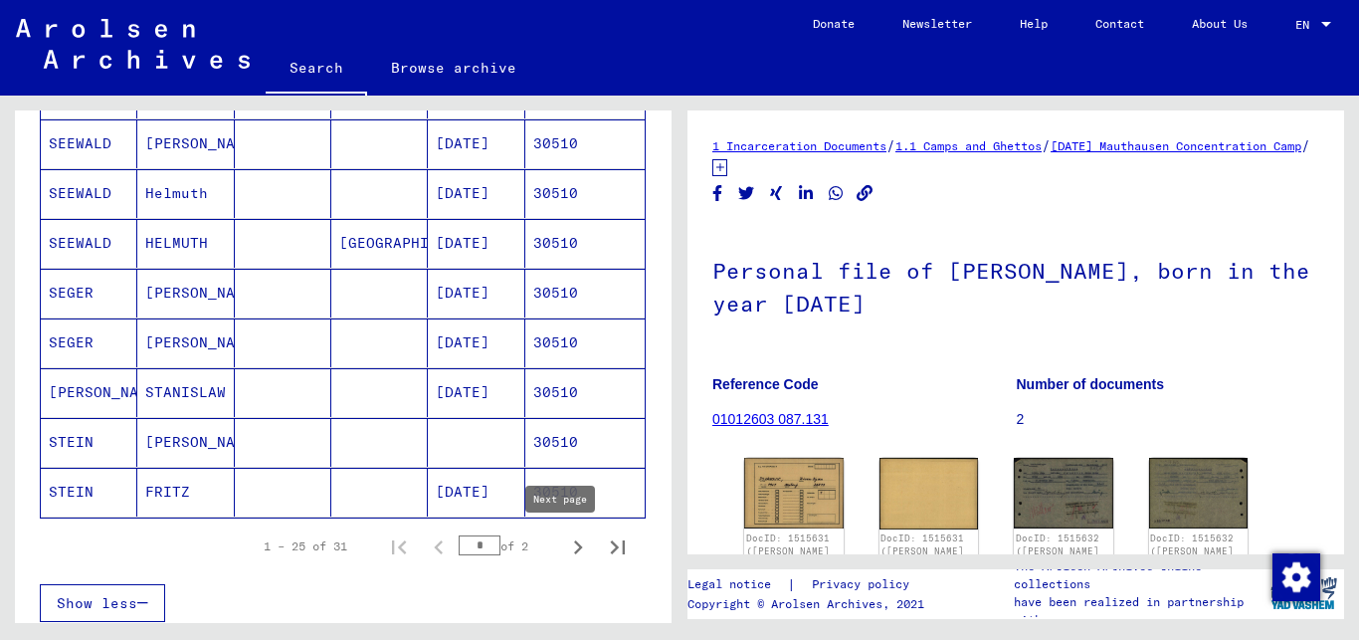
click at [574, 544] on icon "Next page" at bounding box center [578, 547] width 9 height 14
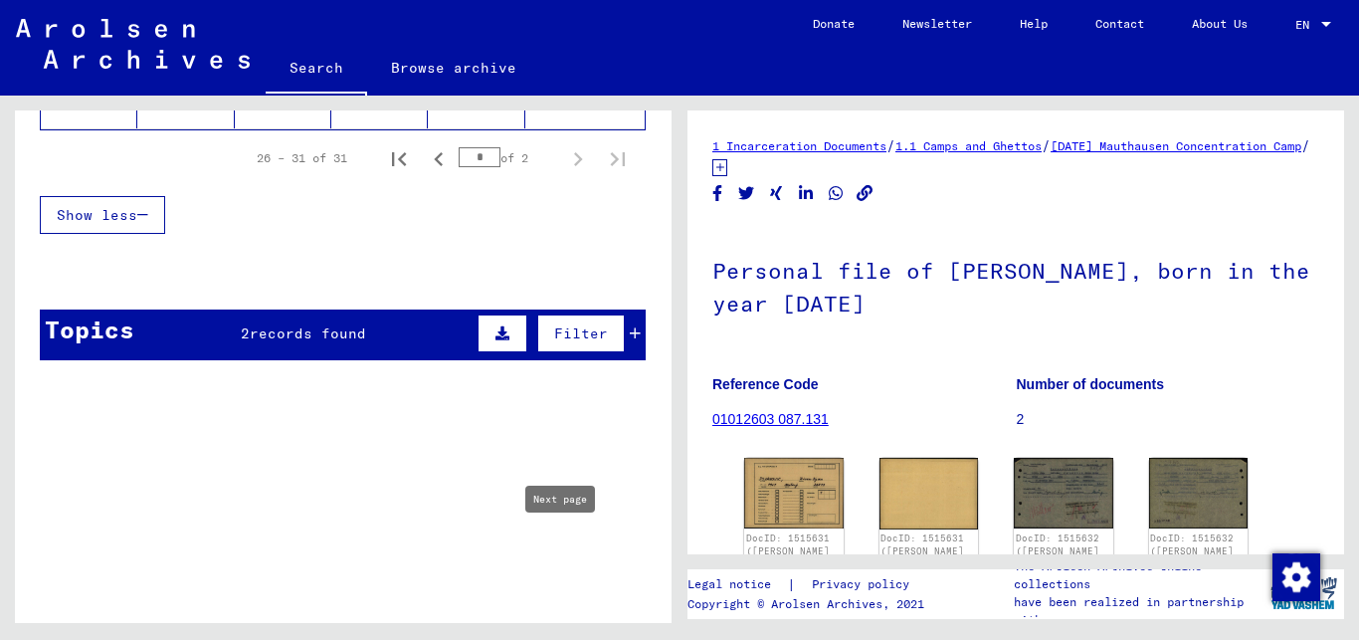
type input "*"
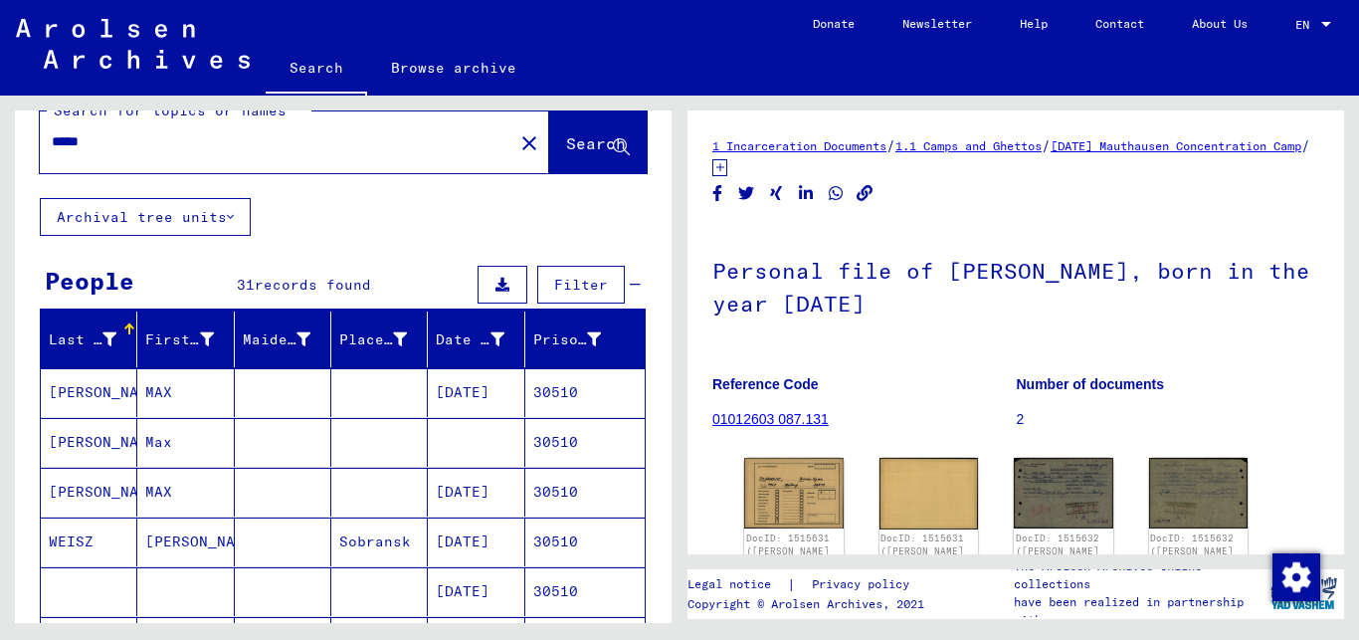
scroll to position [0, 0]
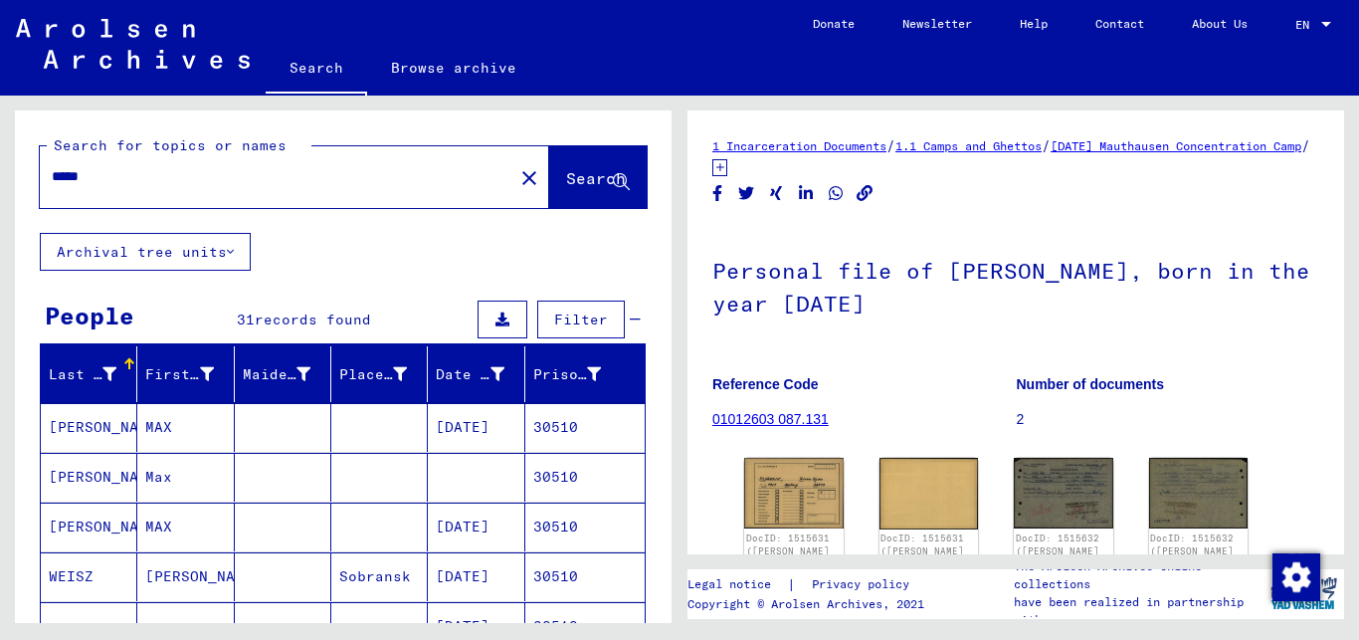
click at [101, 176] on input "*****" at bounding box center [277, 176] width 450 height 21
type input "*****"
click at [553, 192] on button "Search" at bounding box center [598, 177] width 98 height 62
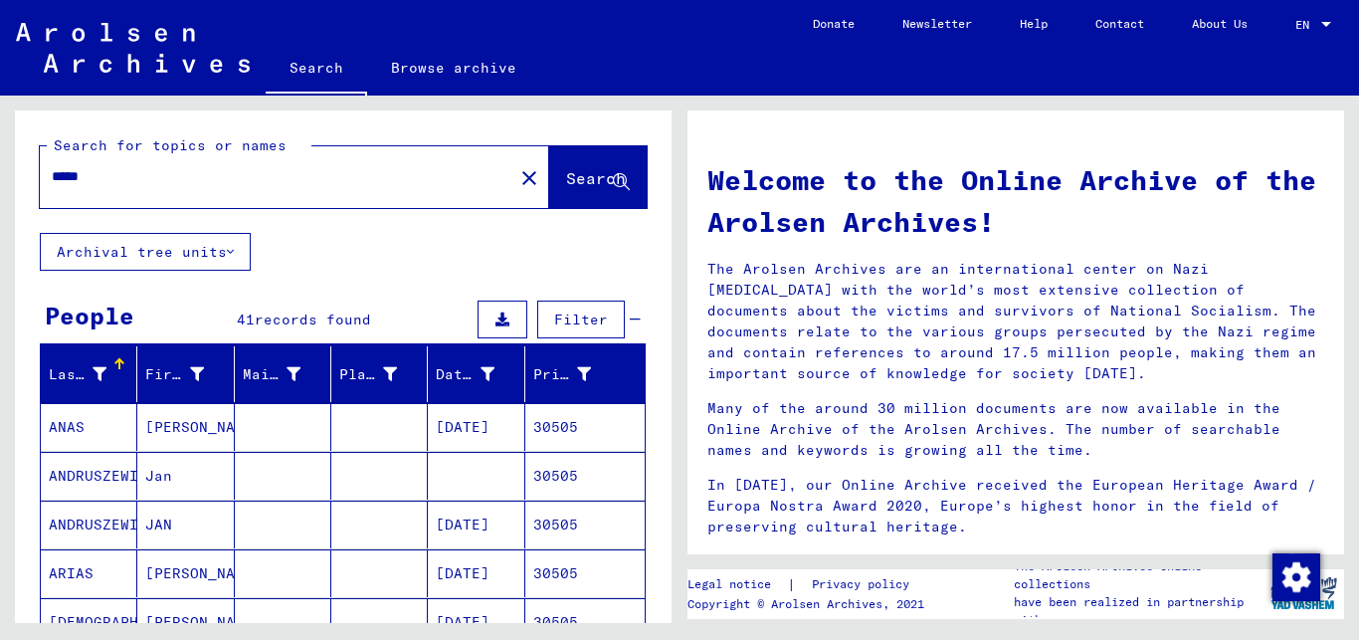
click at [632, 533] on div "Last Name First Name Maiden Name Place of Birth Date of Birth Prisoner # [PERSO…" at bounding box center [343, 533] width 657 height 375
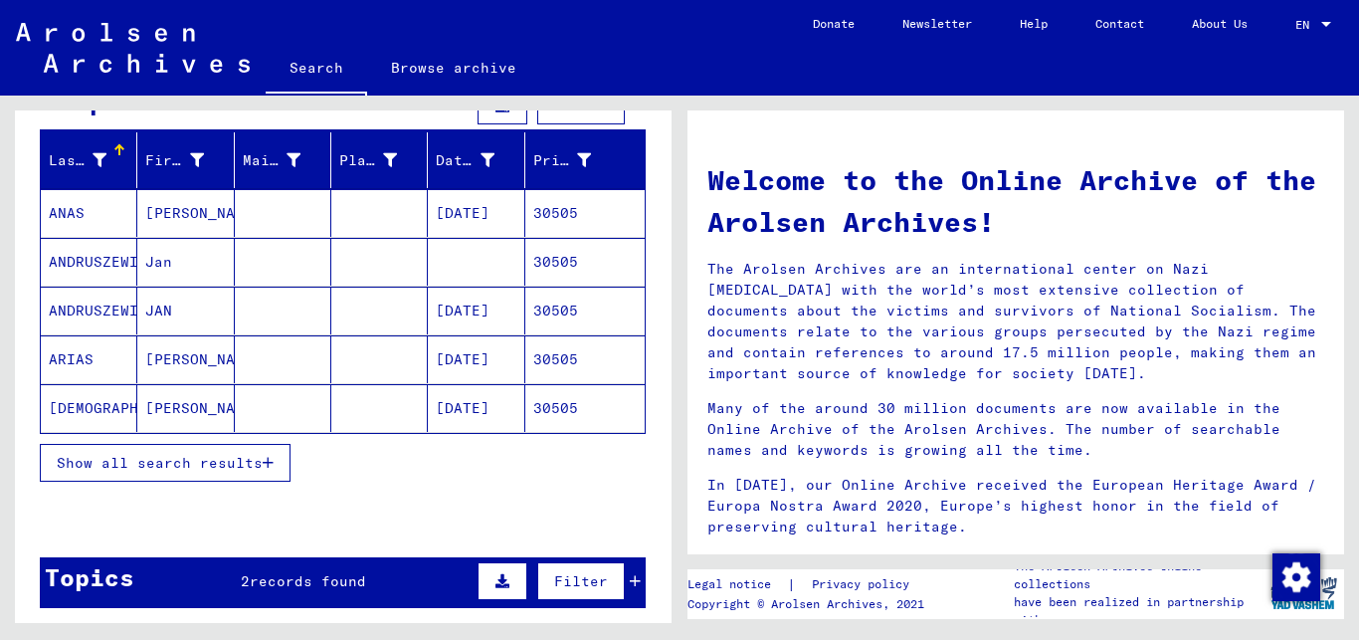
scroll to position [215, 0]
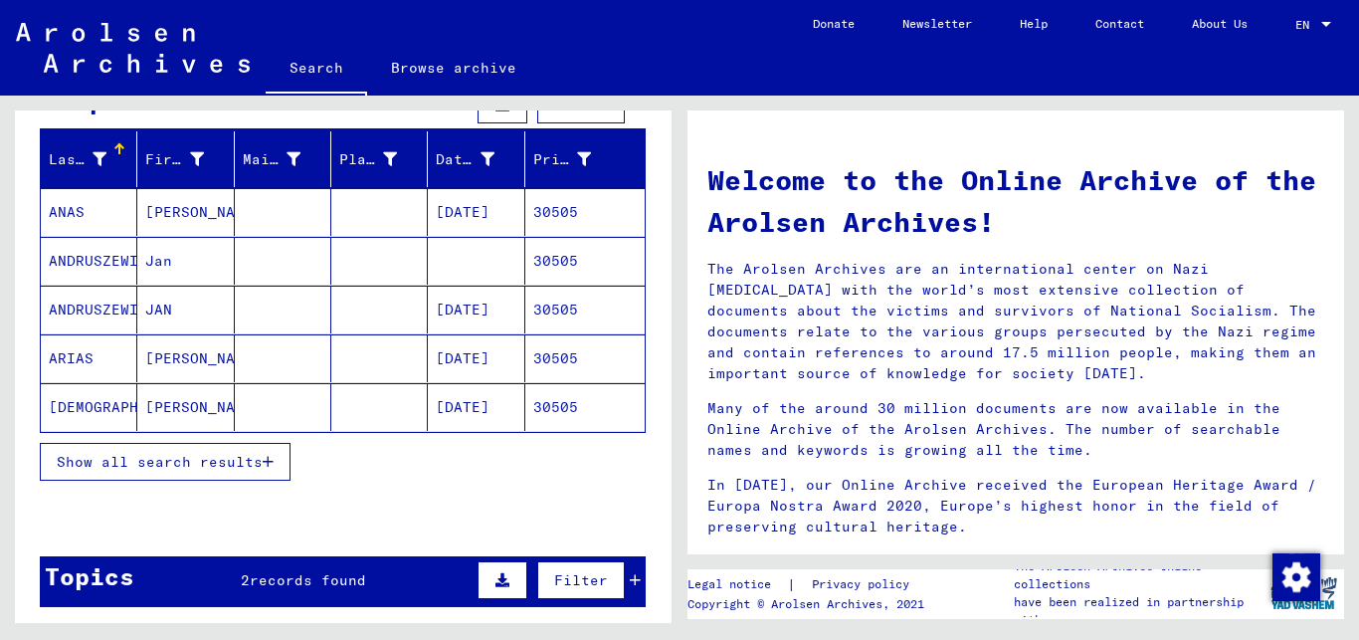
click at [270, 463] on icon "button" at bounding box center [268, 462] width 11 height 14
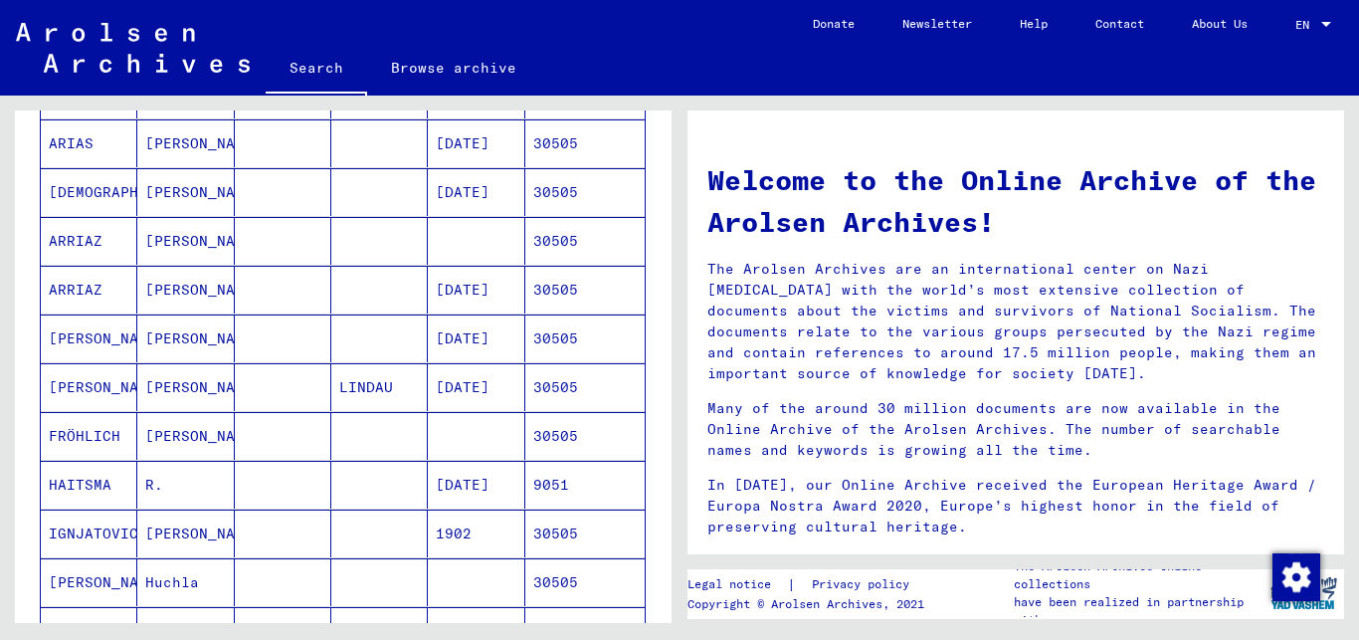
scroll to position [484, 0]
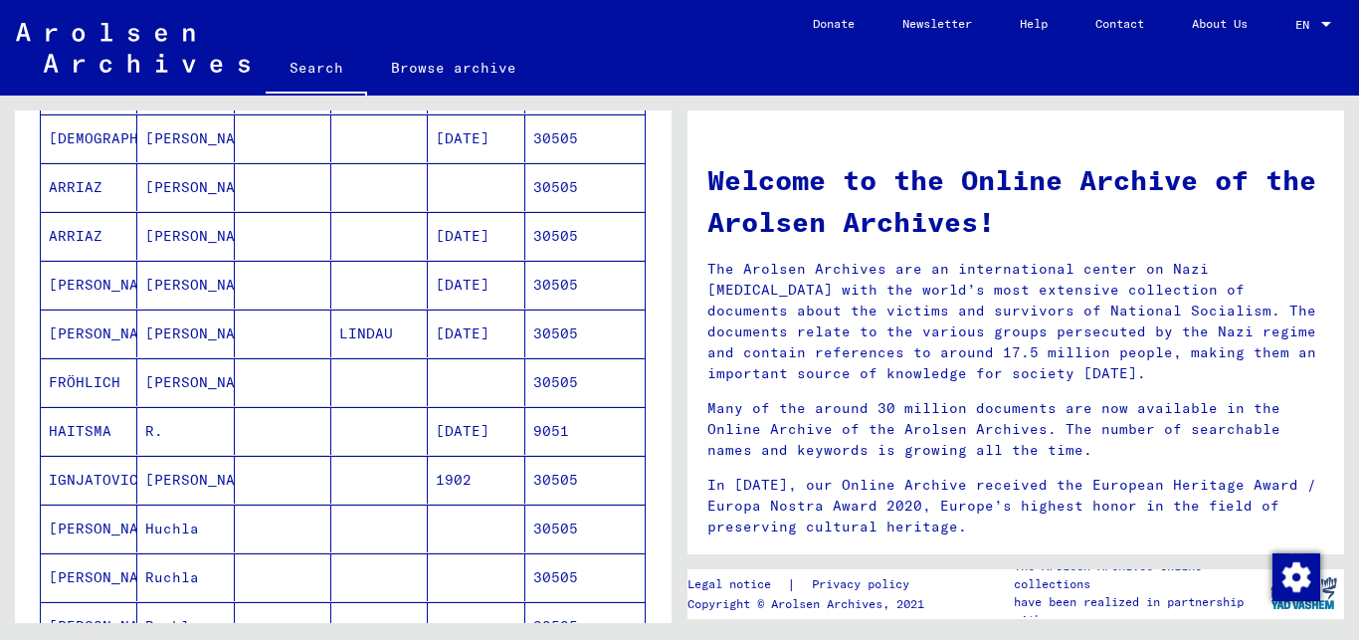
click at [525, 467] on mat-cell "30505" at bounding box center [584, 480] width 119 height 48
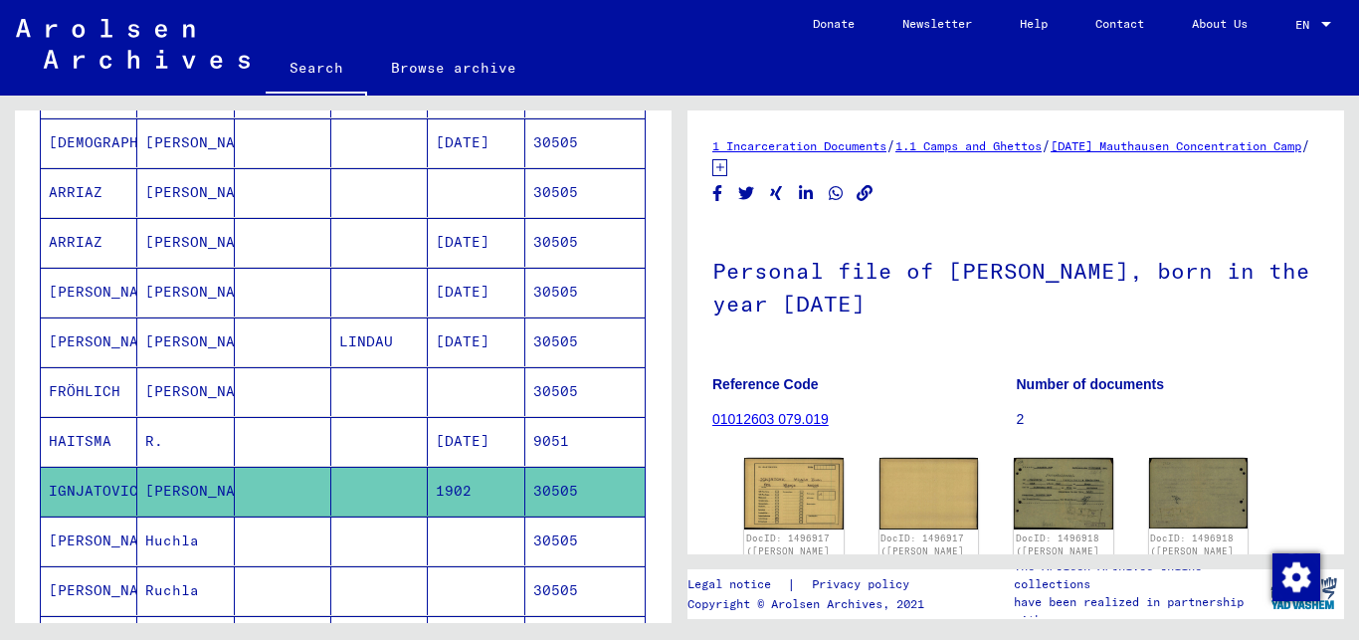
scroll to position [487, 0]
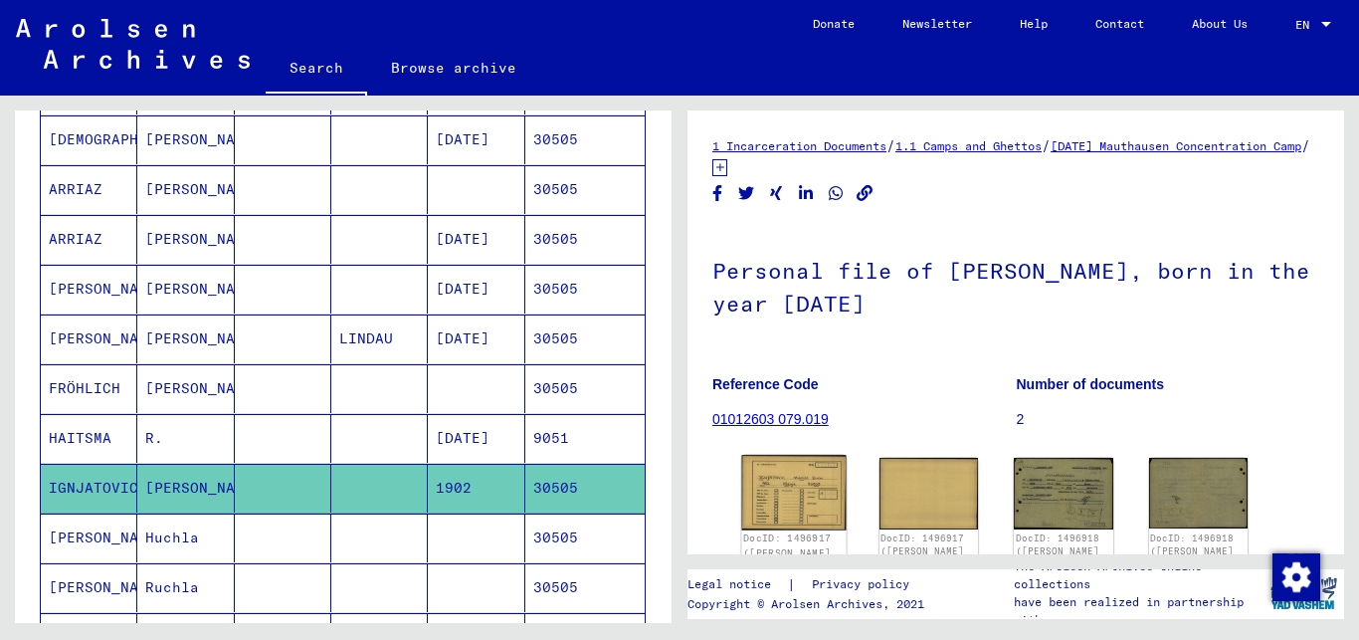
click at [779, 478] on img at bounding box center [793, 492] width 103 height 75
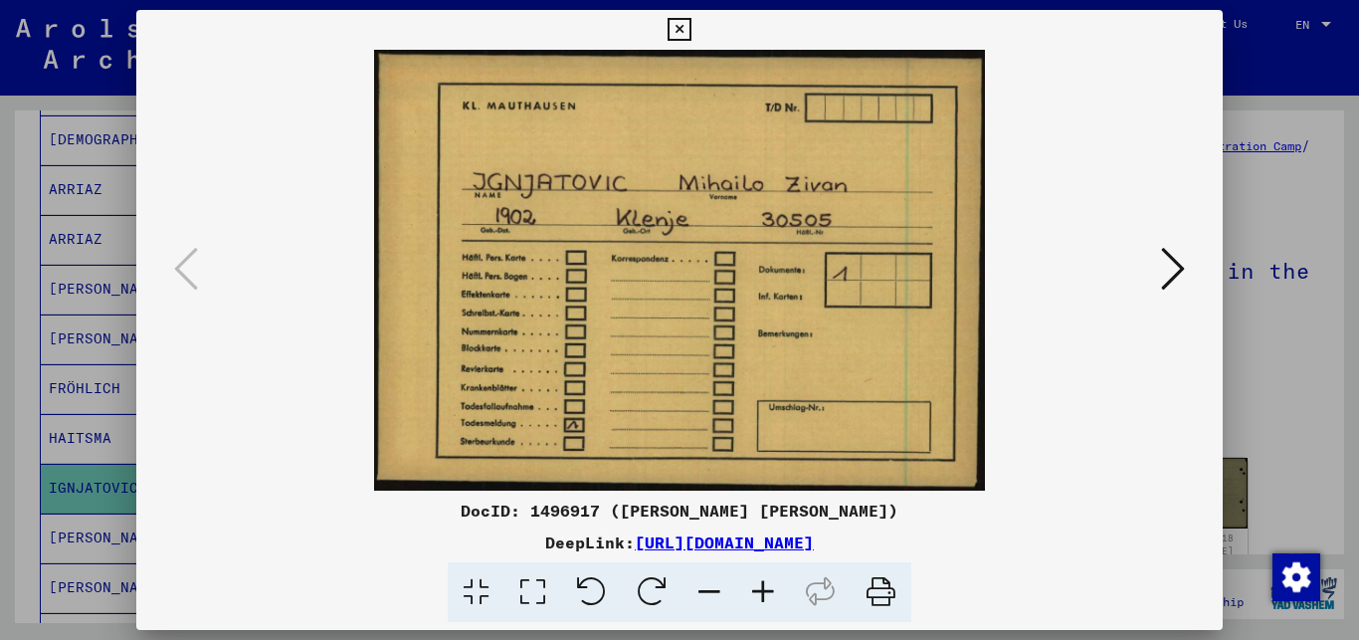
click at [1179, 273] on icon at bounding box center [1173, 269] width 24 height 48
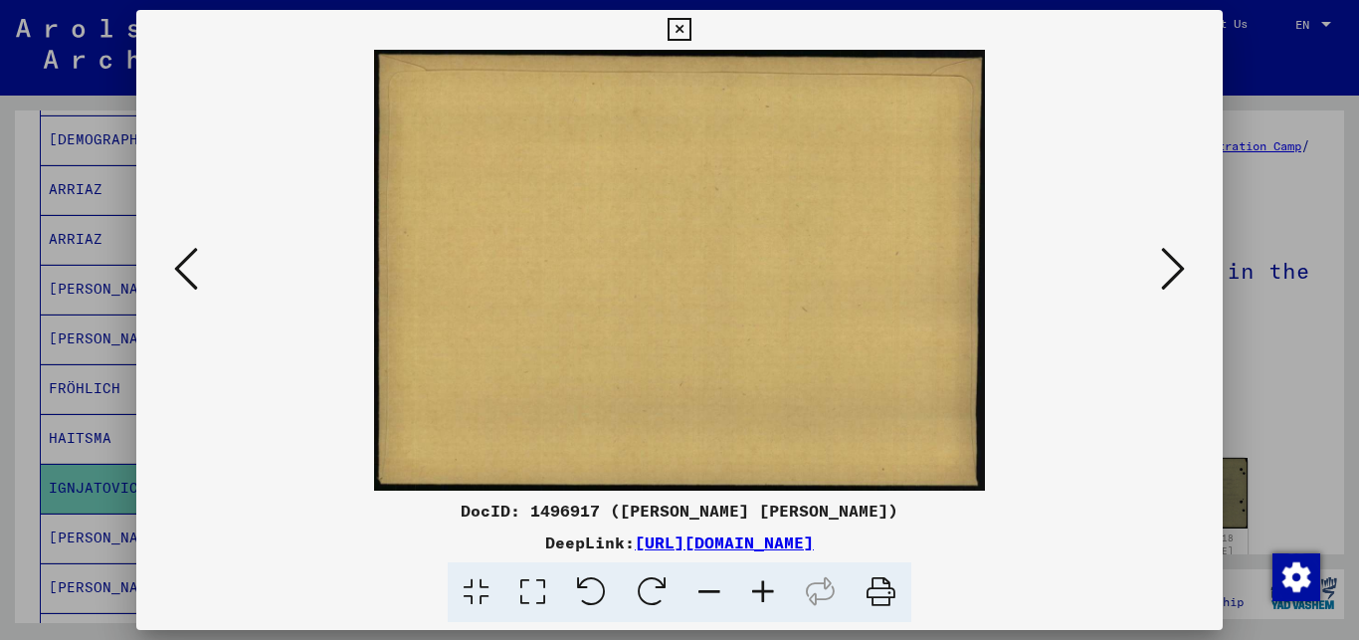
click at [1179, 273] on icon at bounding box center [1173, 269] width 24 height 48
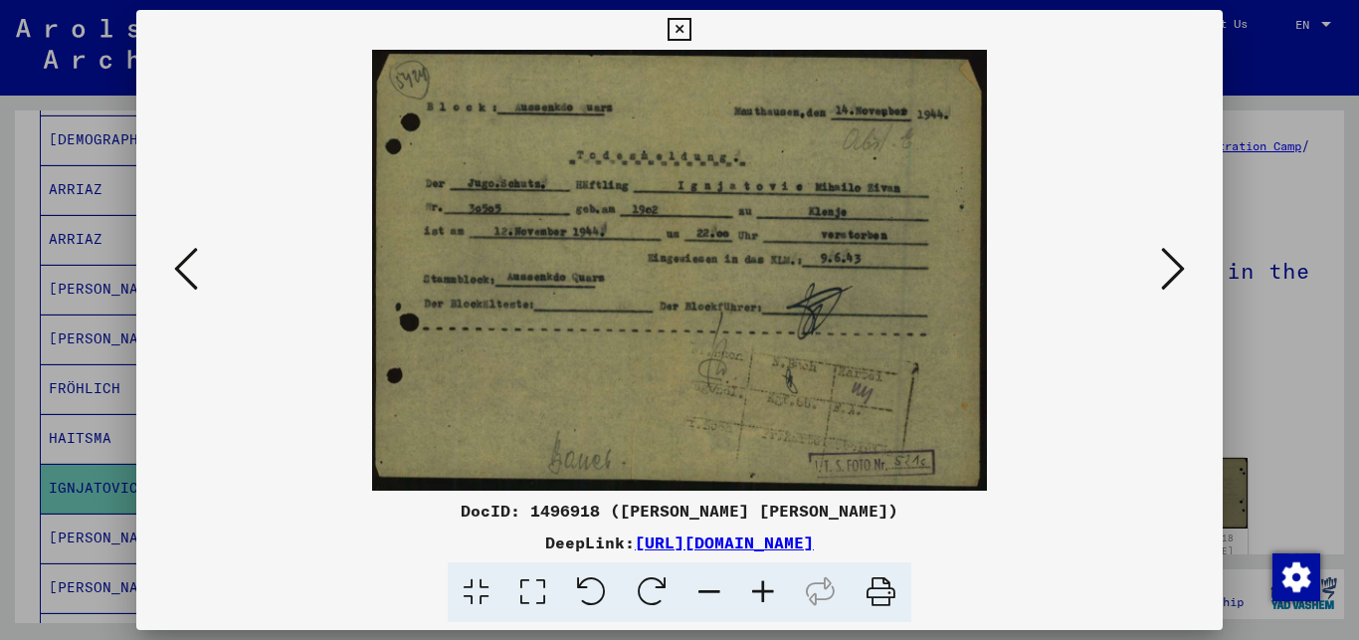
click at [758, 589] on icon at bounding box center [763, 592] width 54 height 61
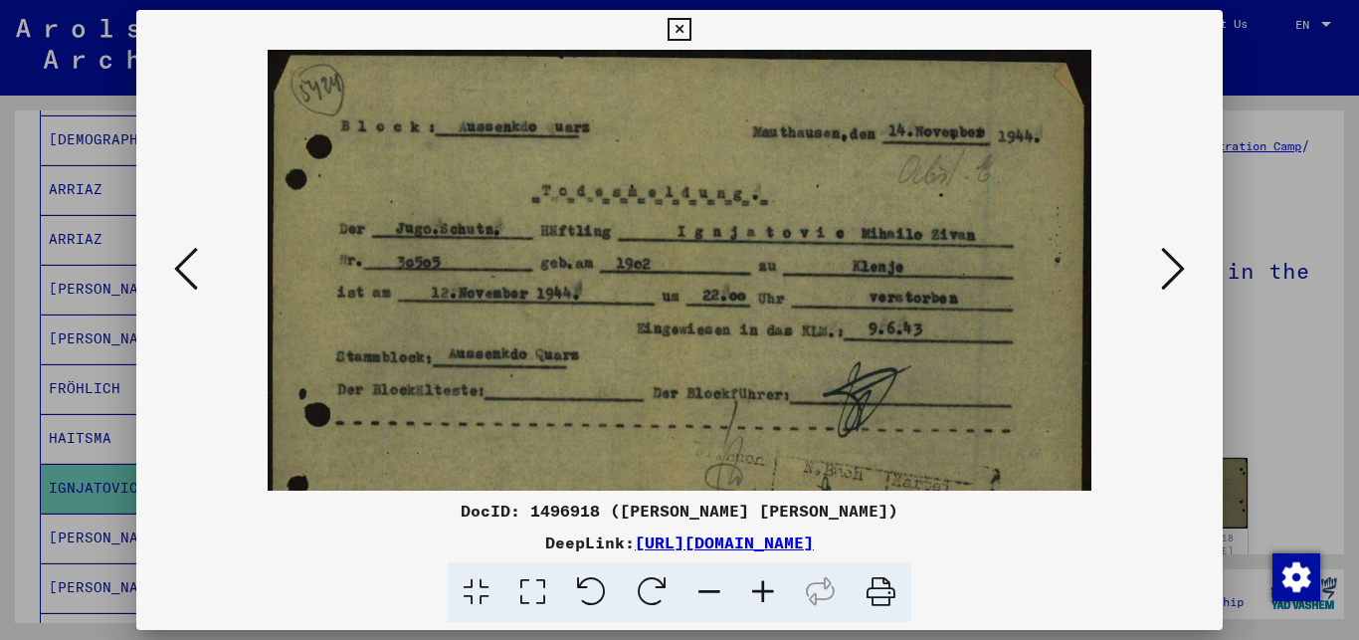
click at [758, 589] on icon at bounding box center [763, 592] width 54 height 61
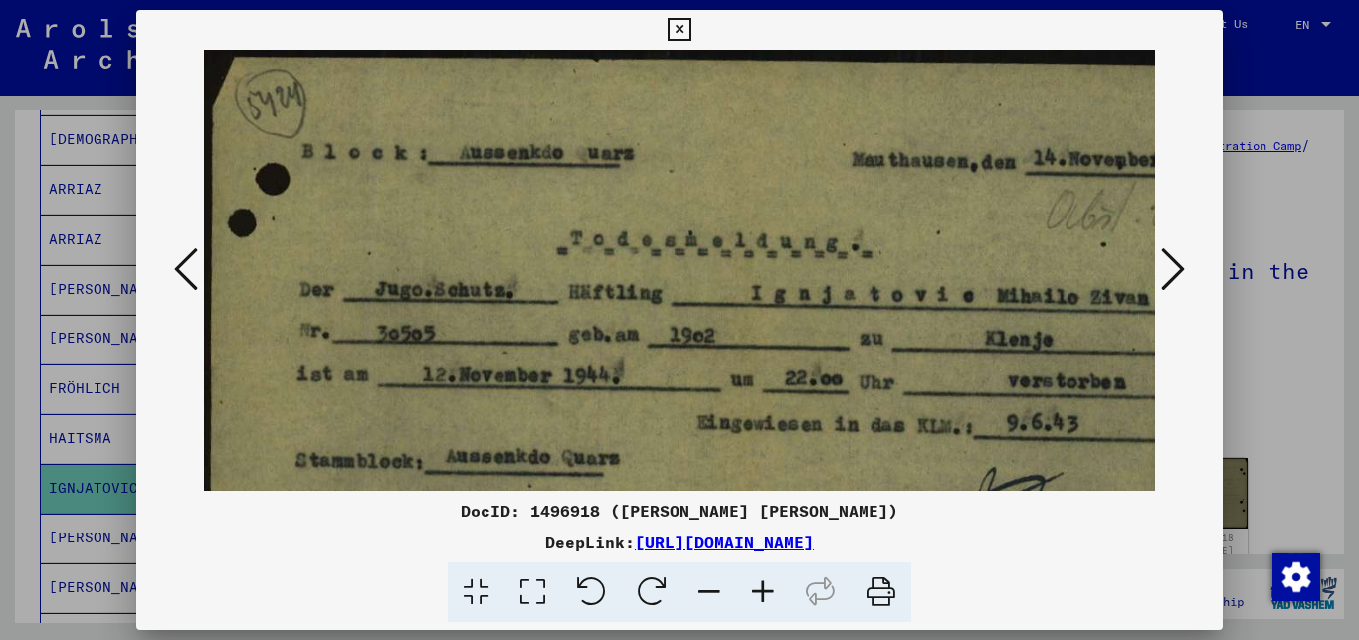
click at [758, 589] on icon at bounding box center [763, 592] width 54 height 61
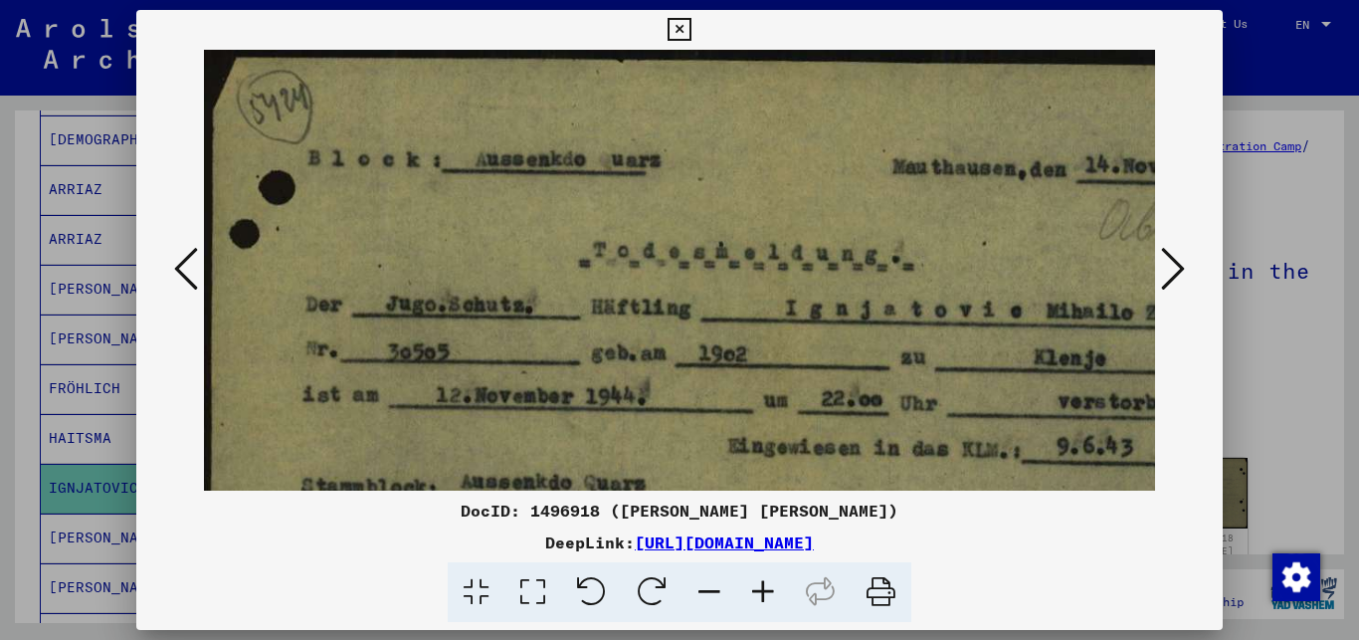
click at [1280, 396] on div at bounding box center [679, 320] width 1359 height 640
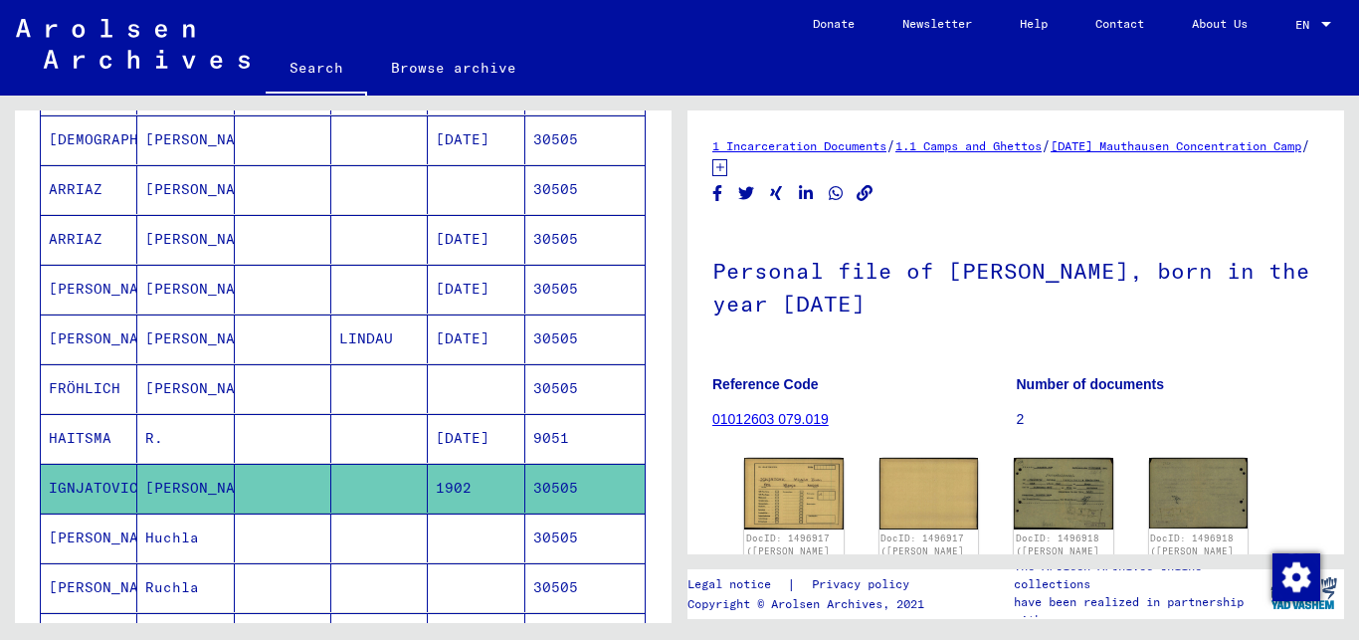
scroll to position [107, 0]
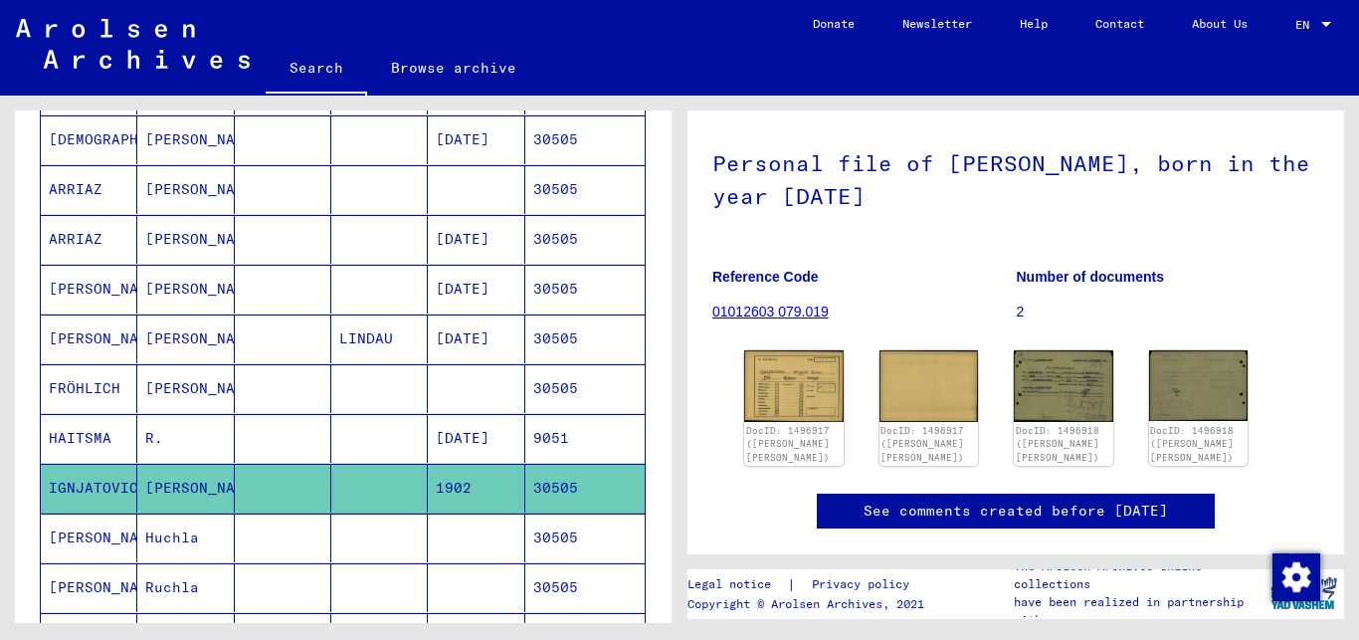
click at [599, 486] on mat-cell "30505" at bounding box center [584, 488] width 119 height 49
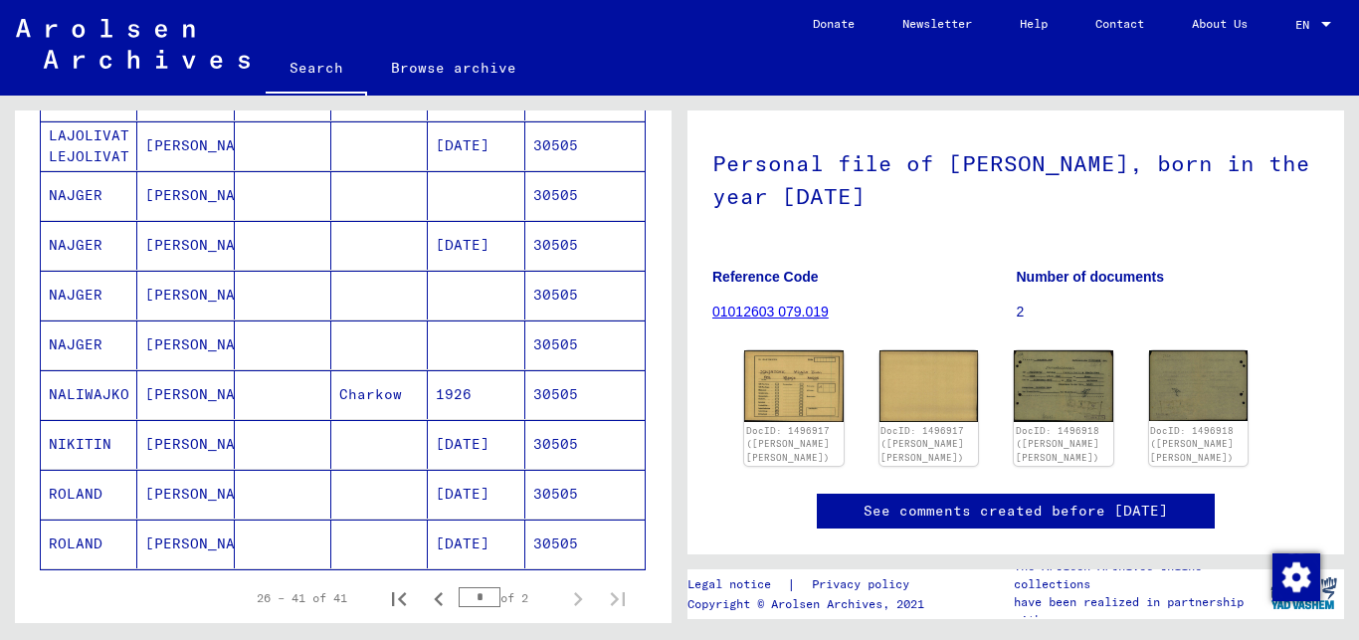
scroll to position [1131, 0]
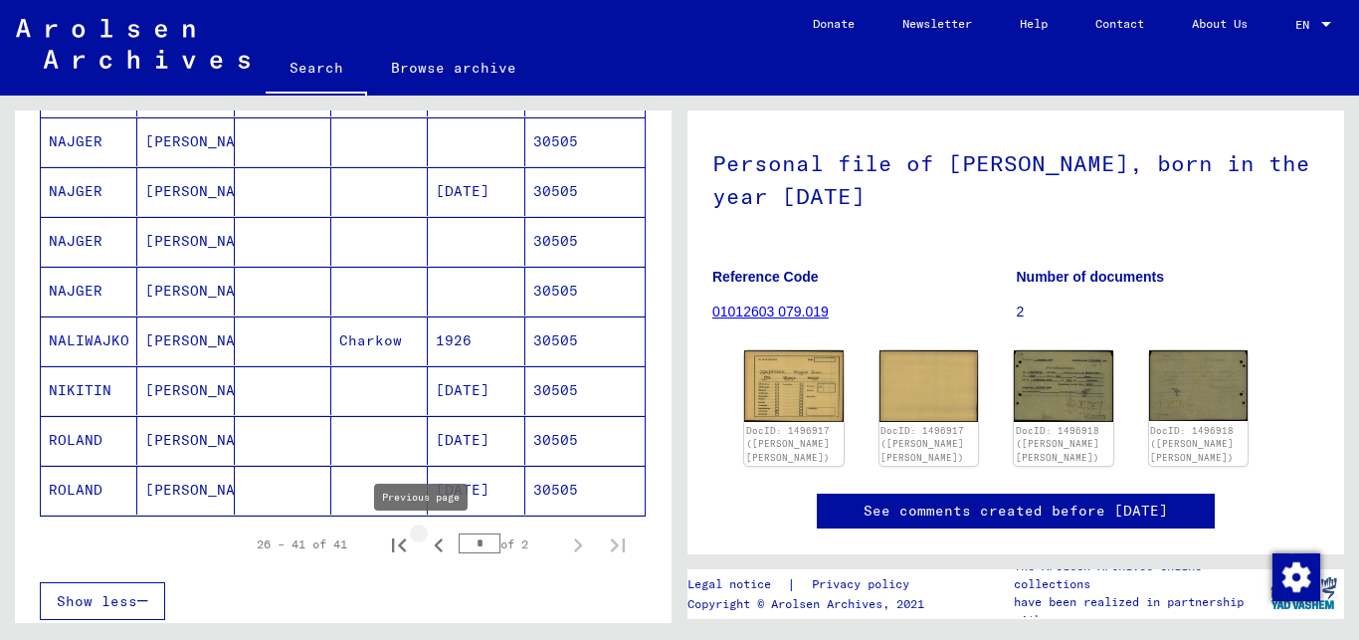
click at [434, 544] on icon "Previous page" at bounding box center [438, 545] width 9 height 14
click at [564, 540] on icon "Next page" at bounding box center [578, 545] width 28 height 28
type input "*"
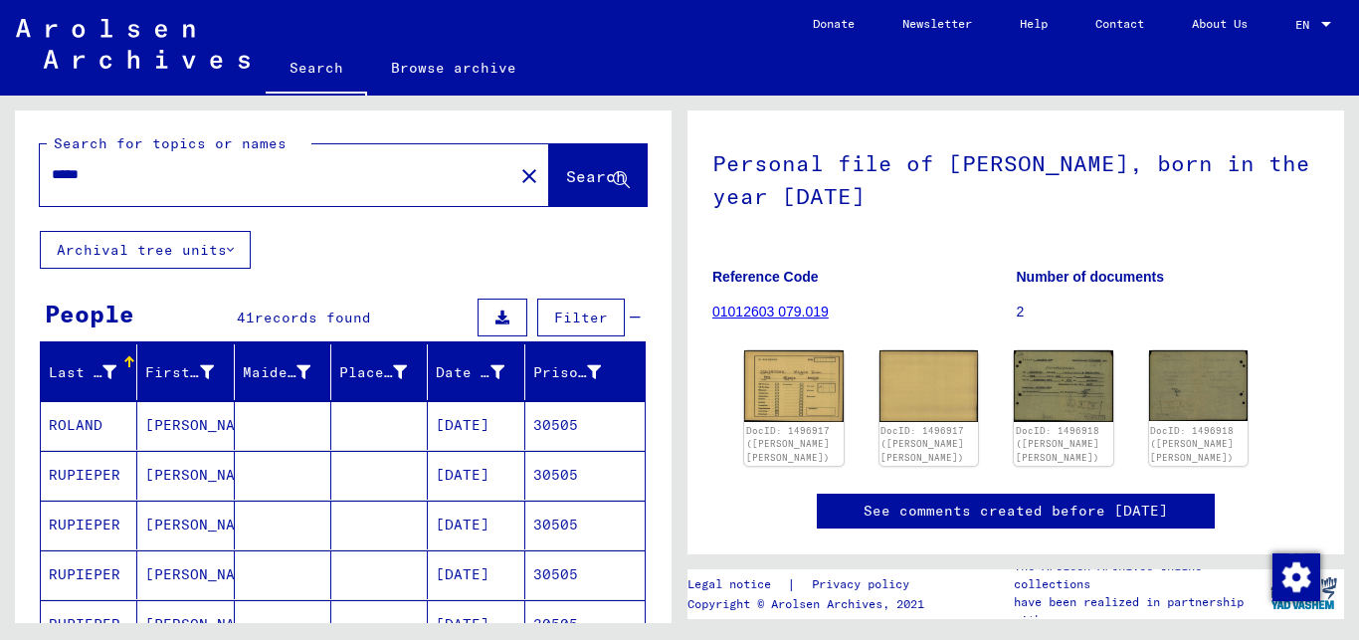
scroll to position [0, 0]
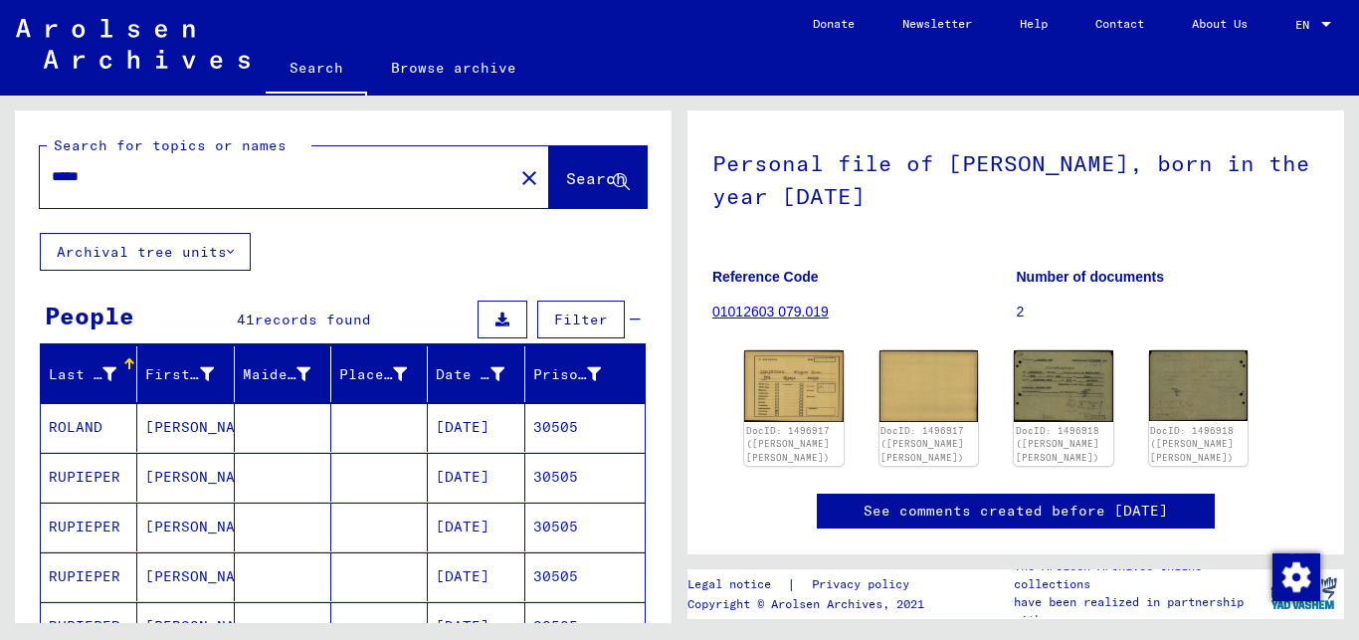
click at [108, 179] on input "*****" at bounding box center [277, 176] width 450 height 21
type input "*****"
click at [566, 185] on span "Search" at bounding box center [596, 178] width 60 height 20
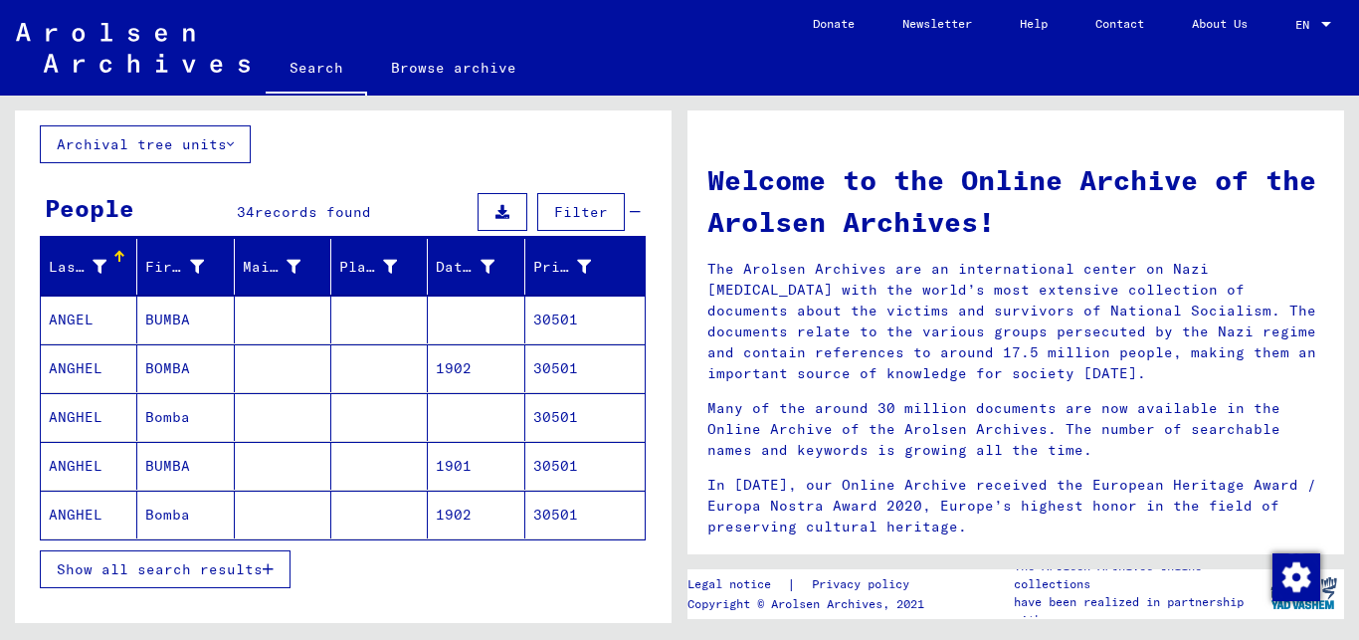
scroll to position [161, 0]
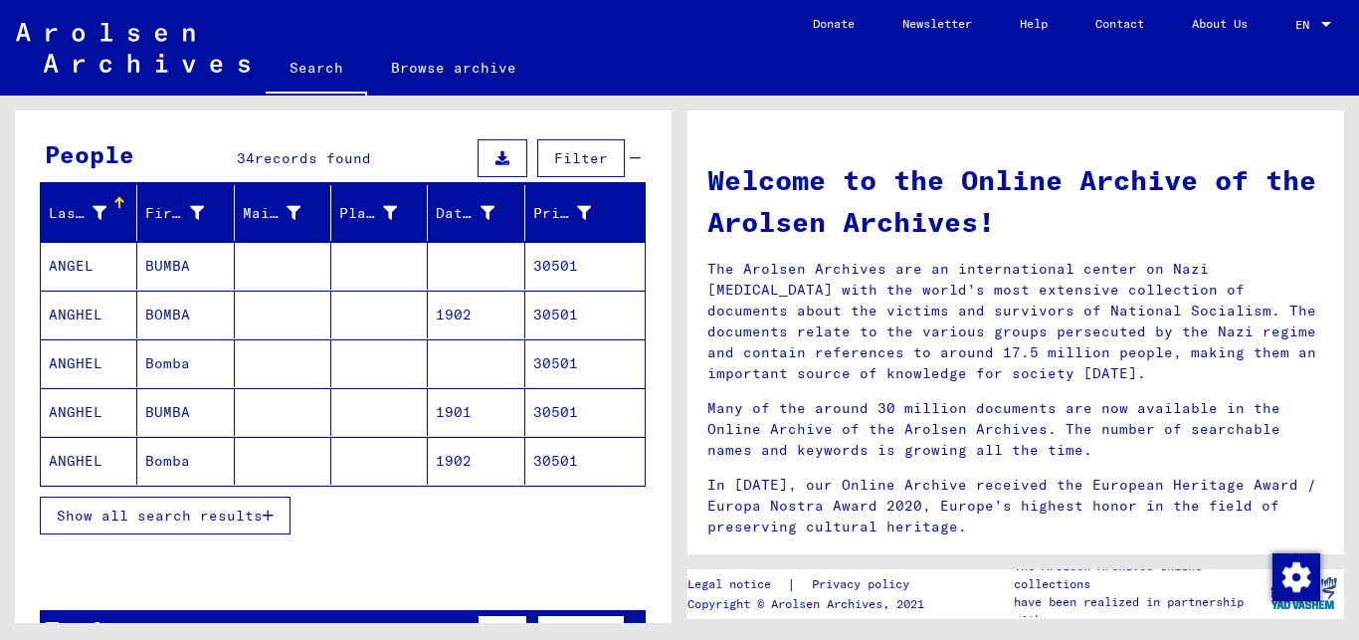
click at [273, 513] on icon "button" at bounding box center [268, 516] width 11 height 14
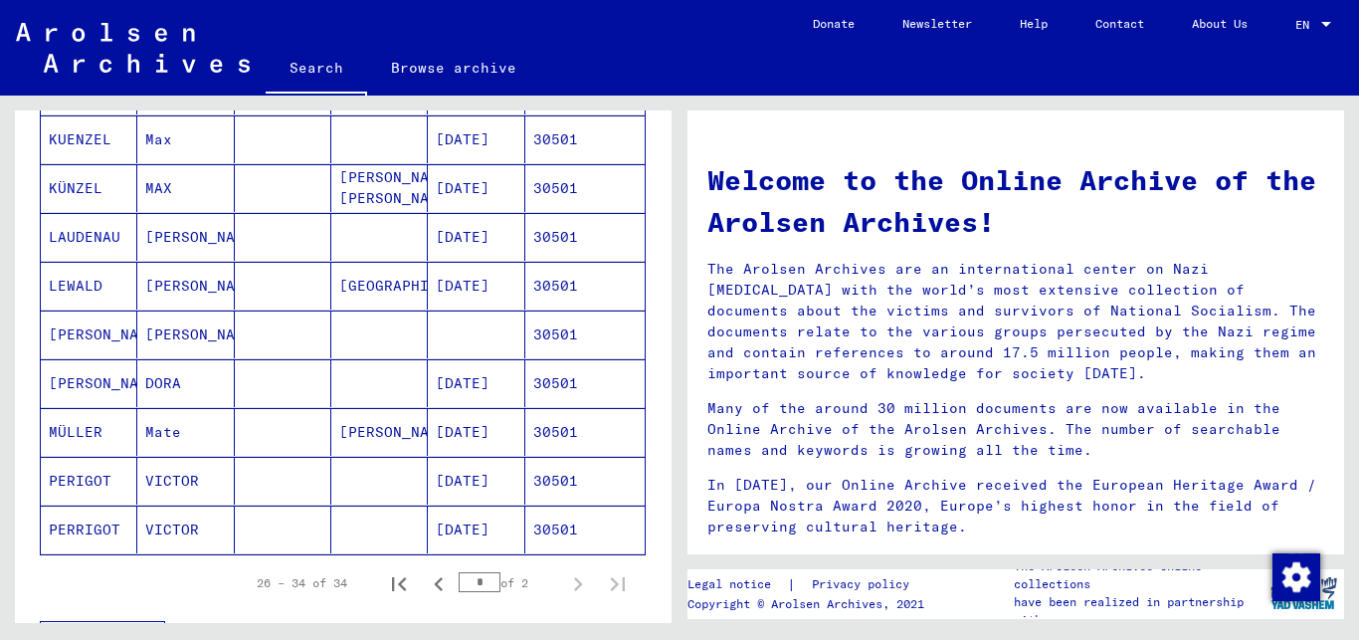
scroll to position [1075, 0]
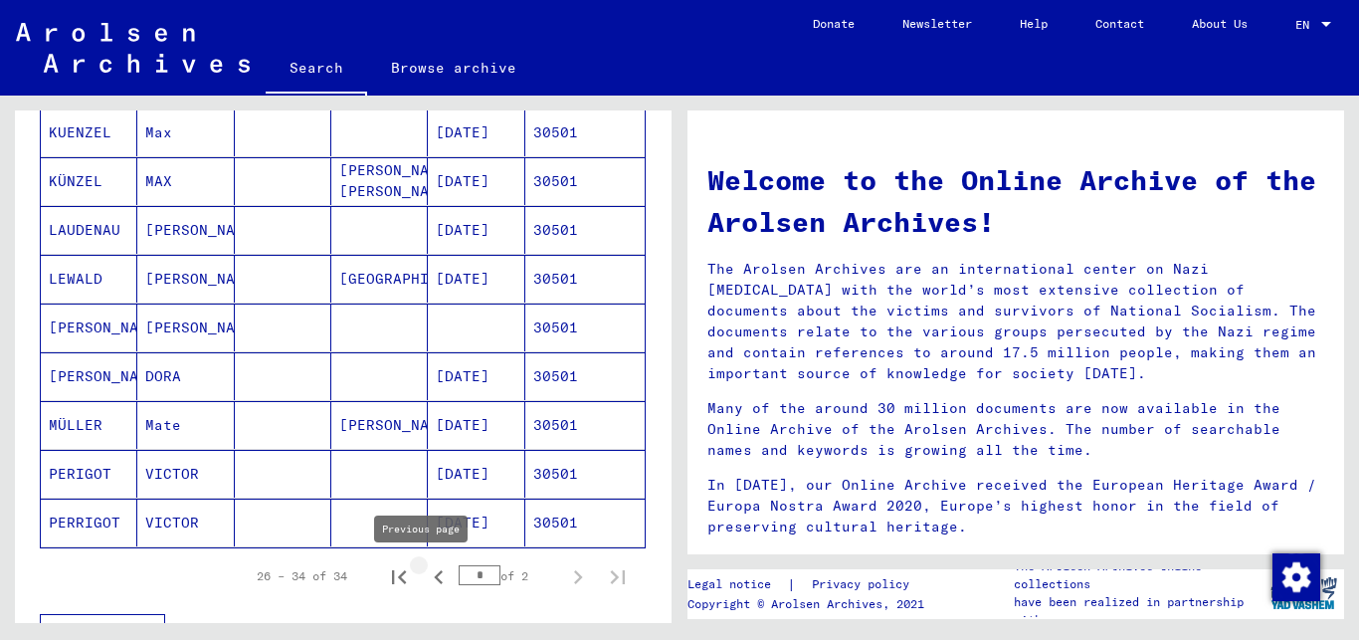
click at [425, 578] on icon "Previous page" at bounding box center [439, 577] width 28 height 28
click at [564, 576] on icon "Next page" at bounding box center [578, 577] width 28 height 28
type input "*"
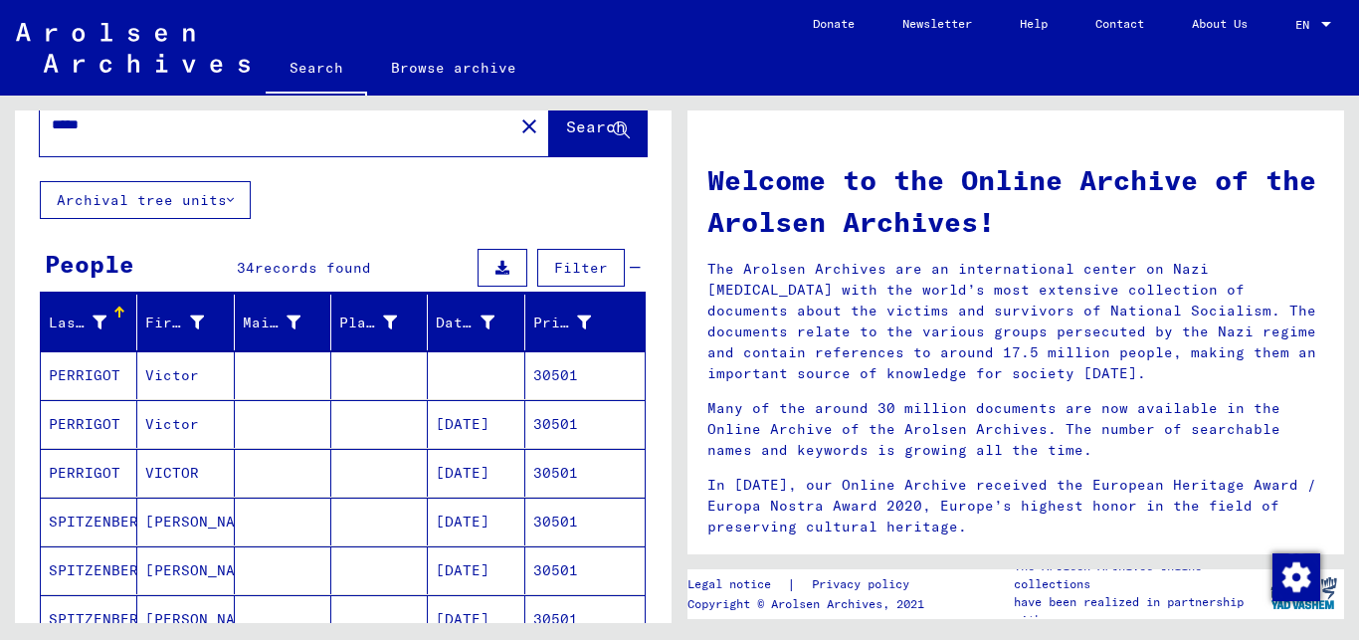
scroll to position [0, 0]
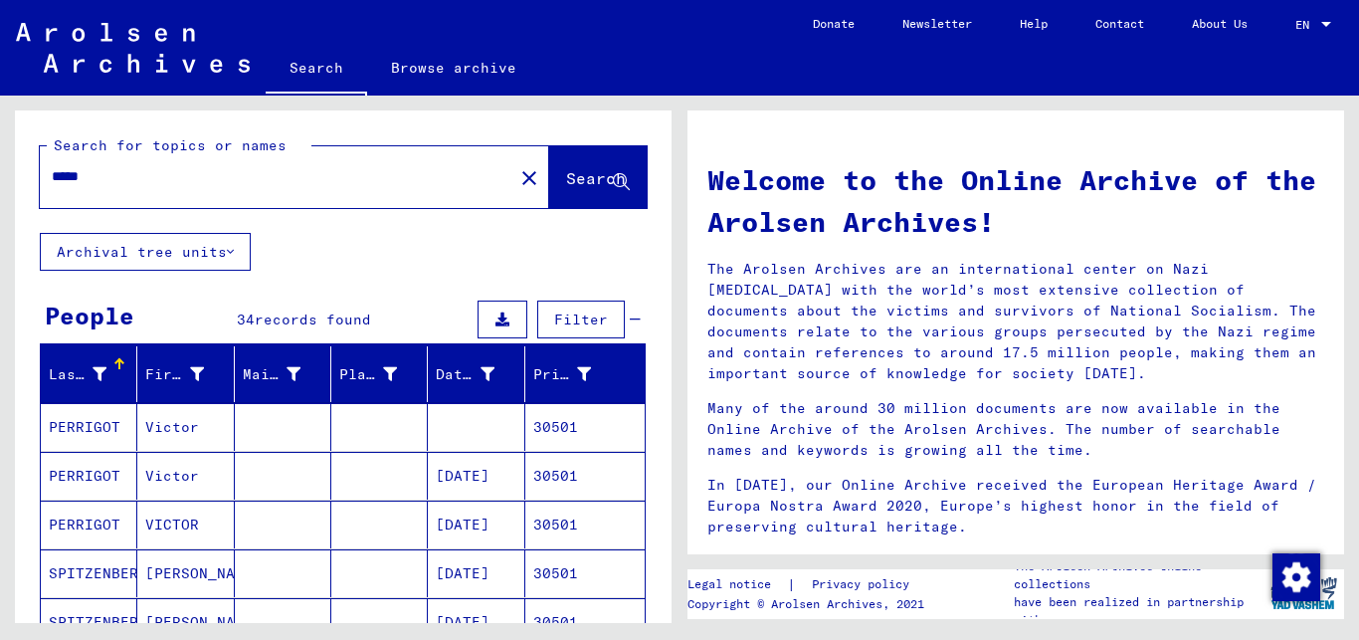
click at [94, 176] on input "*****" at bounding box center [271, 176] width 438 height 21
type input "*****"
click at [552, 165] on button "Search" at bounding box center [598, 177] width 98 height 62
click at [634, 499] on div "Last Name First Name Maiden Name Place of Birth Date of Birth Prisoner # [PERSO…" at bounding box center [343, 533] width 657 height 375
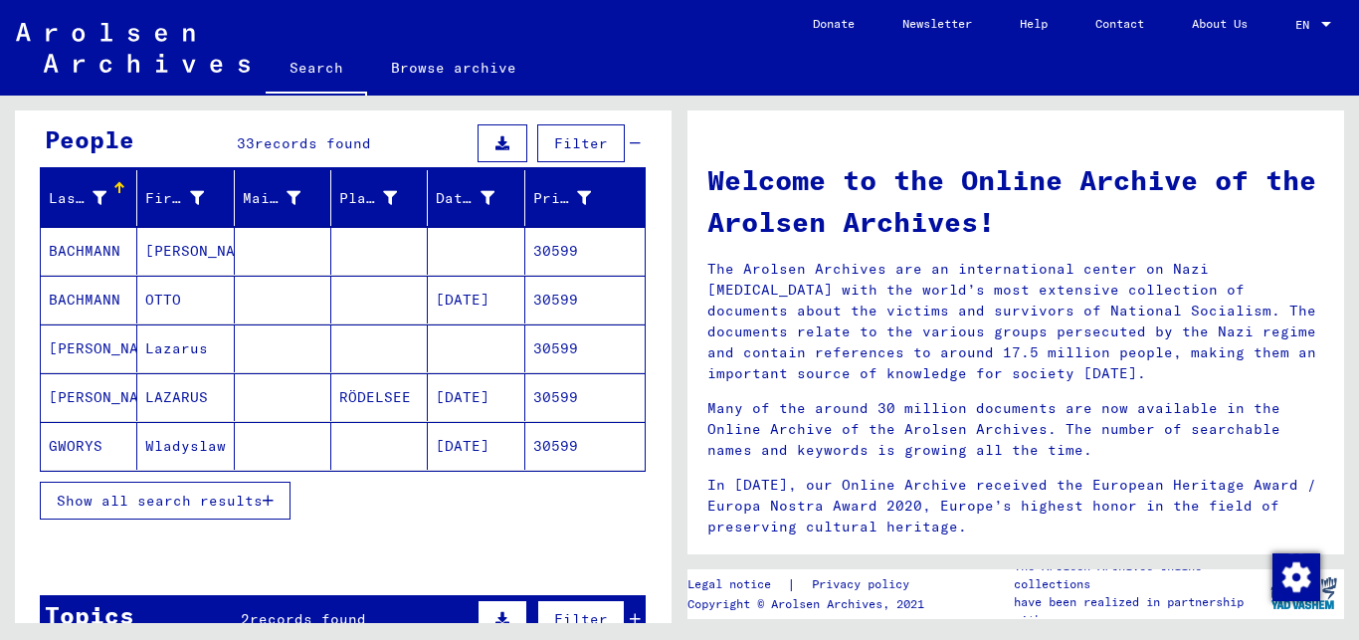
scroll to position [215, 0]
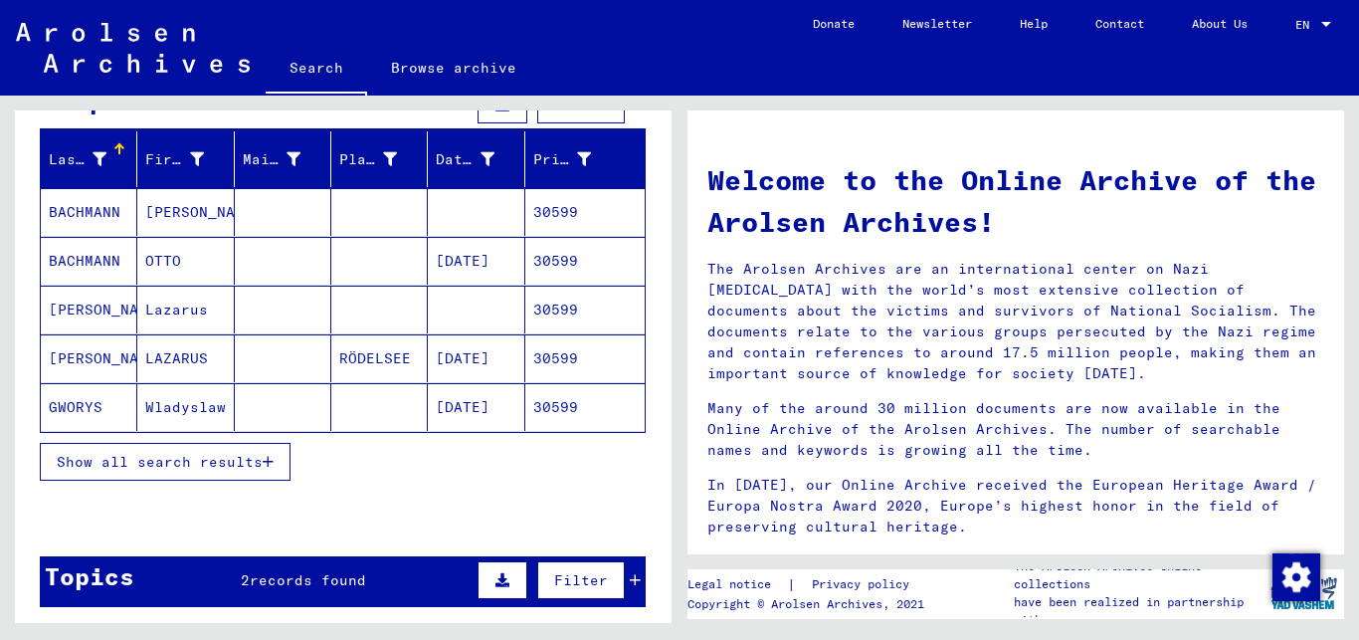
click at [268, 458] on icon "button" at bounding box center [268, 462] width 11 height 14
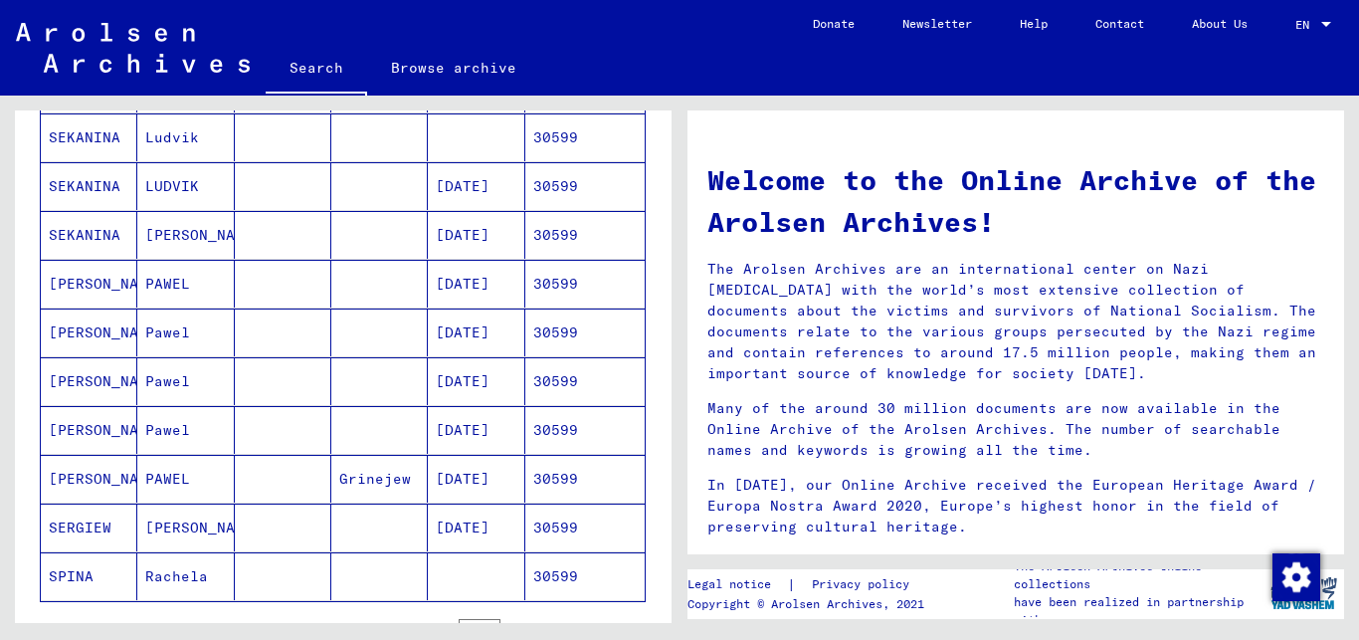
scroll to position [1075, 0]
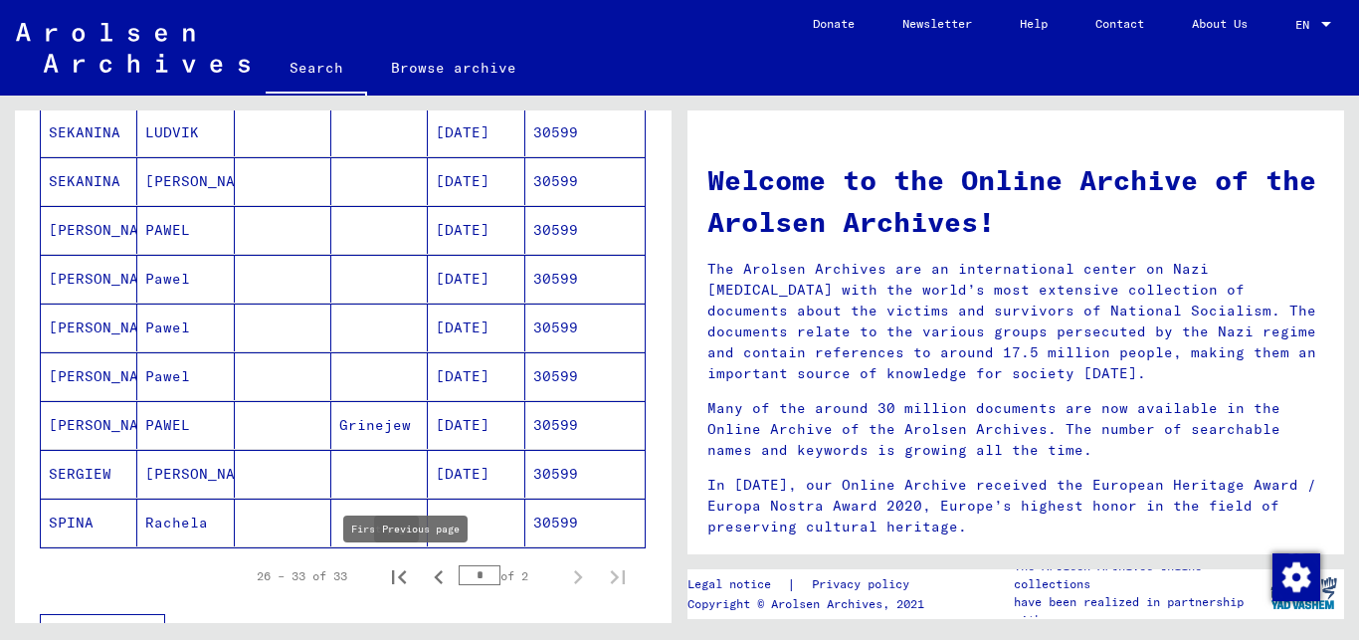
click at [425, 573] on icon "Previous page" at bounding box center [439, 577] width 28 height 28
click at [564, 576] on icon "Next page" at bounding box center [578, 577] width 28 height 28
type input "*"
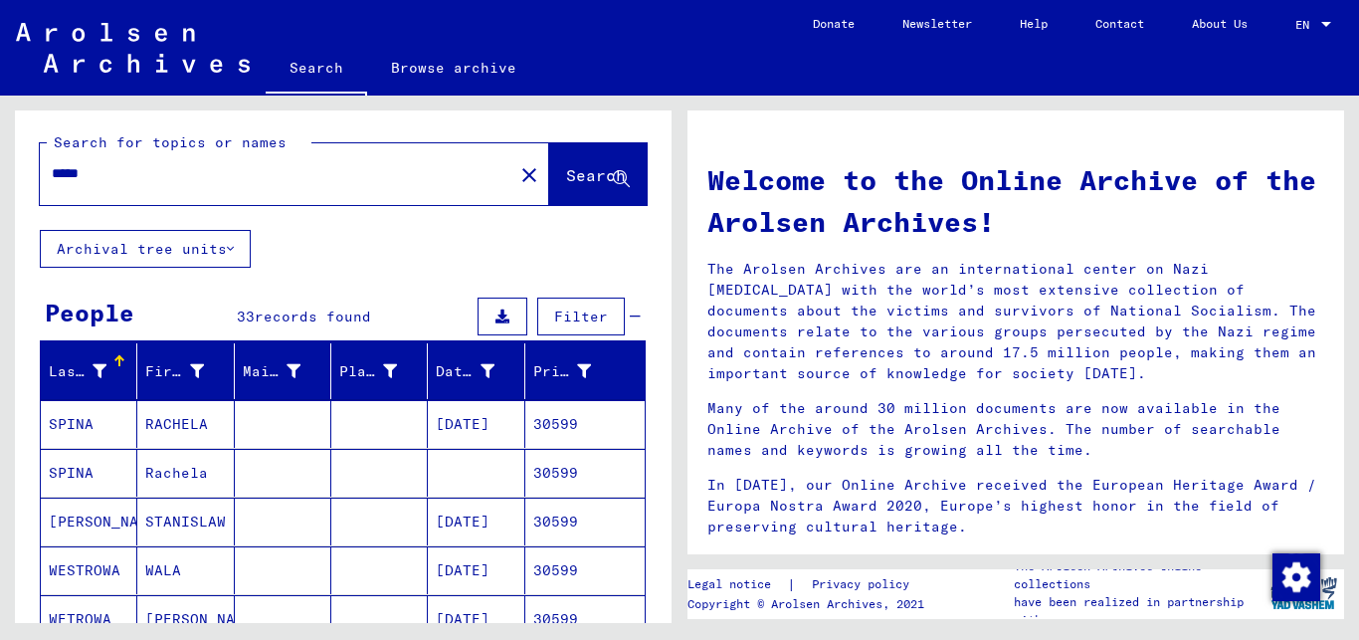
scroll to position [0, 0]
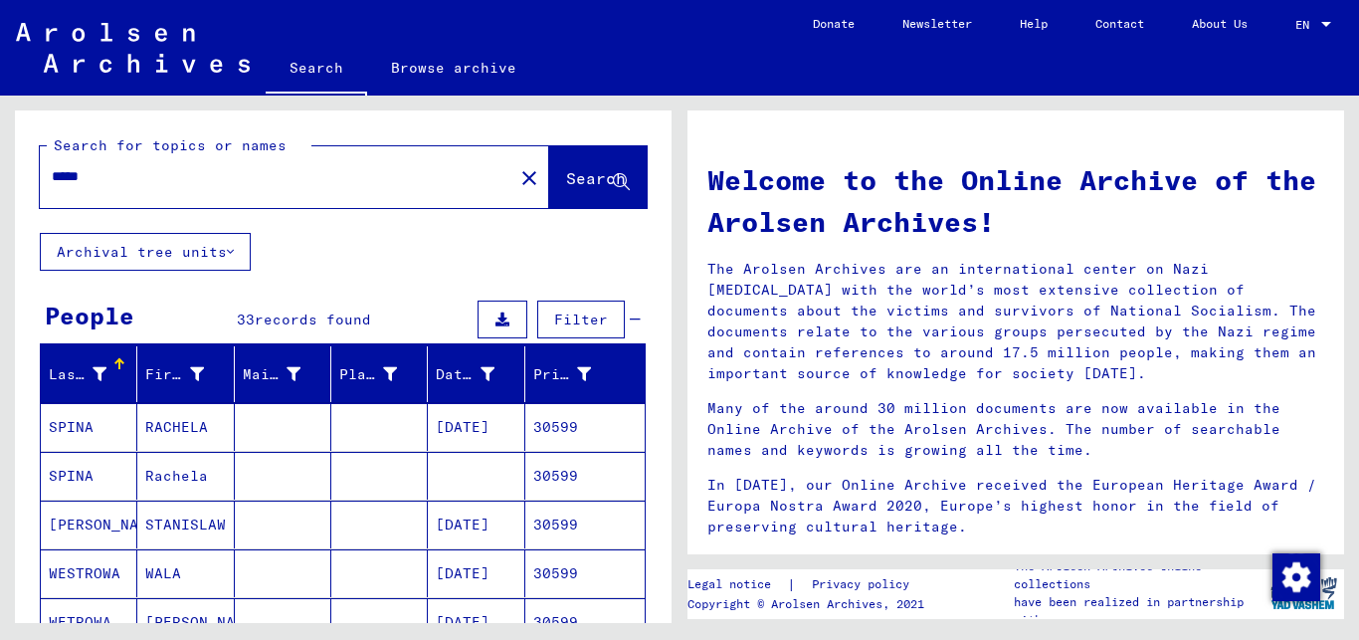
click at [99, 175] on input "*****" at bounding box center [271, 176] width 438 height 21
type input "*****"
click at [566, 176] on span "Search" at bounding box center [596, 178] width 60 height 20
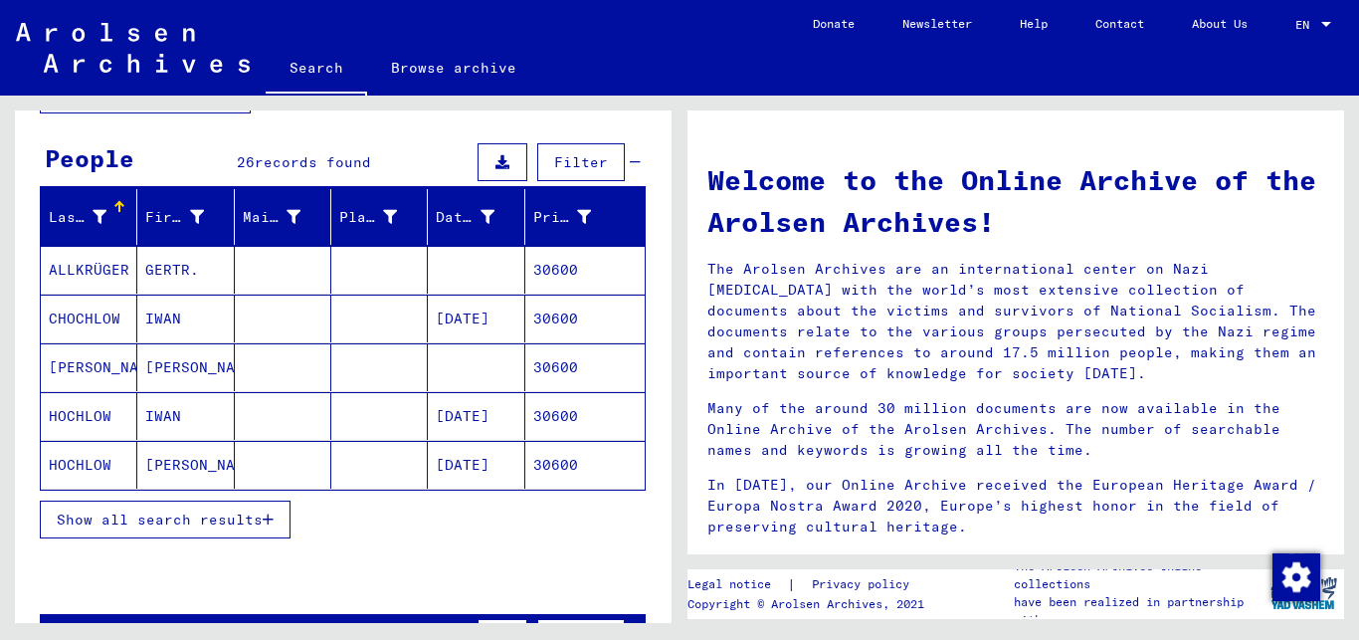
scroll to position [215, 0]
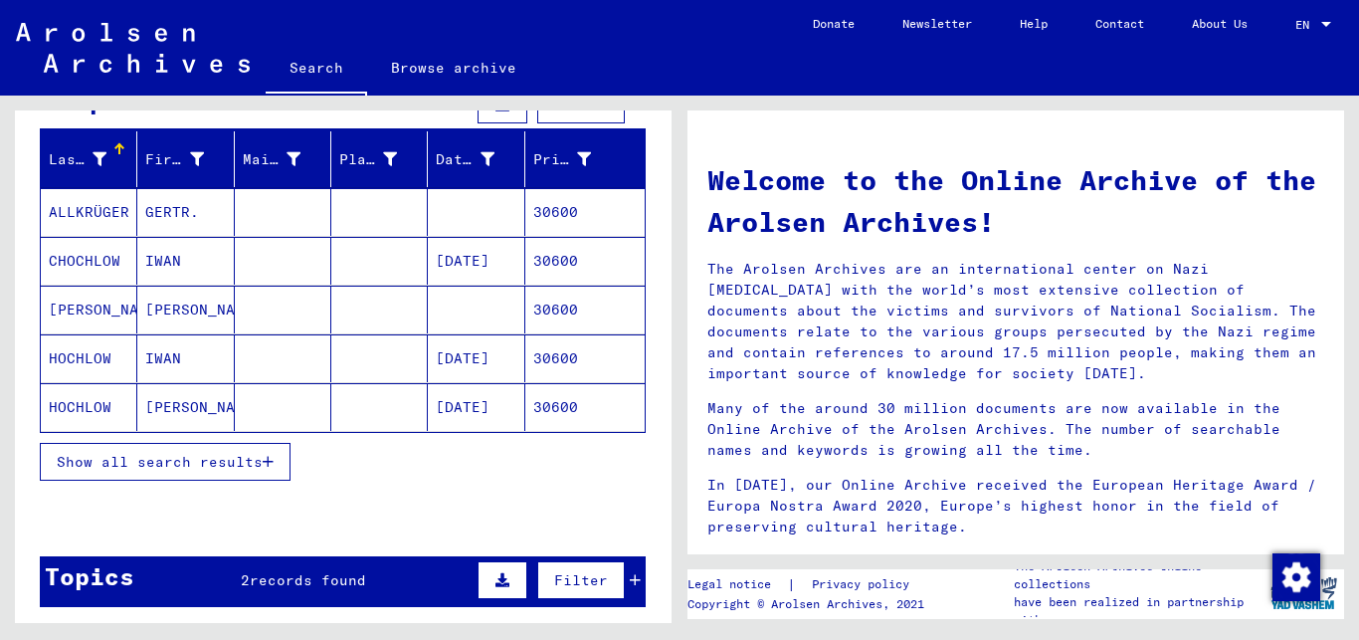
click at [270, 458] on icon "button" at bounding box center [268, 462] width 11 height 14
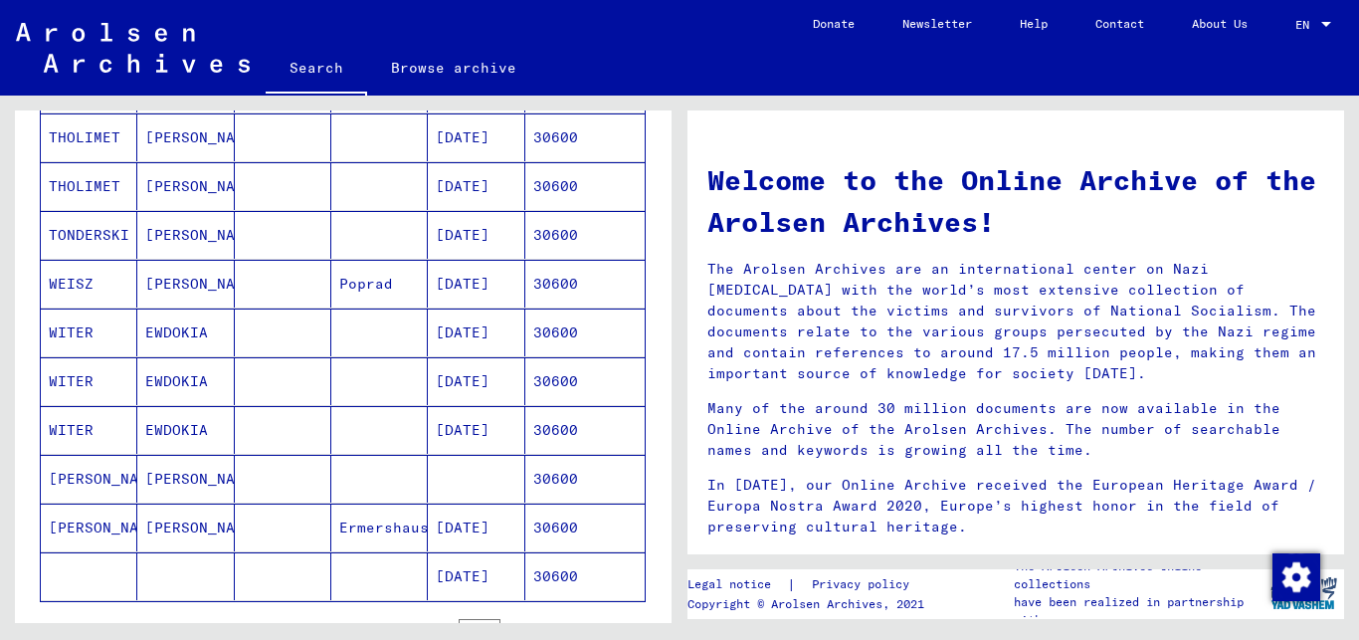
scroll to position [1075, 0]
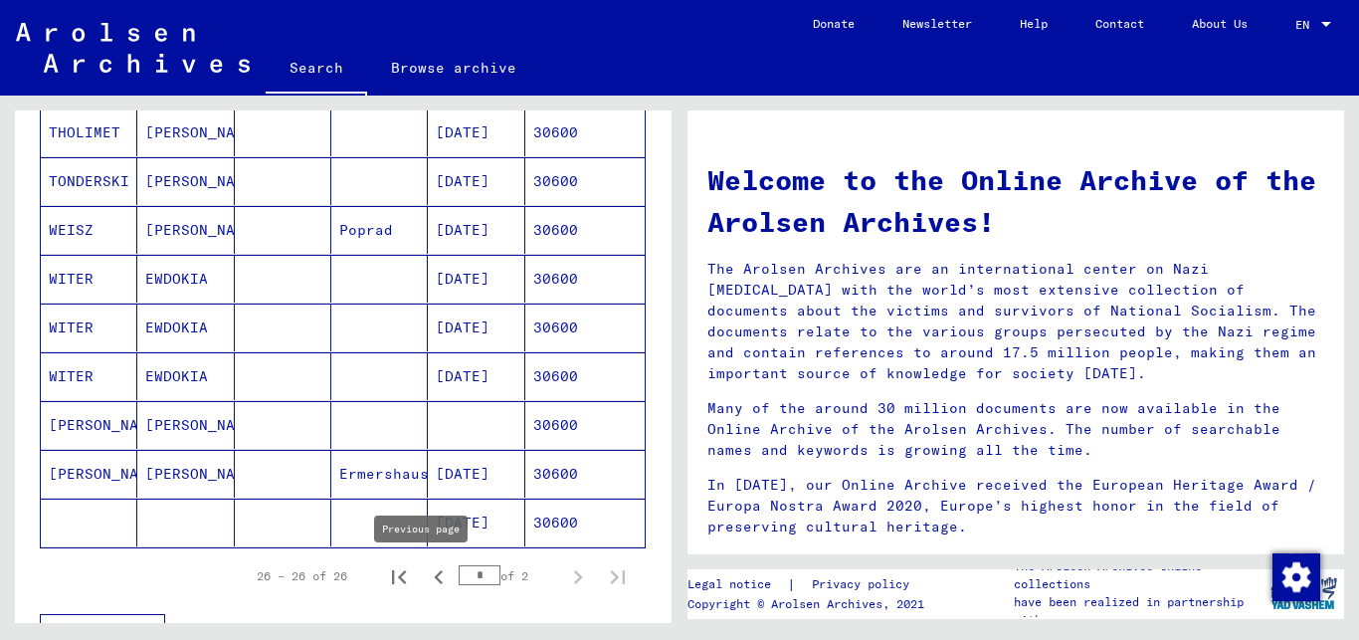
click at [425, 571] on icon "Previous page" at bounding box center [439, 577] width 28 height 28
click at [574, 576] on icon "Next page" at bounding box center [578, 577] width 9 height 14
type input "*"
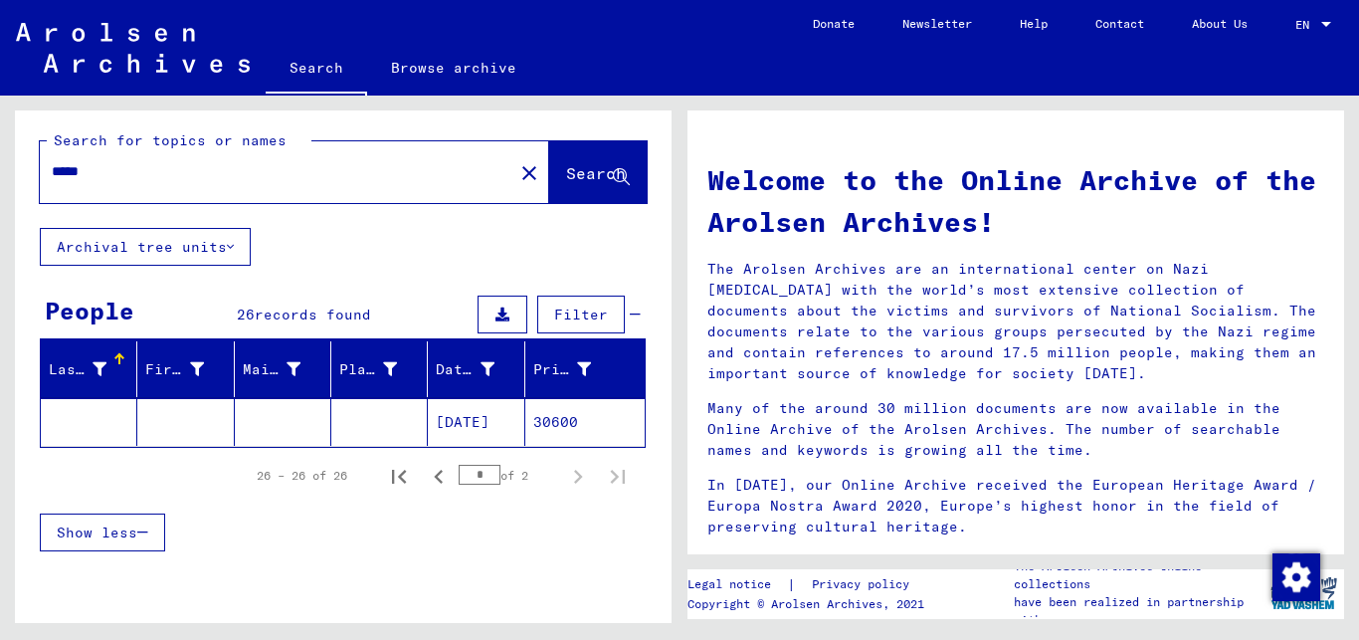
scroll to position [0, 0]
